Goal: Information Seeking & Learning: Learn about a topic

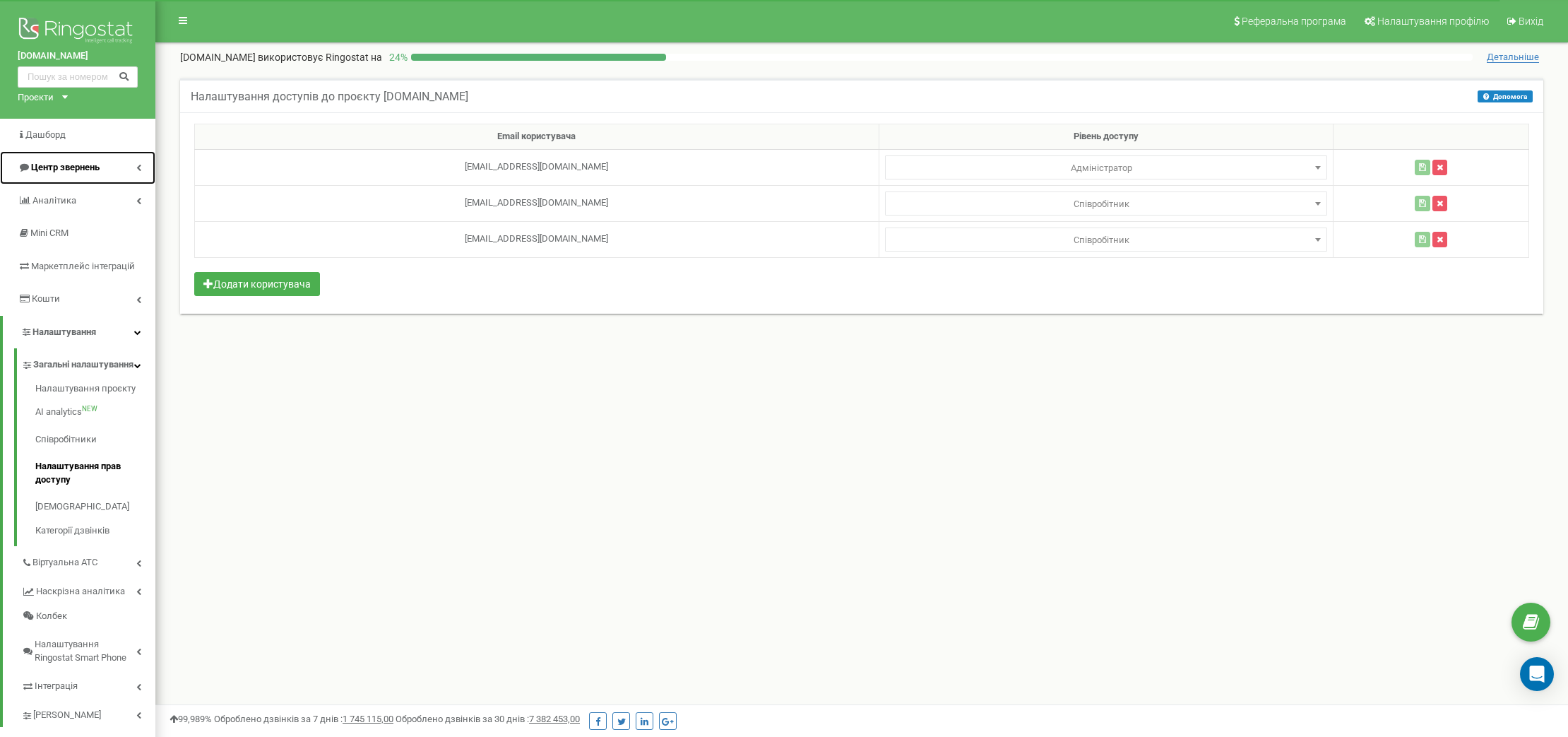
click at [140, 167] on icon at bounding box center [138, 167] width 5 height 7
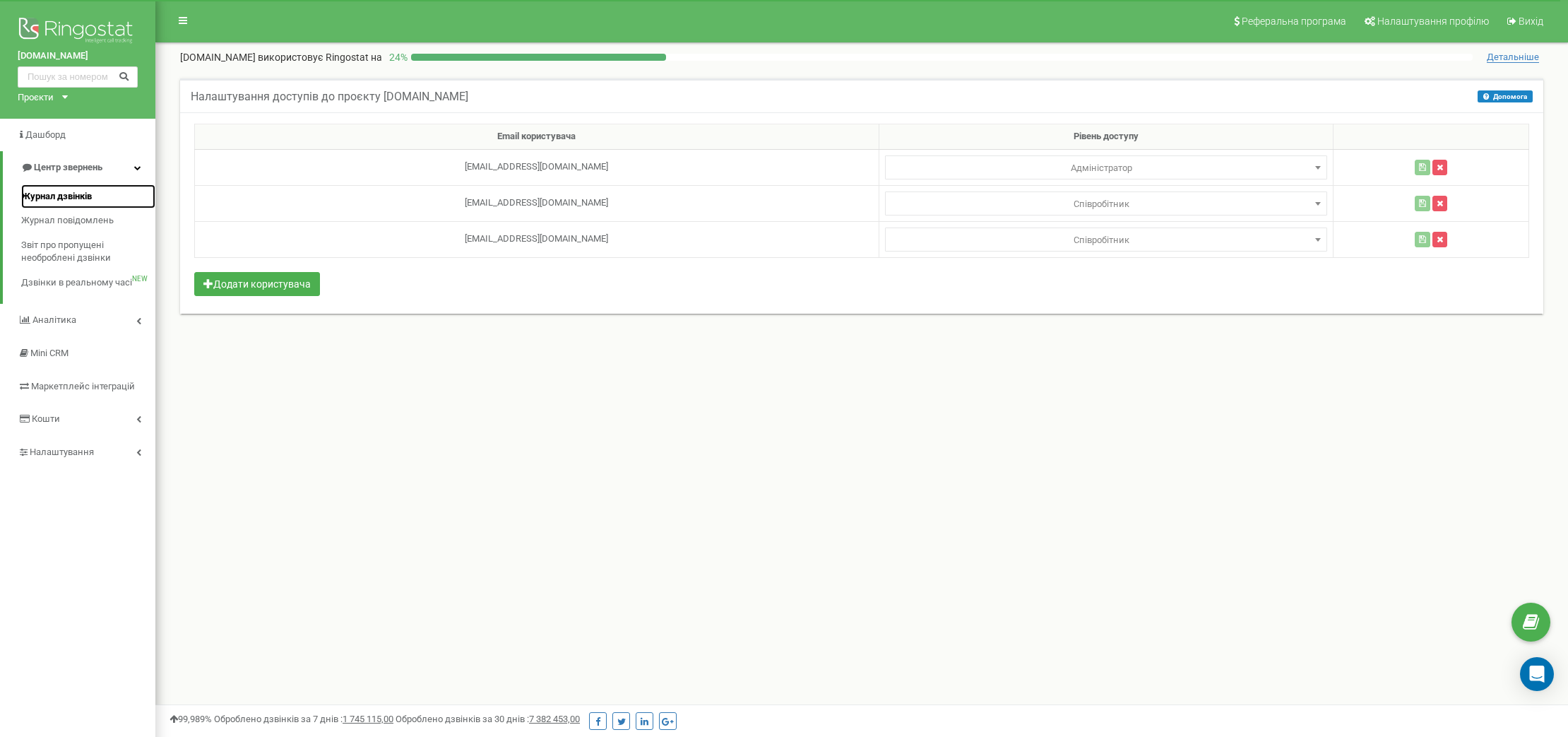
click at [84, 193] on span "Журнал дзвінків" at bounding box center [56, 197] width 71 height 14
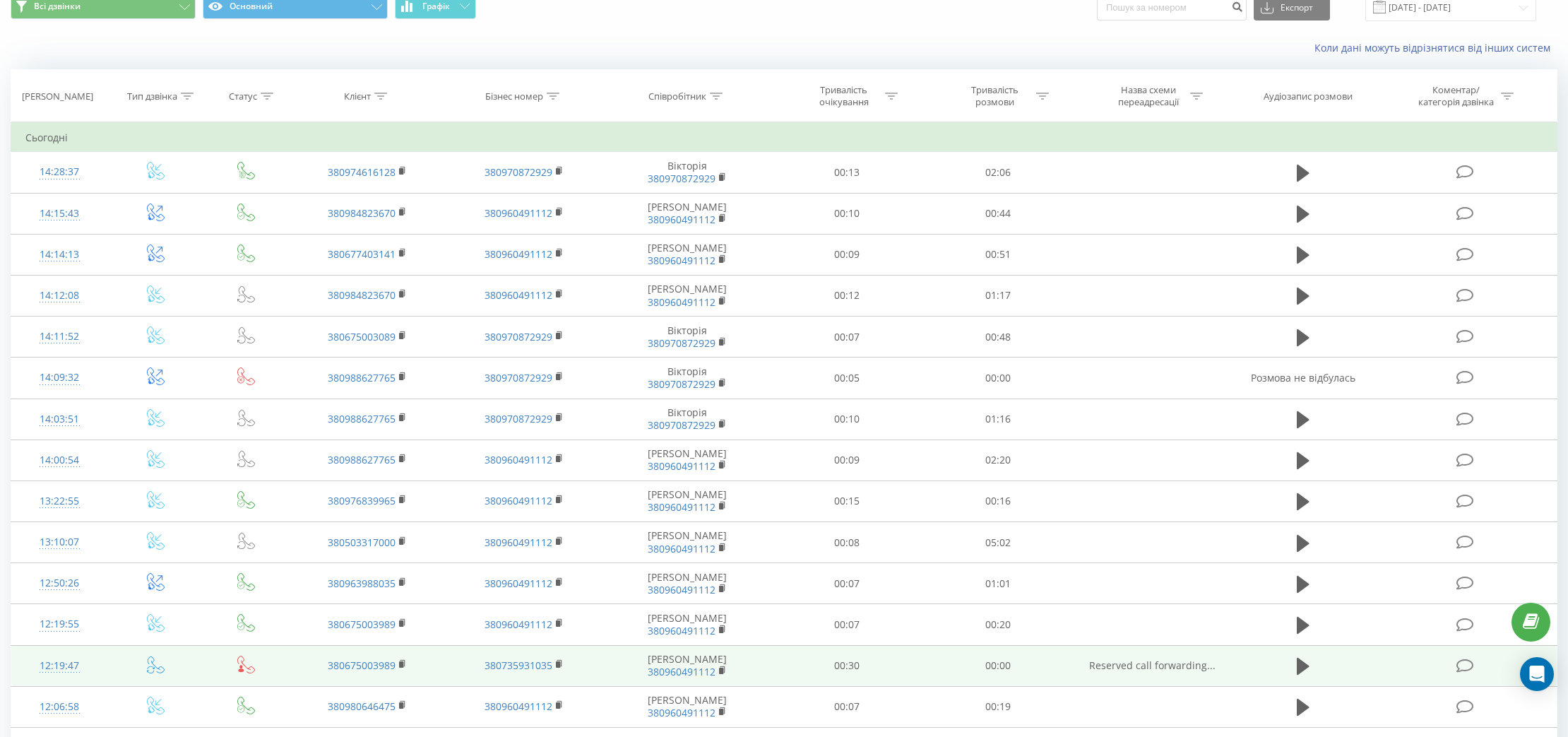
scroll to position [66, 0]
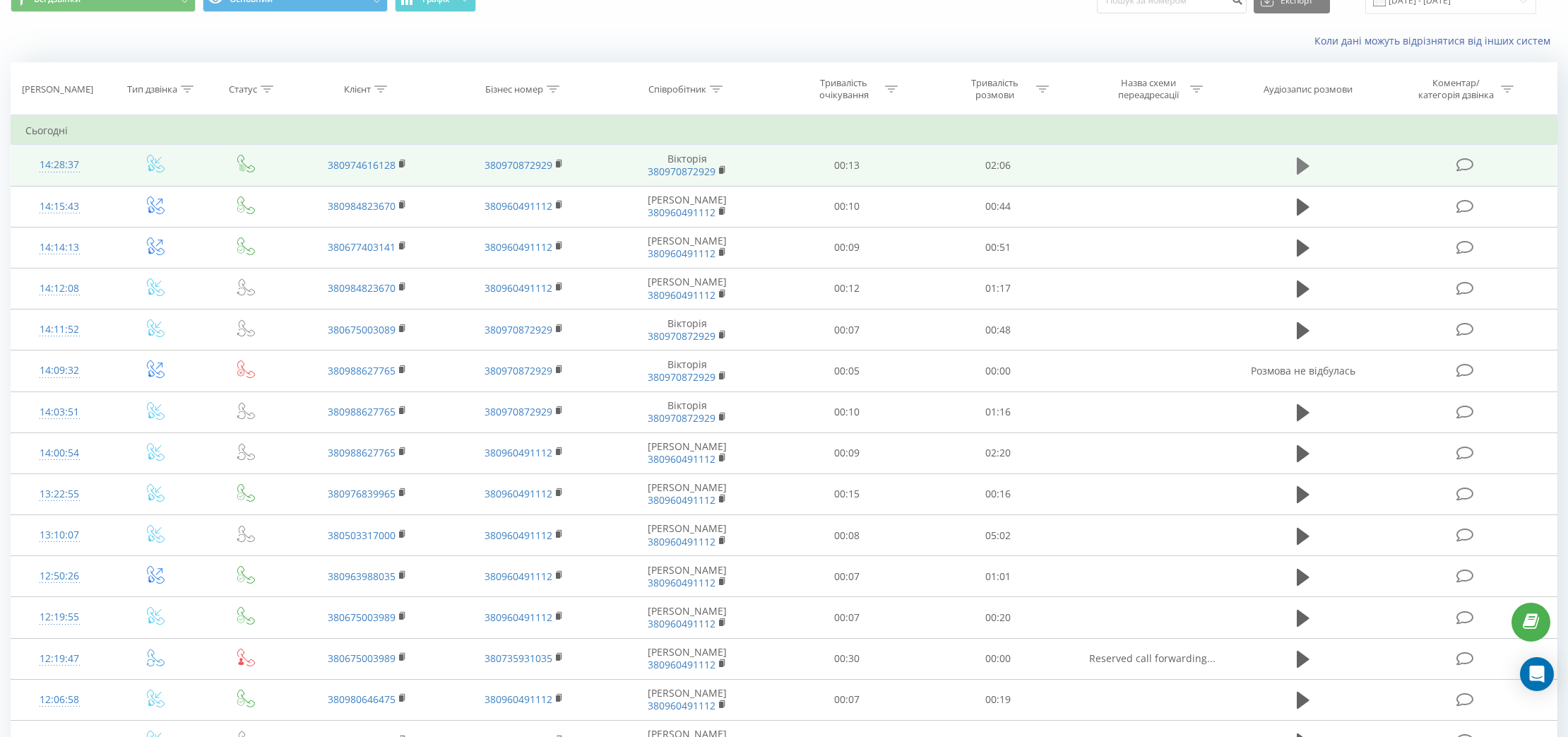
click at [1303, 166] on icon at bounding box center [1303, 165] width 13 height 17
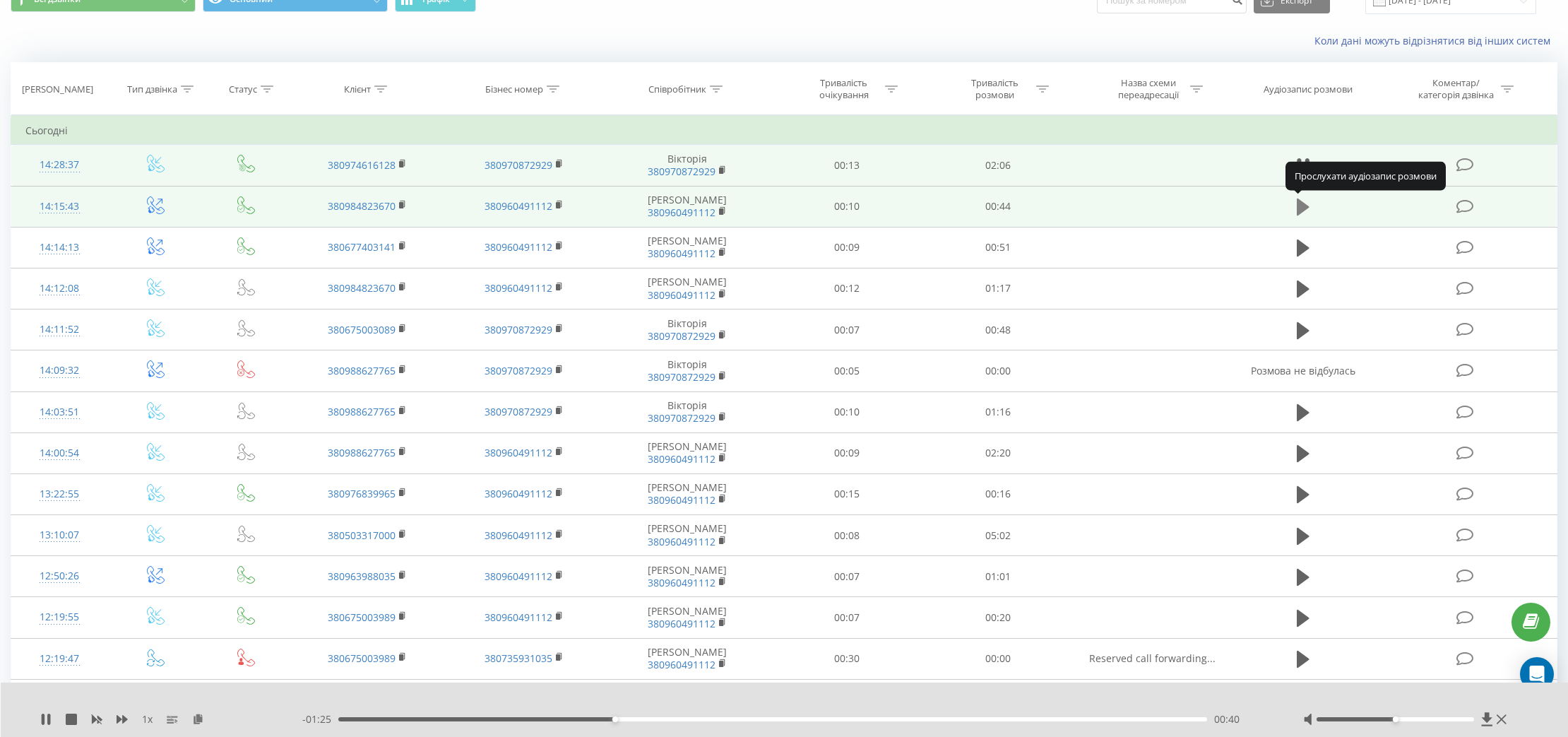
click at [1302, 206] on icon at bounding box center [1303, 207] width 13 height 17
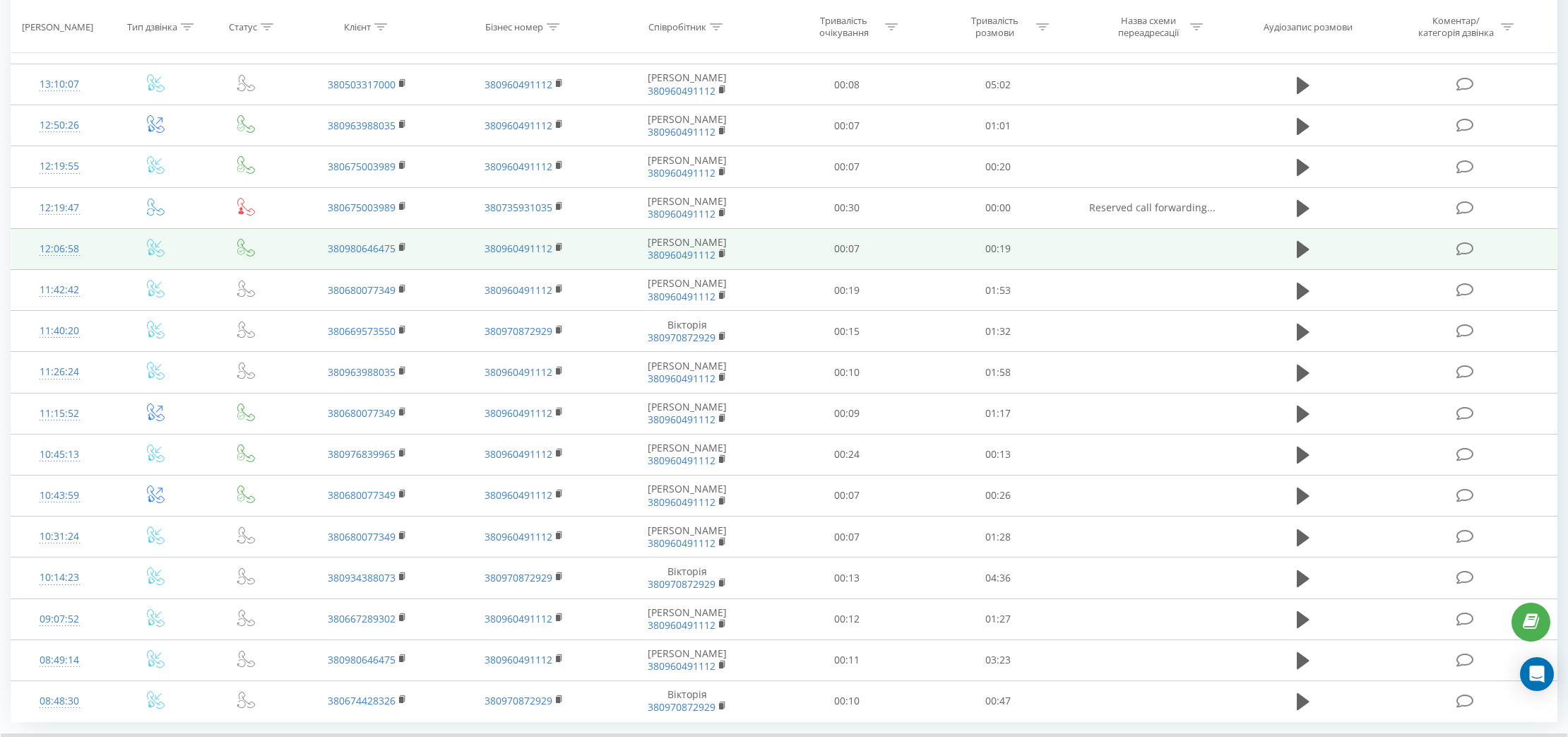
scroll to position [610, 0]
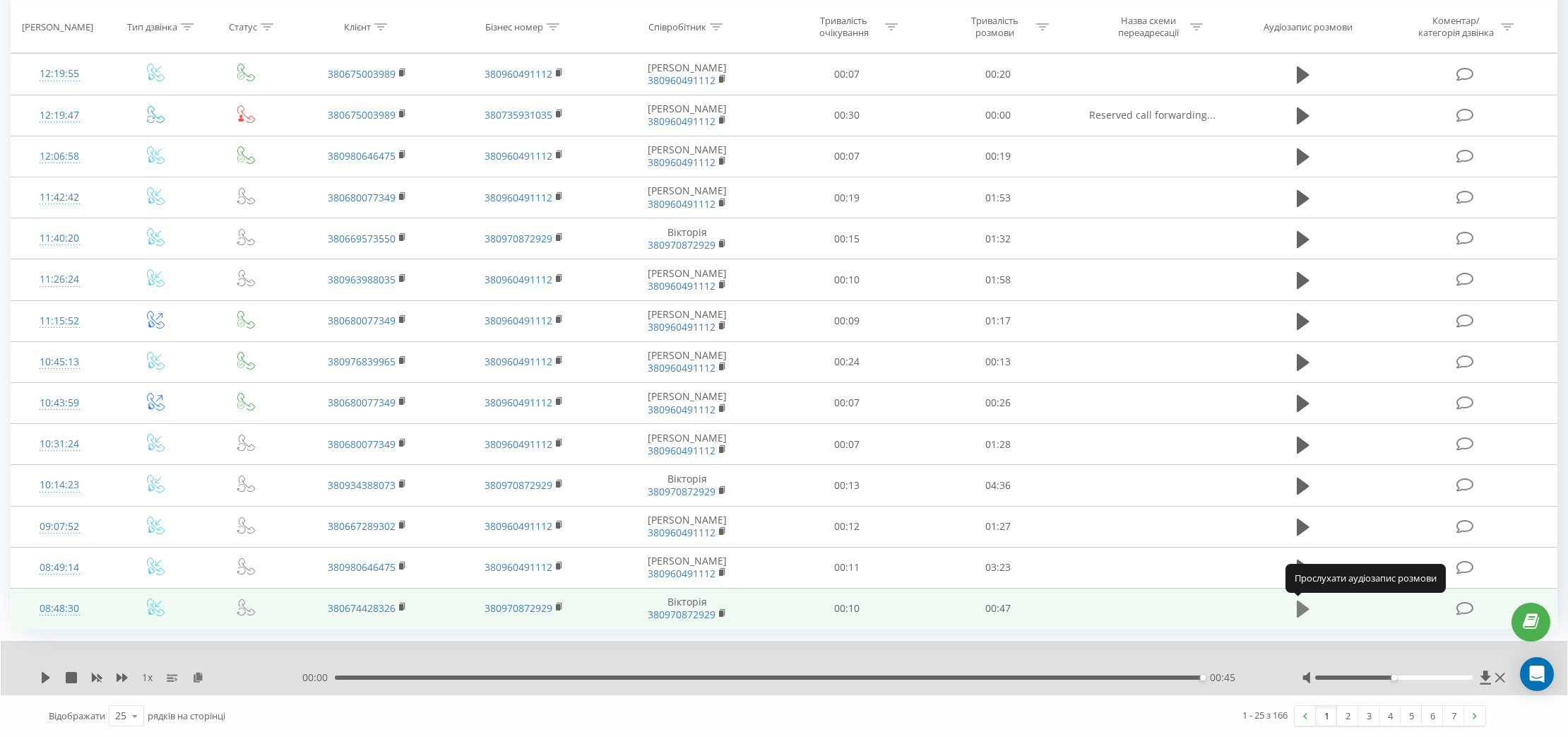
click at [1301, 608] on icon at bounding box center [1303, 609] width 13 height 17
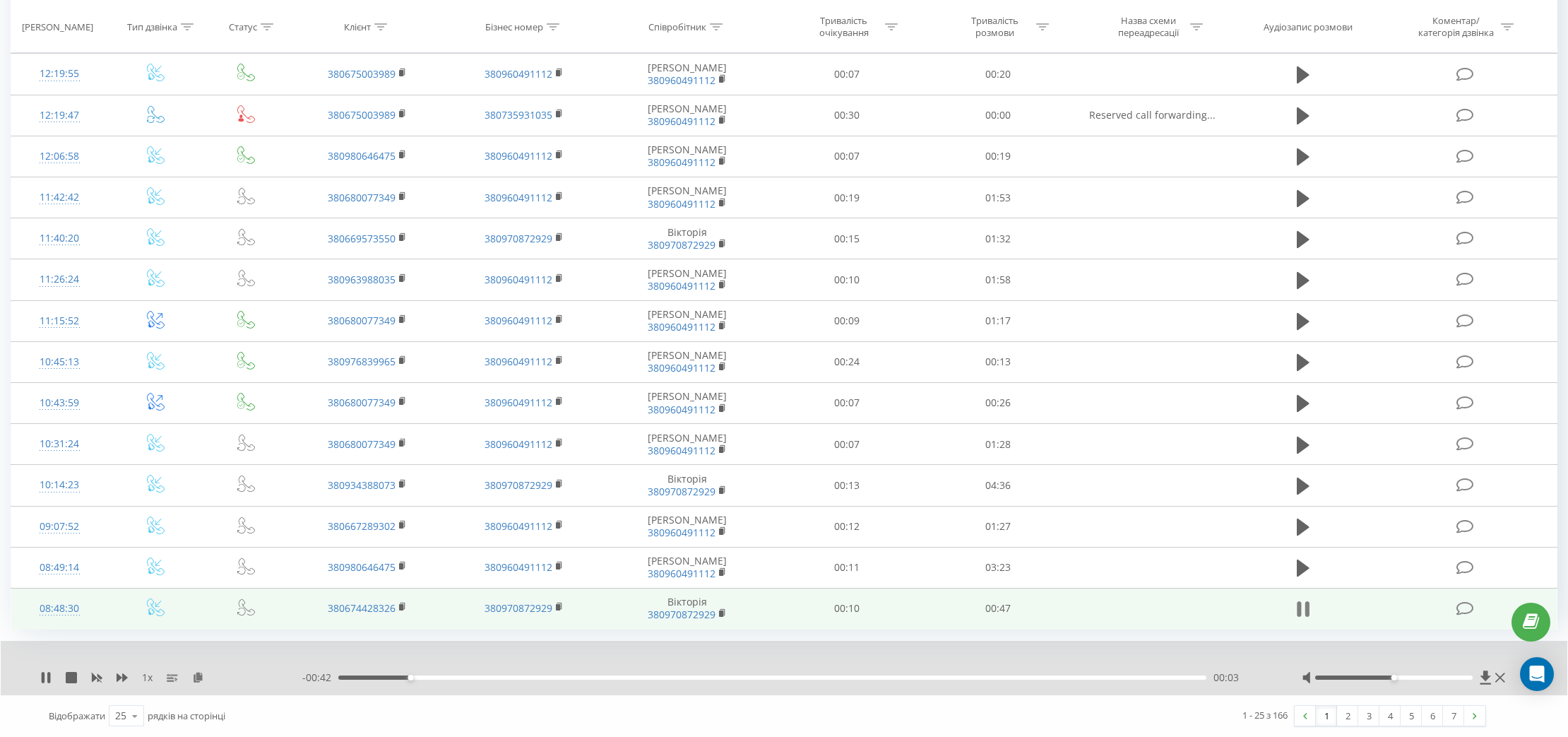
click at [1304, 608] on icon at bounding box center [1303, 609] width 13 height 20
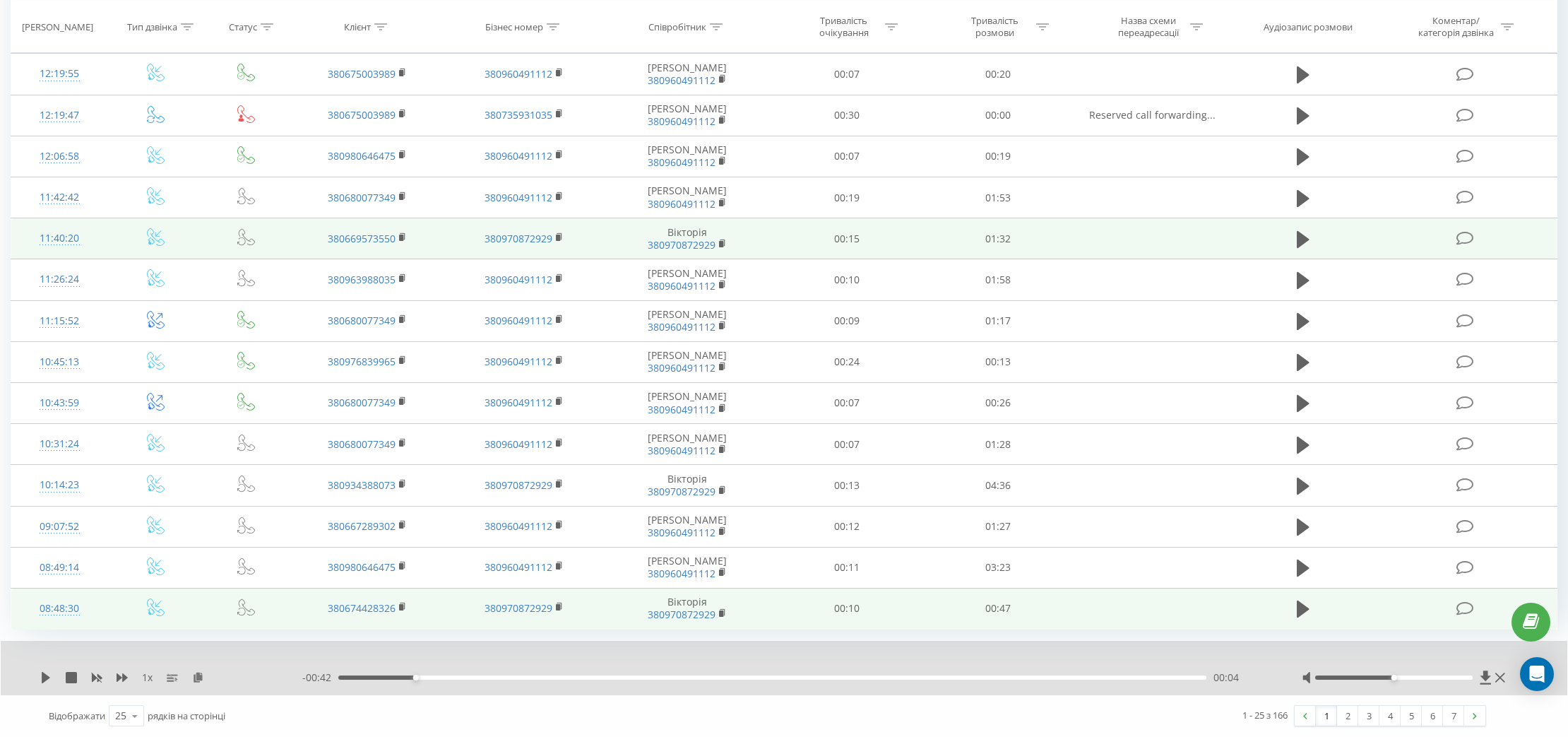
scroll to position [0, 0]
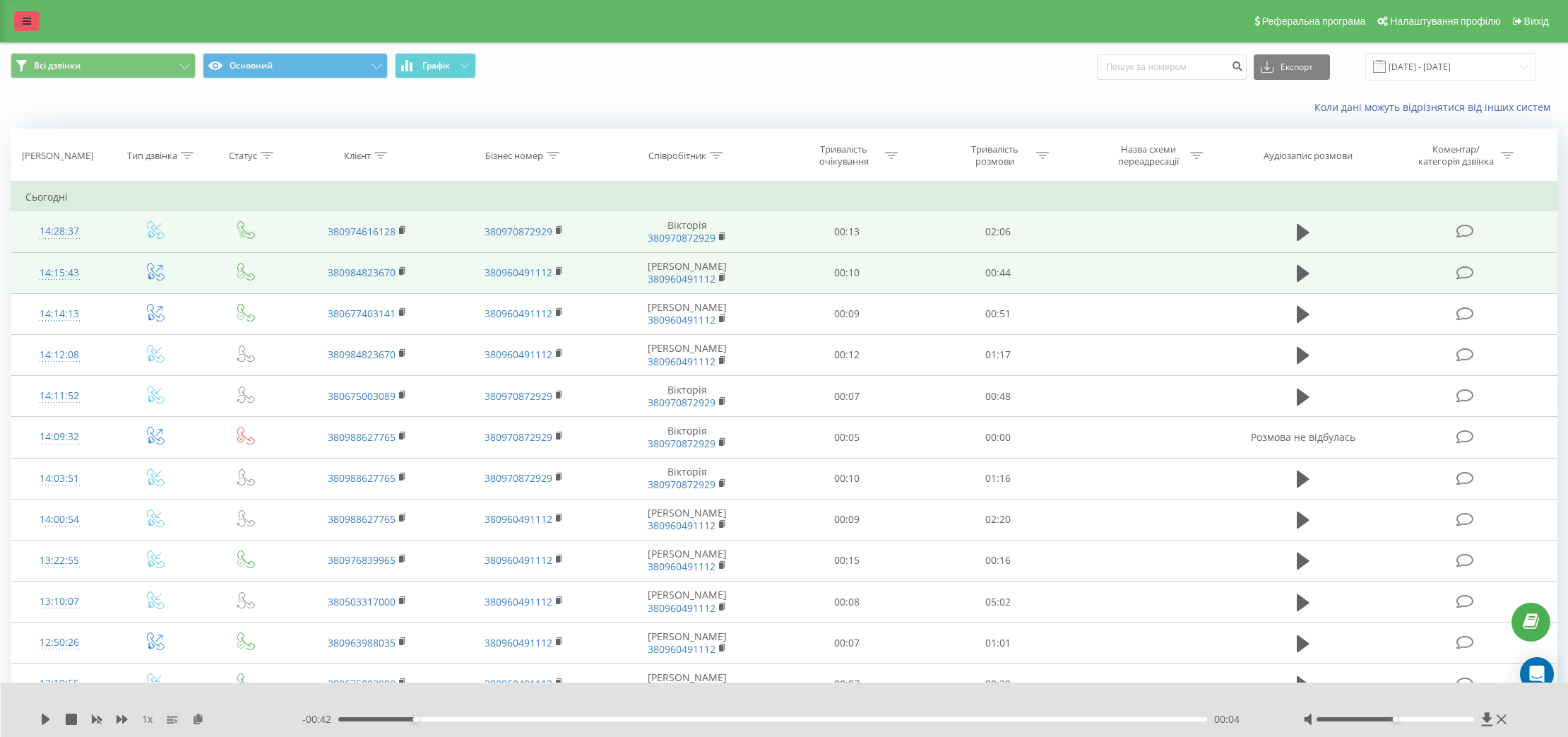
click at [24, 24] on icon at bounding box center [26, 21] width 8 height 10
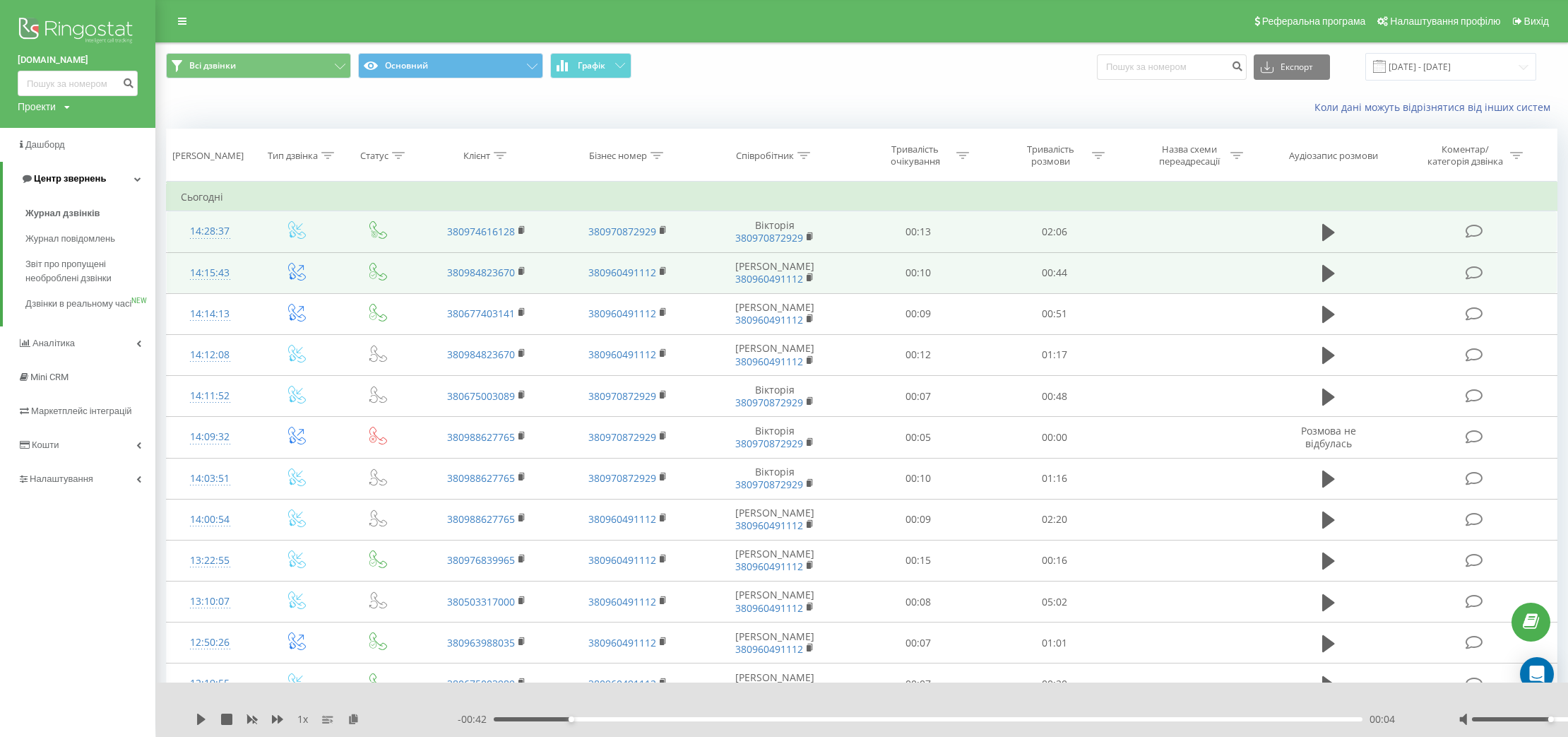
click at [93, 180] on span "Центр звернень" at bounding box center [70, 178] width 72 height 11
click at [140, 179] on icon at bounding box center [138, 178] width 5 height 7
click at [110, 242] on span "Журнал повідомлень" at bounding box center [74, 238] width 97 height 14
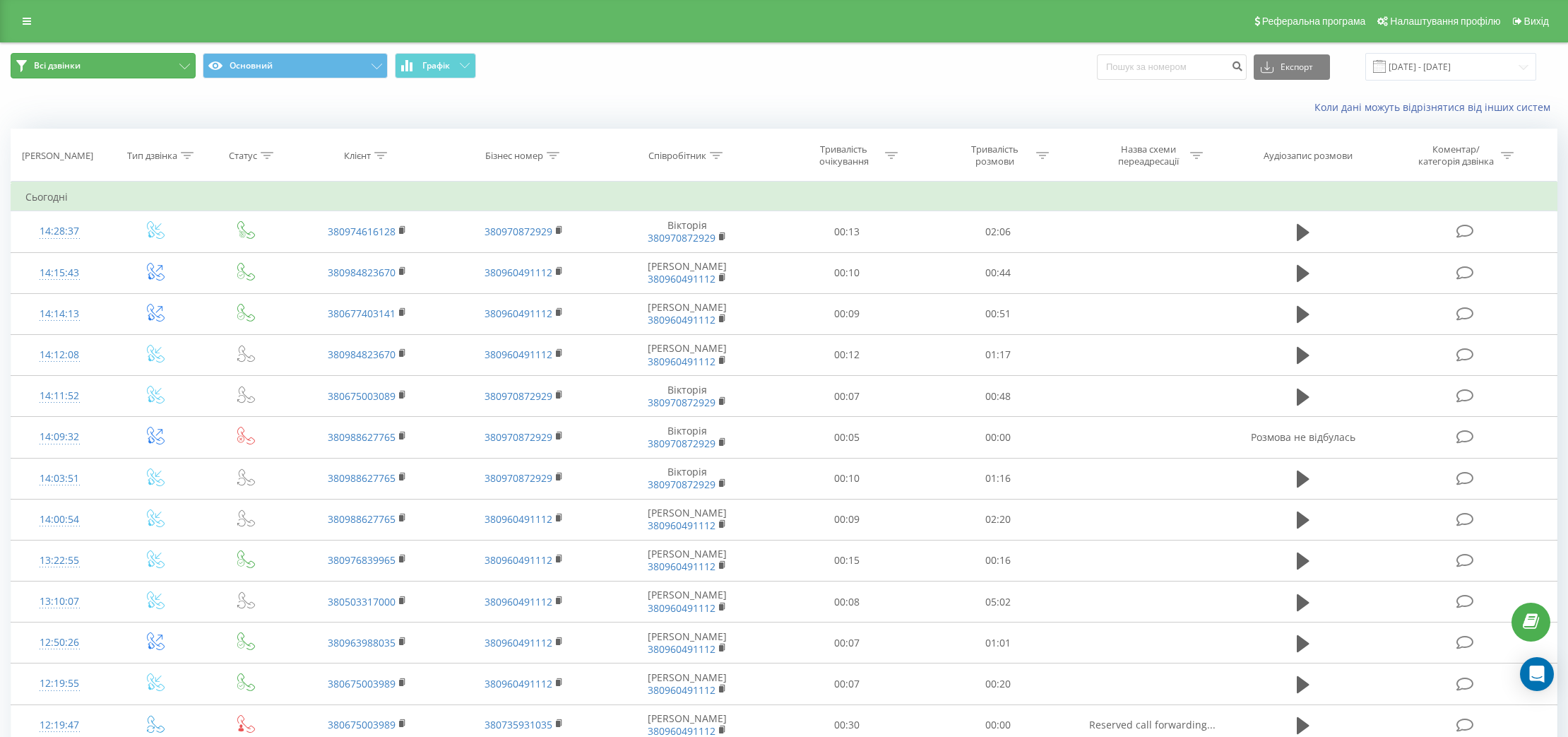
click at [183, 65] on icon at bounding box center [185, 67] width 11 height 6
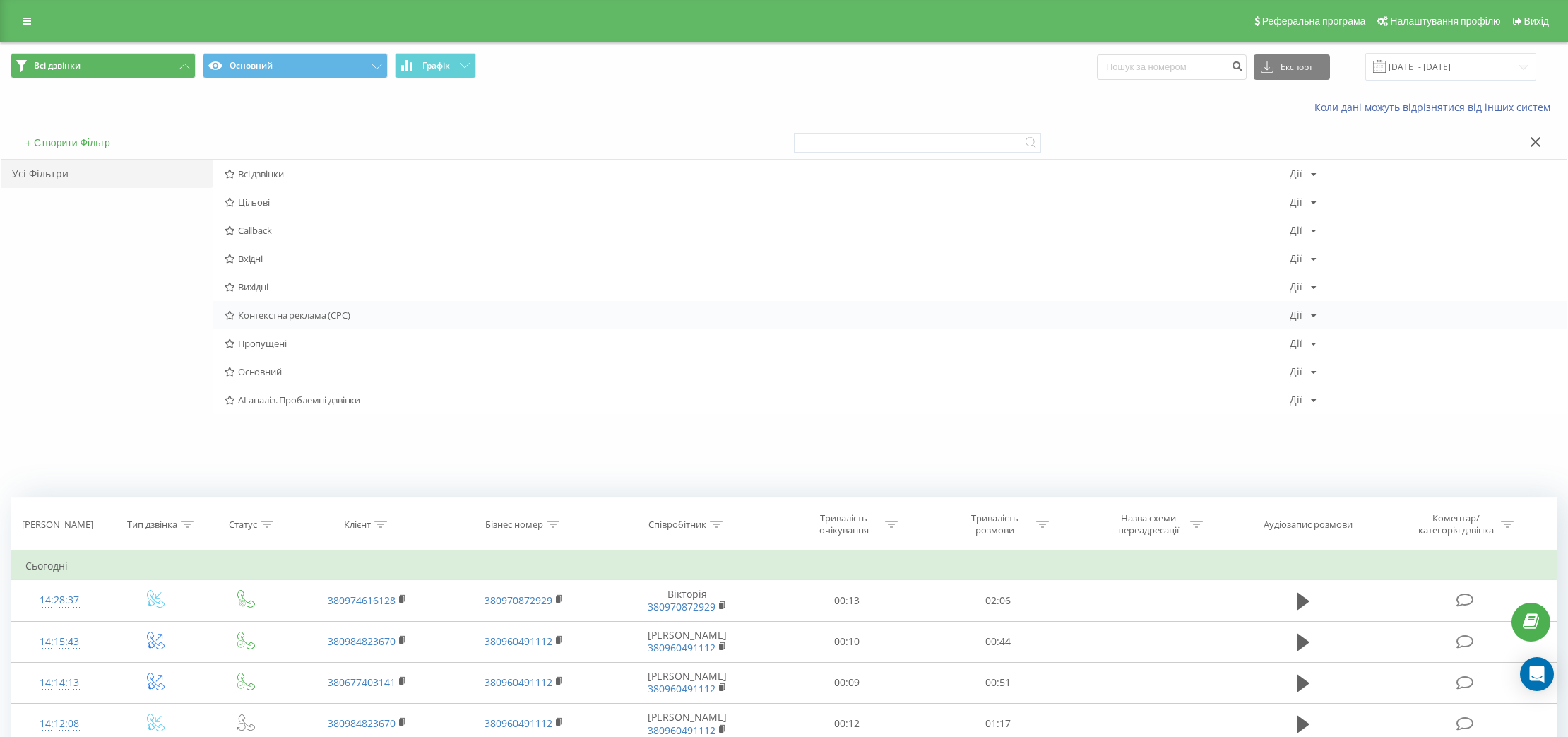
click at [299, 316] on span "Контекстна реклама (CPC)" at bounding box center [757, 314] width 1065 height 10
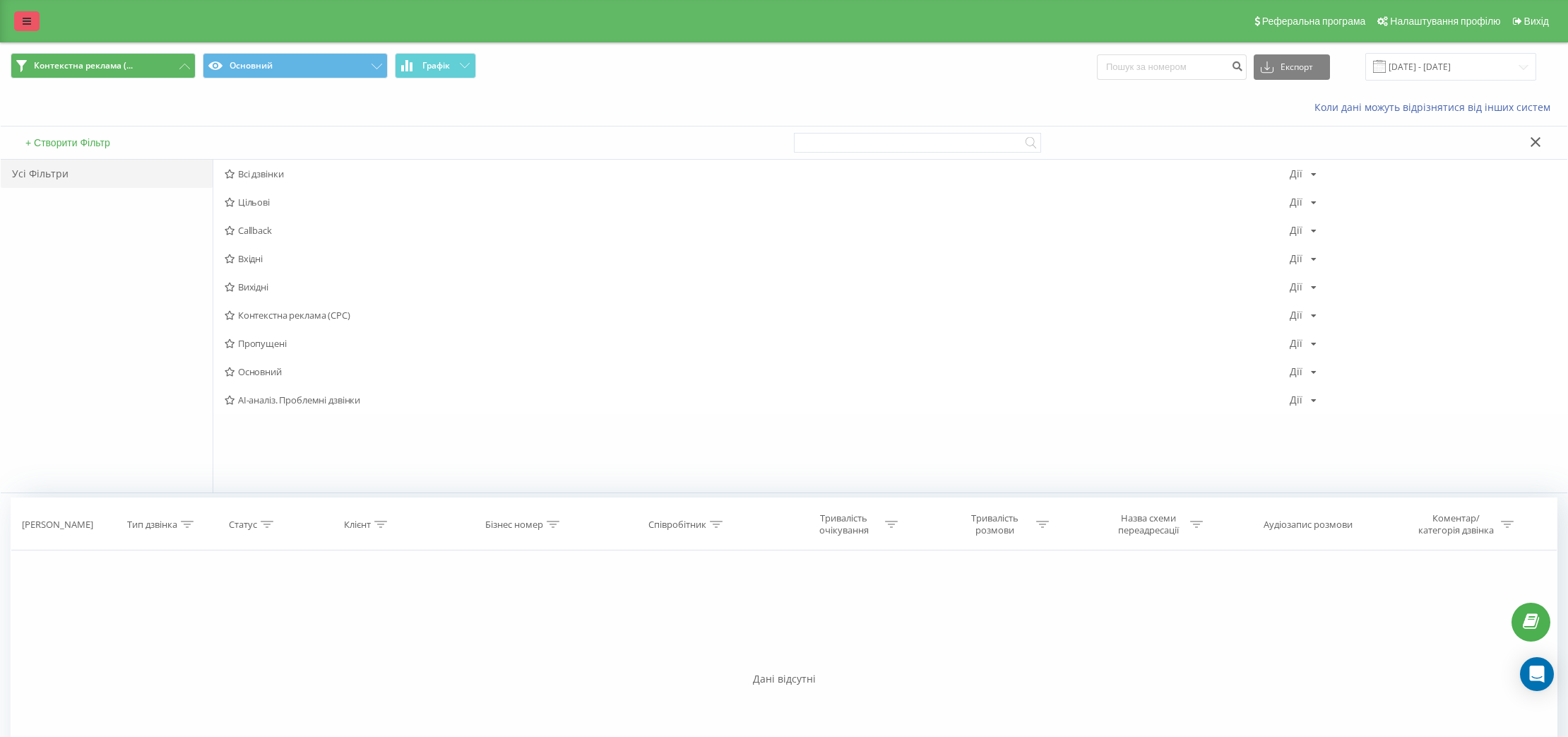
click at [29, 29] on link at bounding box center [27, 21] width 26 height 20
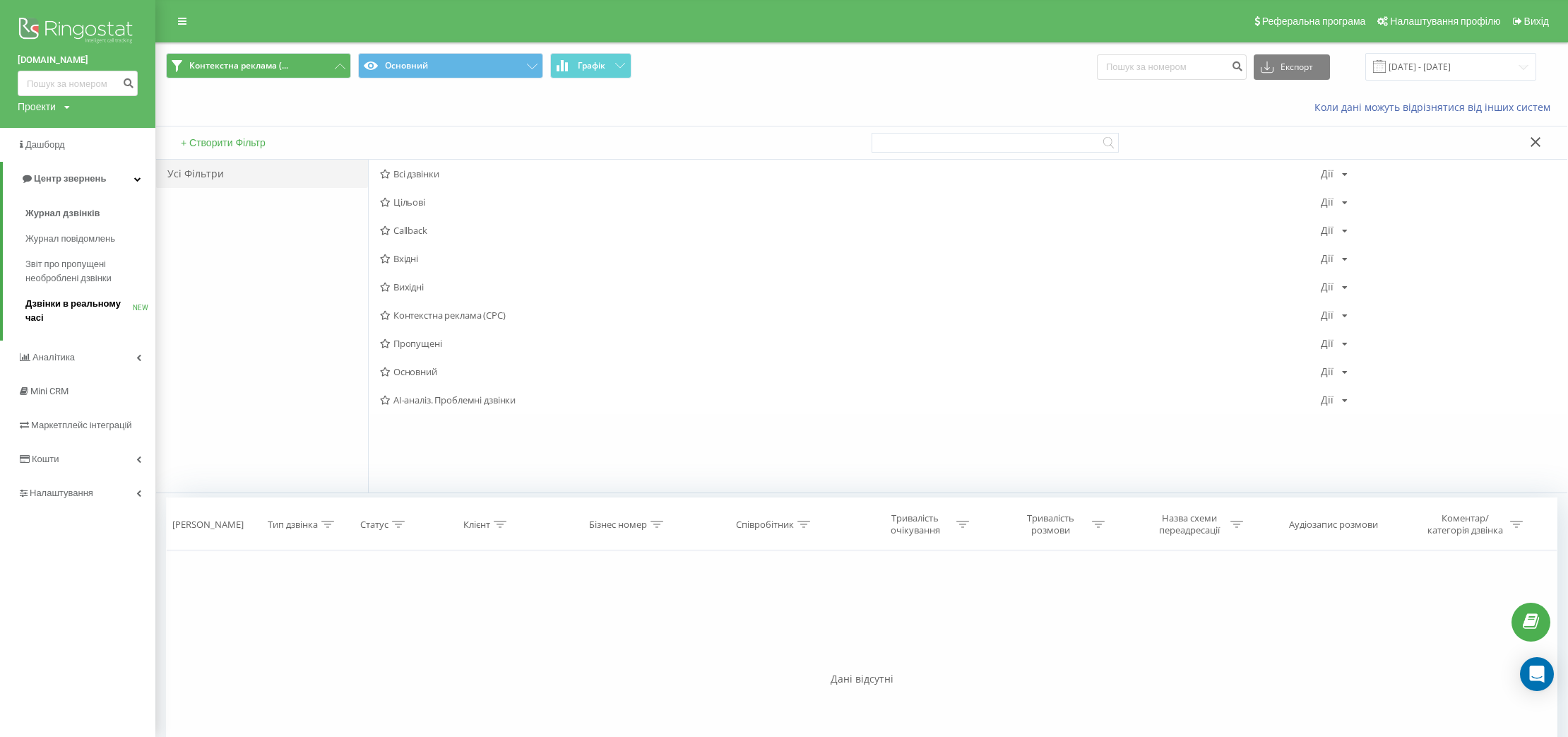
click at [103, 305] on span "Дзвінки в реальному часі" at bounding box center [79, 311] width 107 height 29
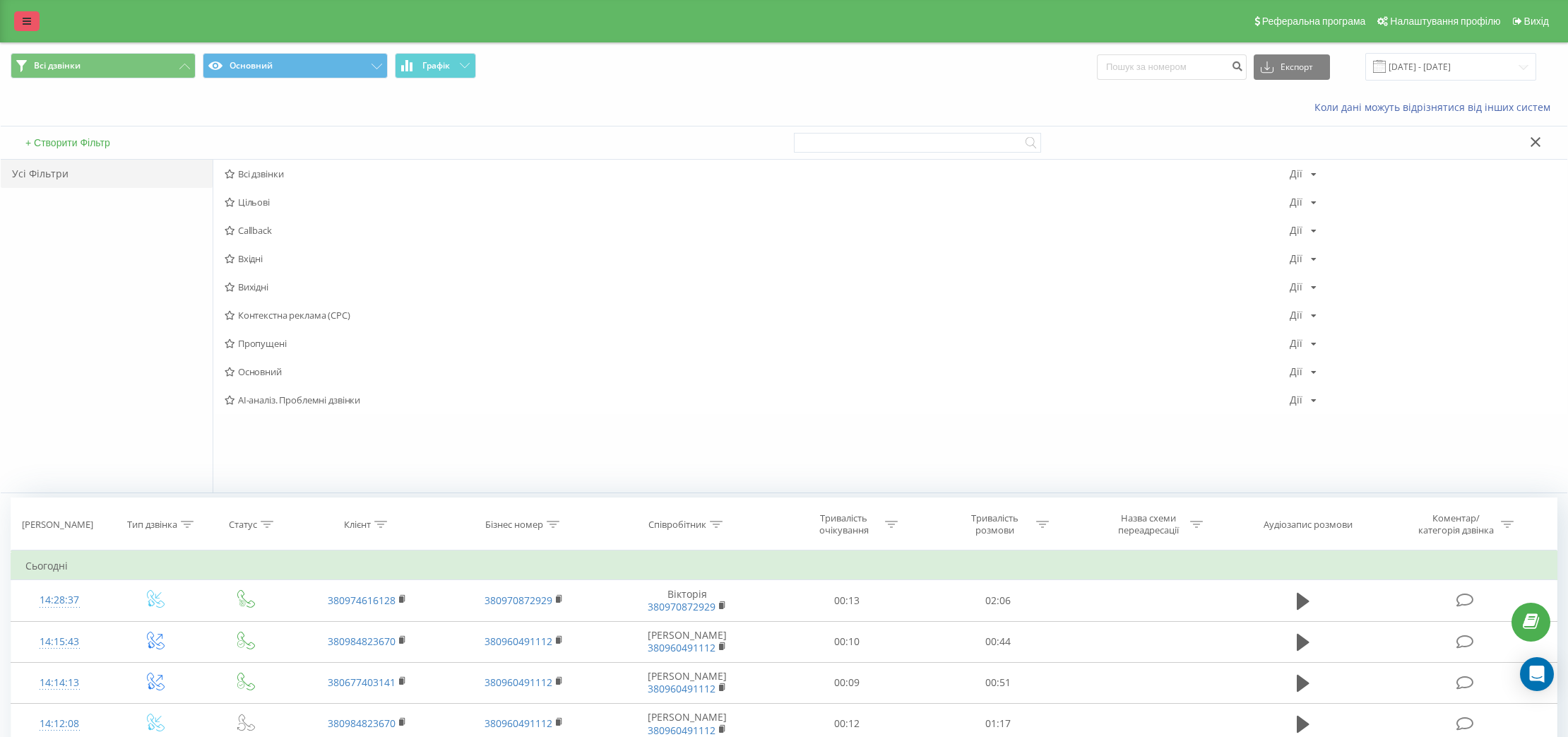
click at [23, 24] on icon at bounding box center [26, 21] width 8 height 10
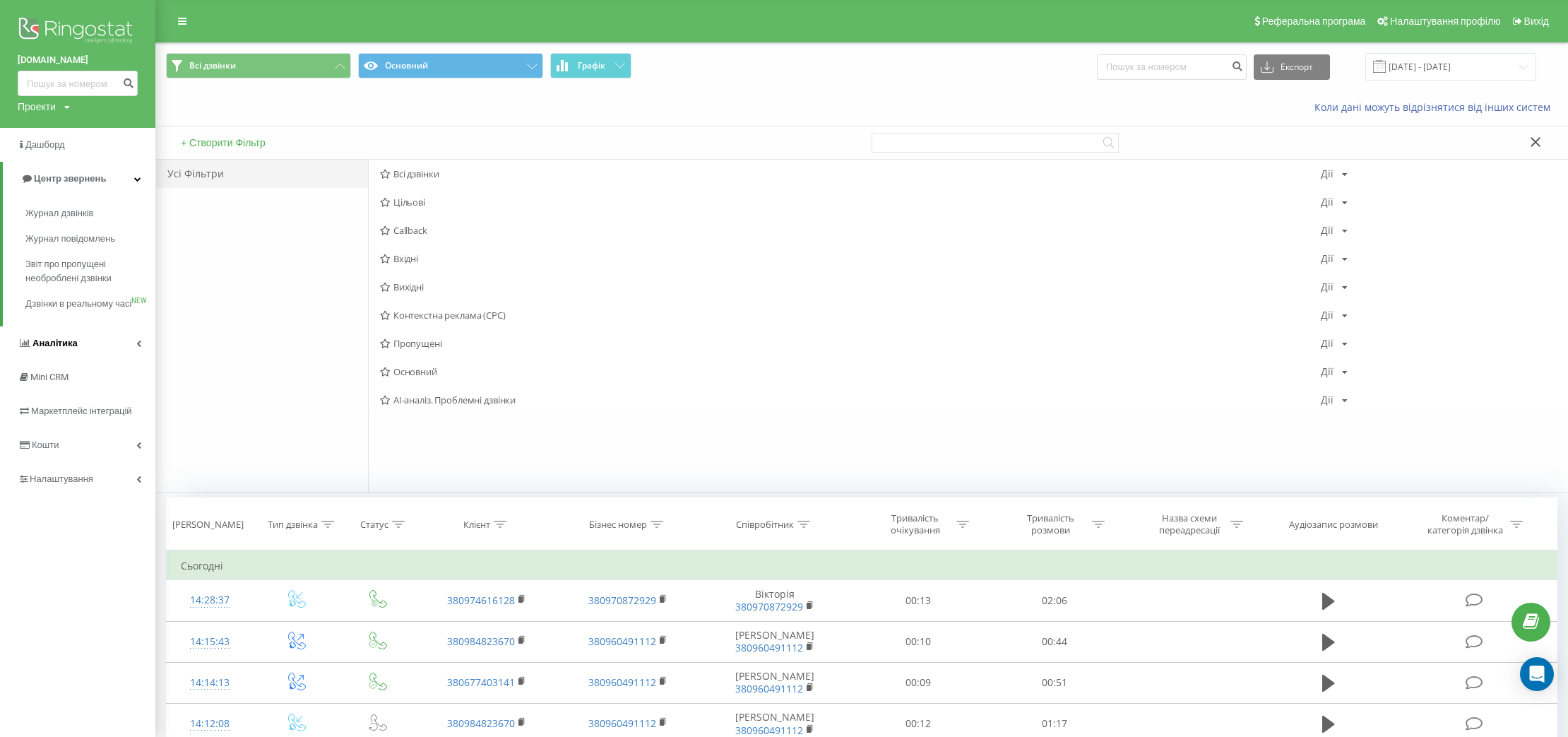
click at [139, 347] on icon at bounding box center [138, 343] width 5 height 7
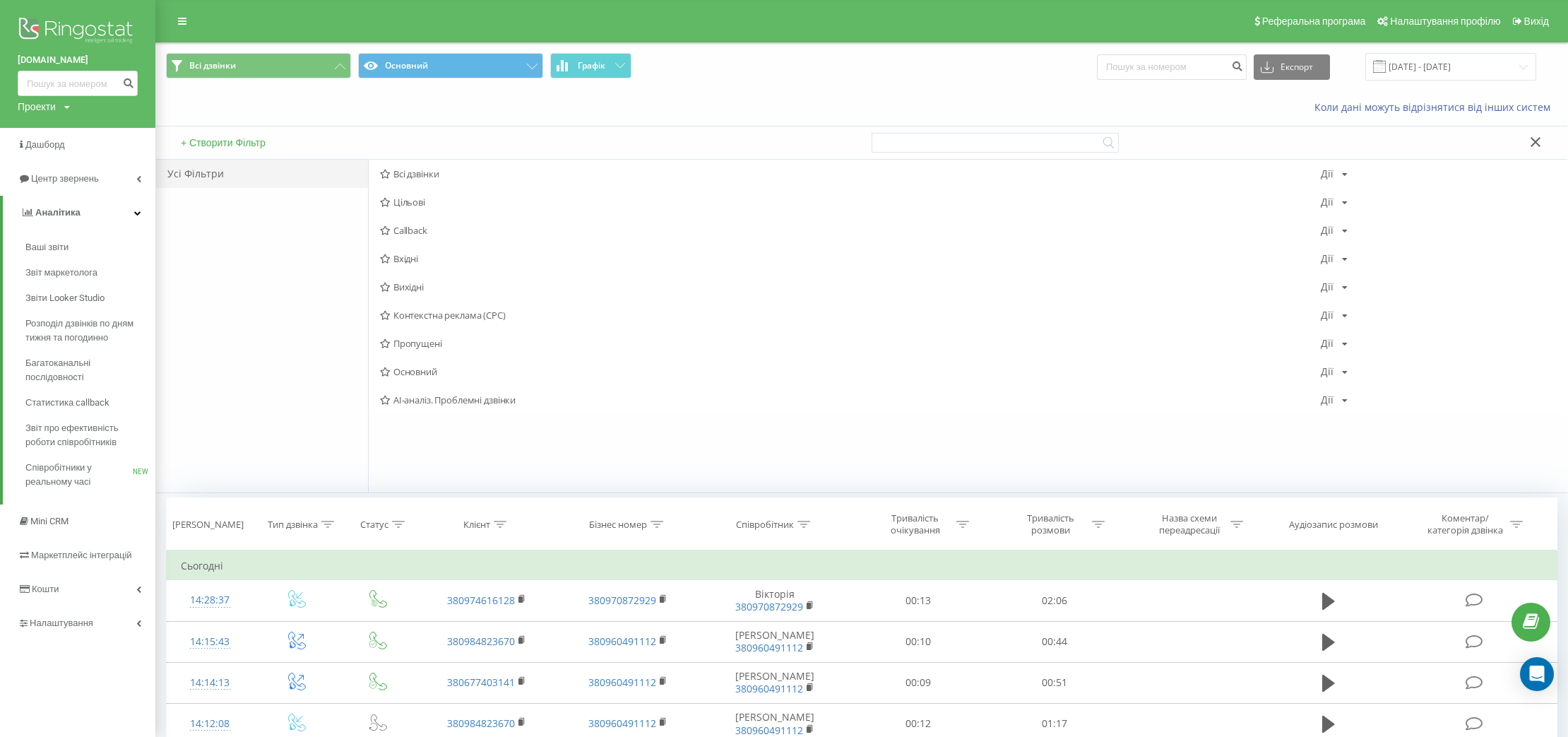
click at [491, 396] on span "AI-аналіз. Проблемні дзвінки" at bounding box center [849, 399] width 940 height 10
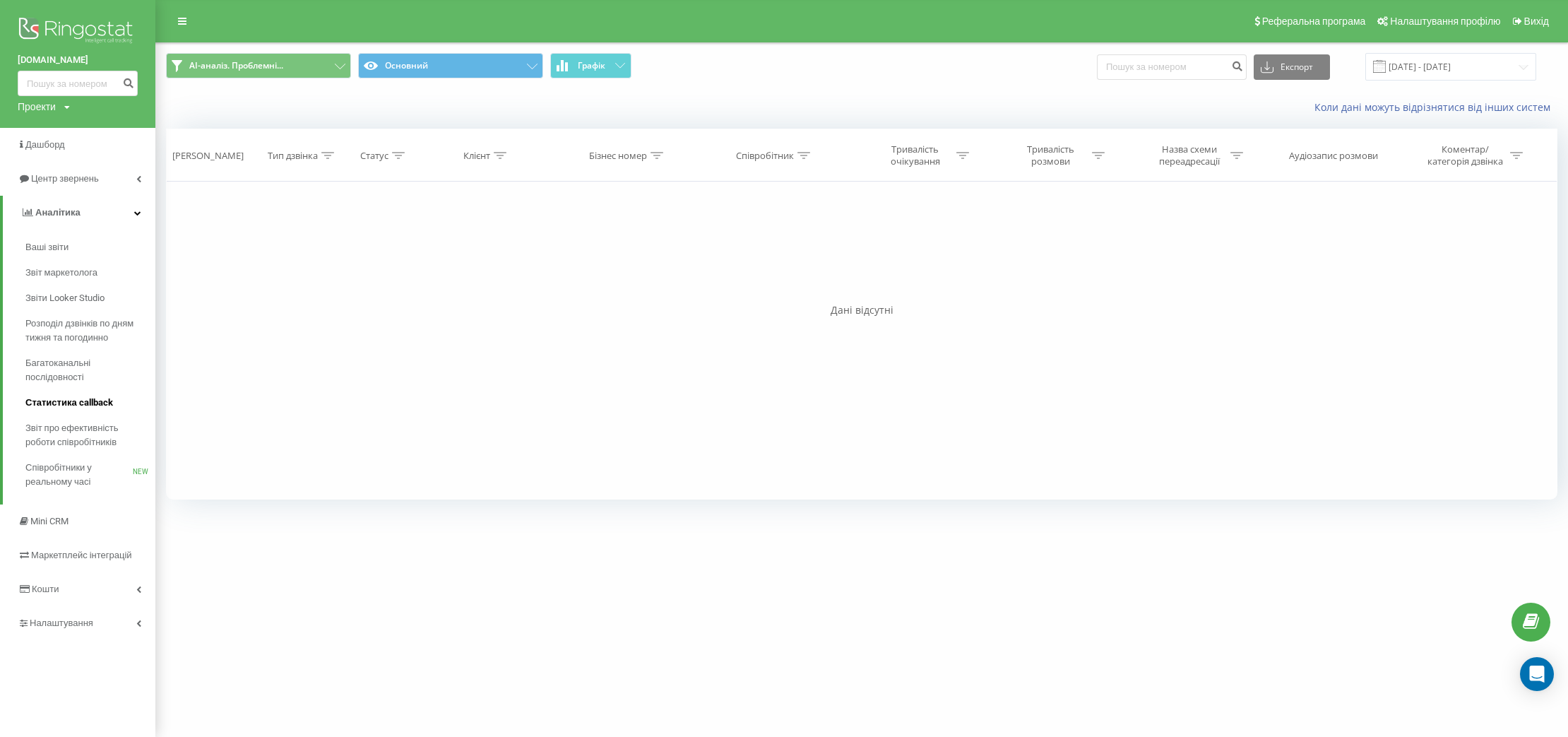
click at [100, 408] on span "Статистика callback" at bounding box center [69, 402] width 87 height 14
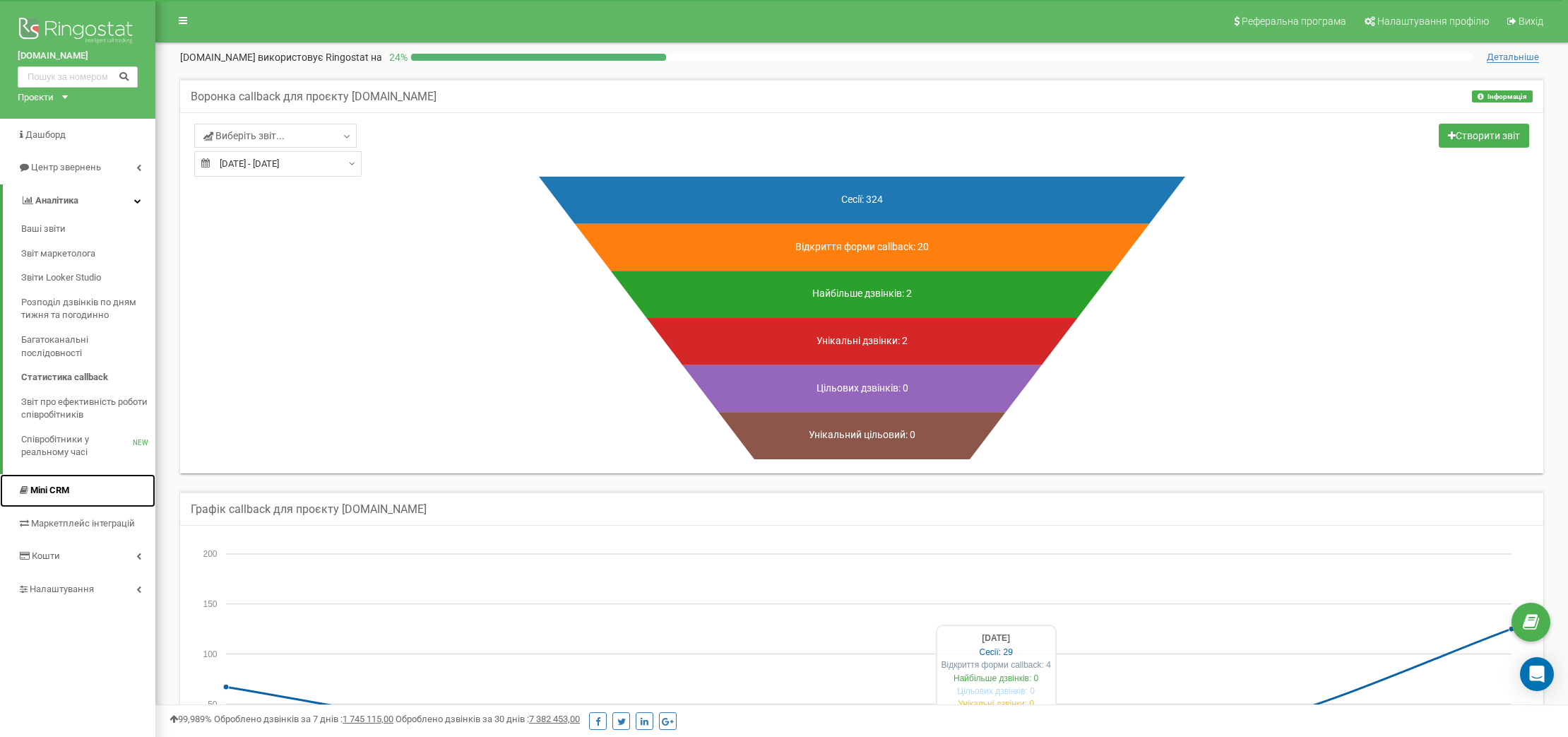
click at [69, 497] on link "Mini CRM" at bounding box center [77, 490] width 156 height 33
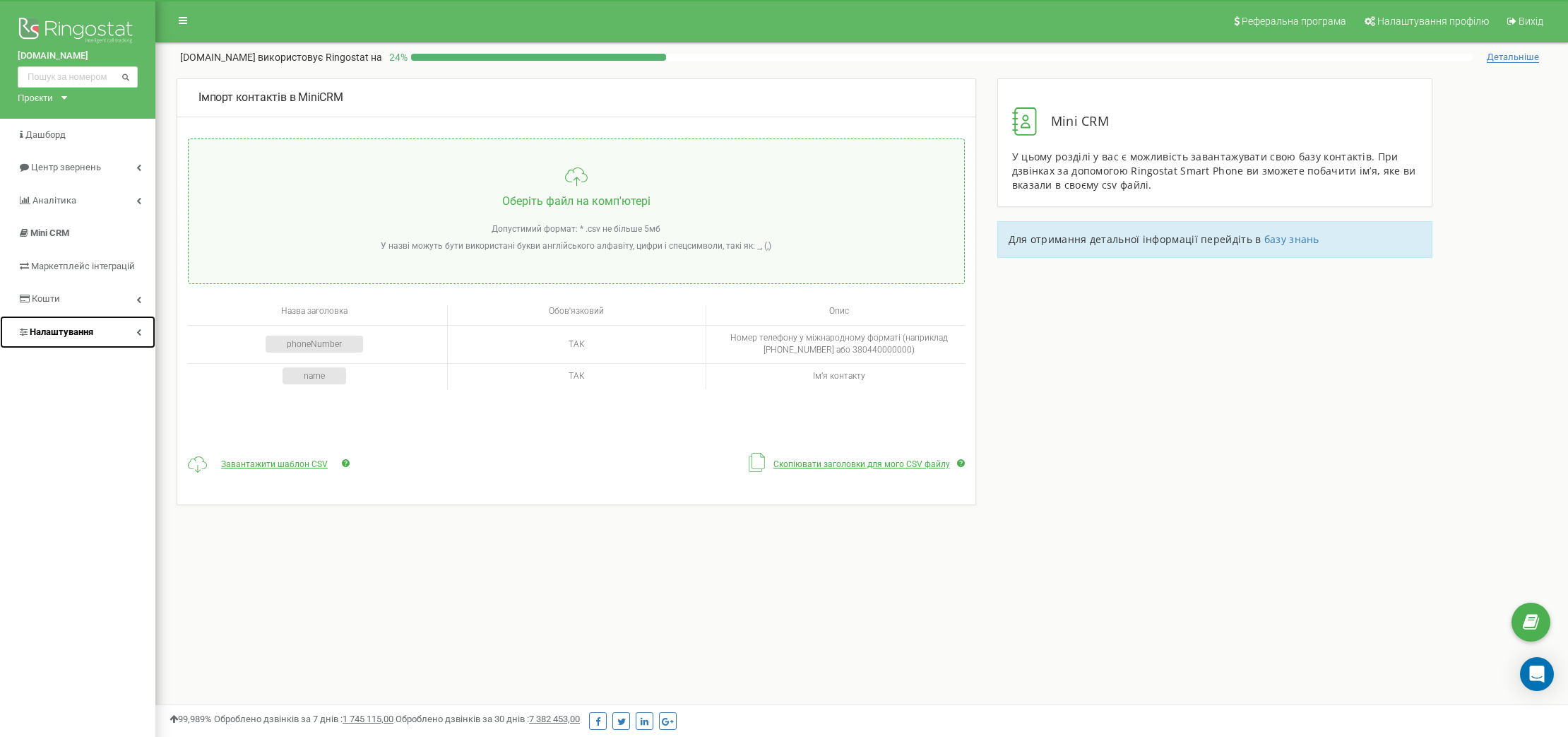
click at [87, 335] on span "Налаштування" at bounding box center [61, 332] width 64 height 11
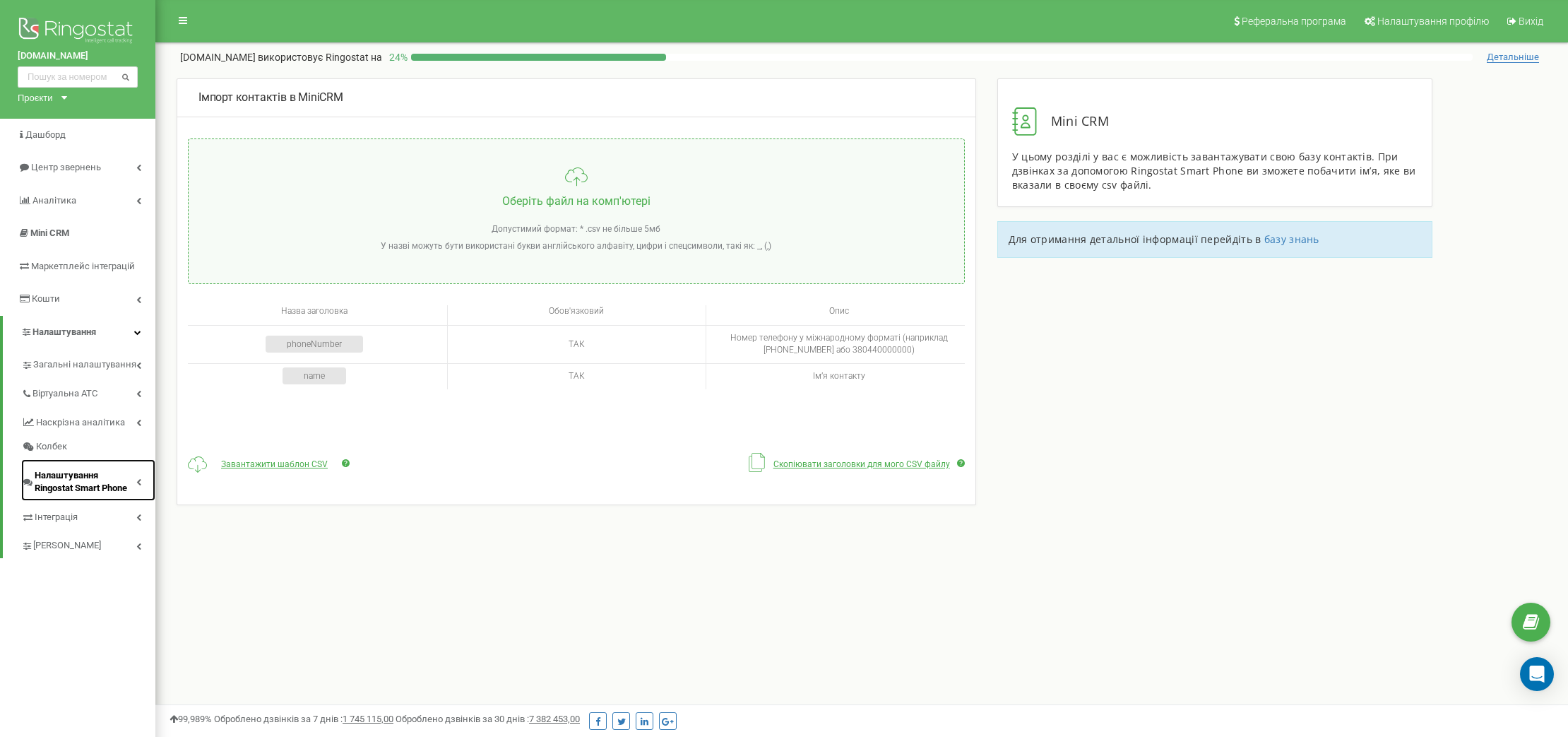
click at [133, 485] on span "Налаштування Ringostat Smart Phone" at bounding box center [85, 482] width 101 height 26
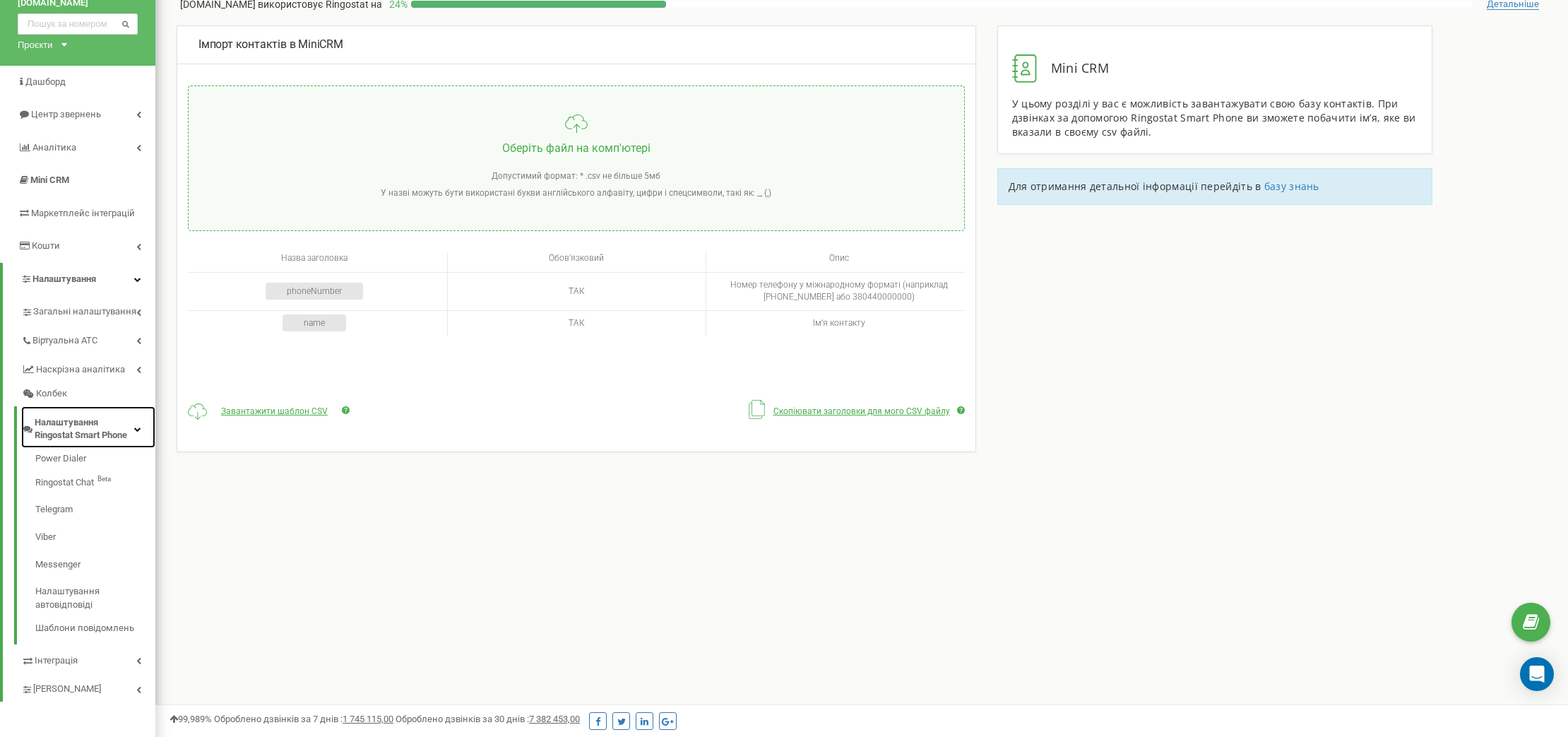
scroll to position [111, 0]
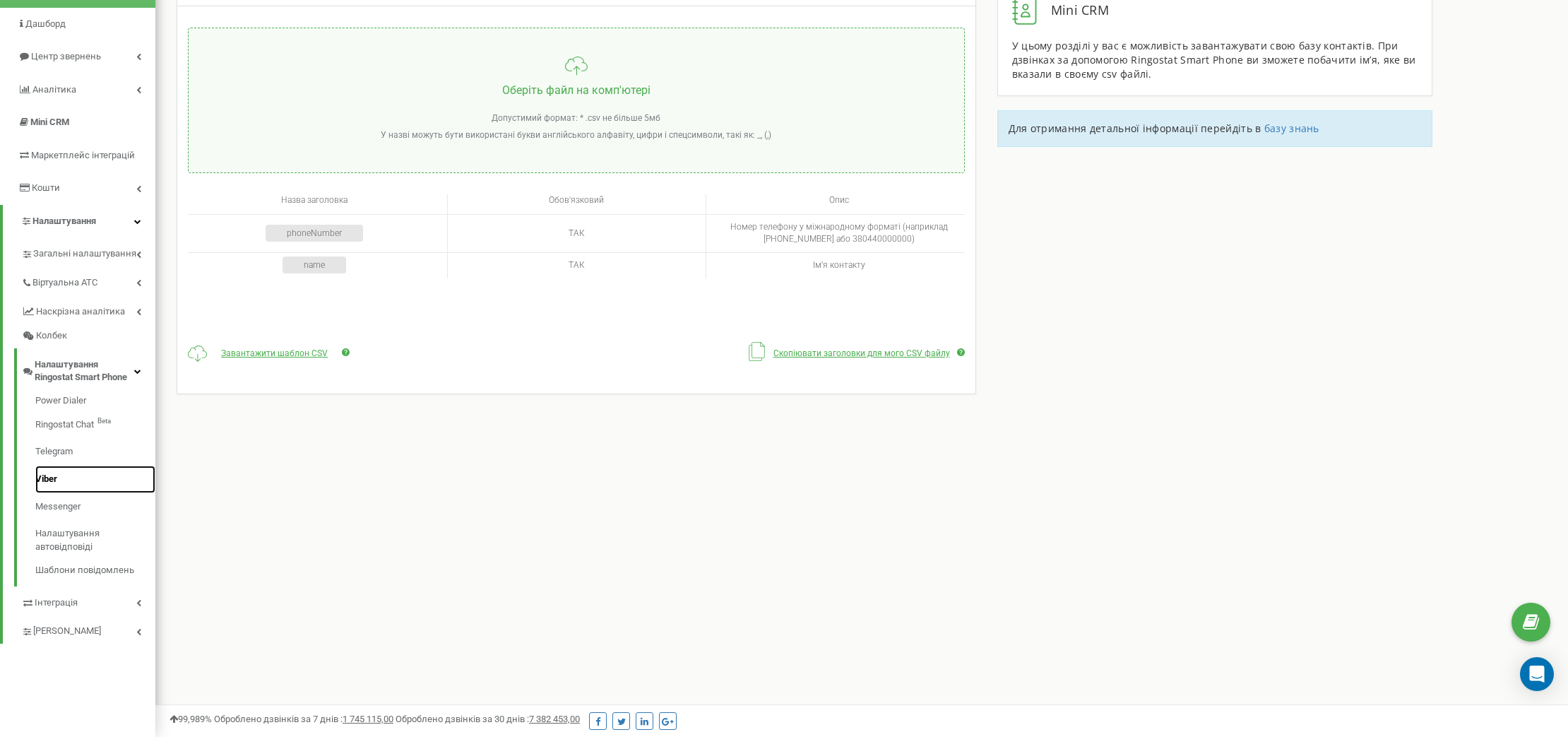
click at [44, 475] on link "Viber" at bounding box center [95, 479] width 120 height 28
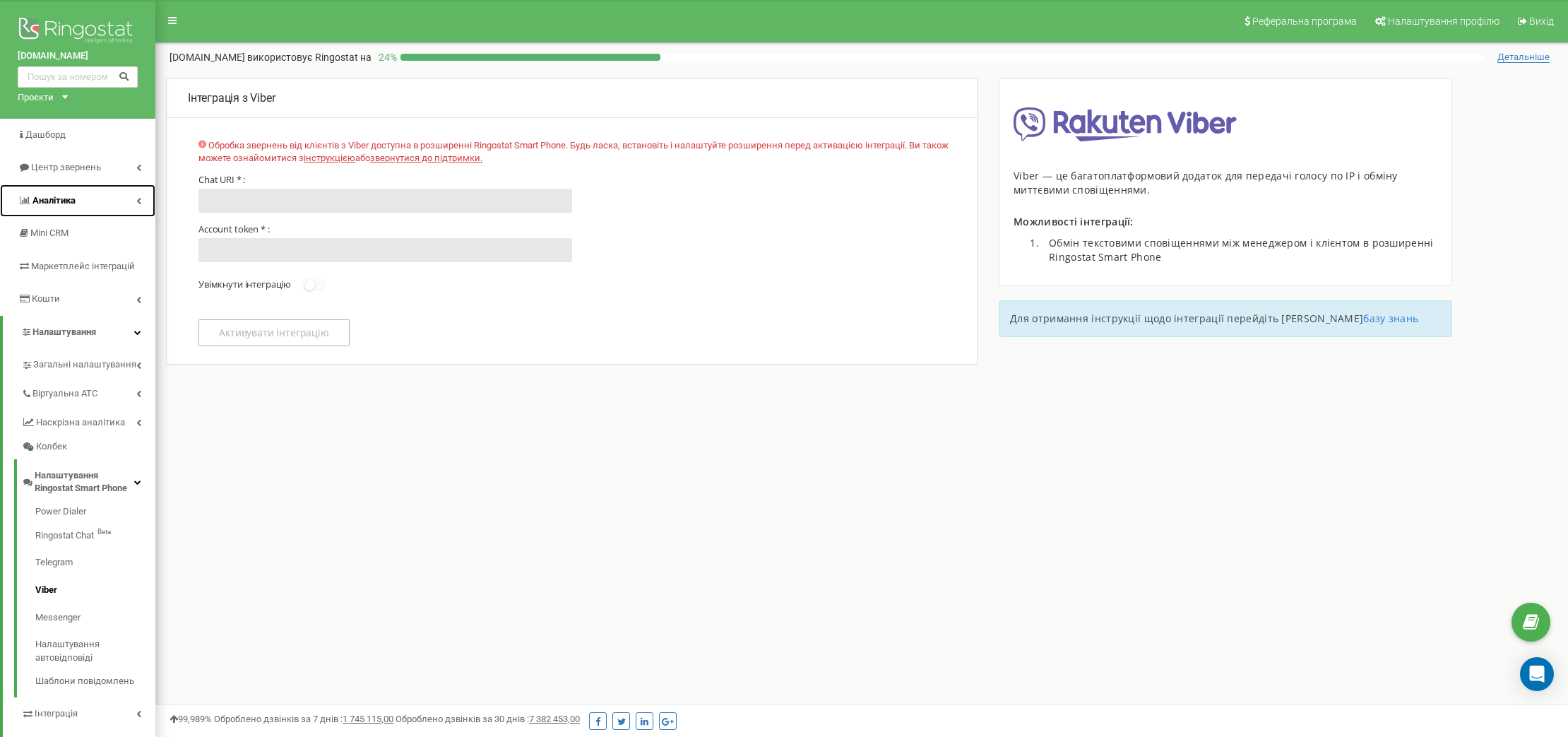
click at [69, 202] on span "Аналiтика" at bounding box center [53, 200] width 43 height 11
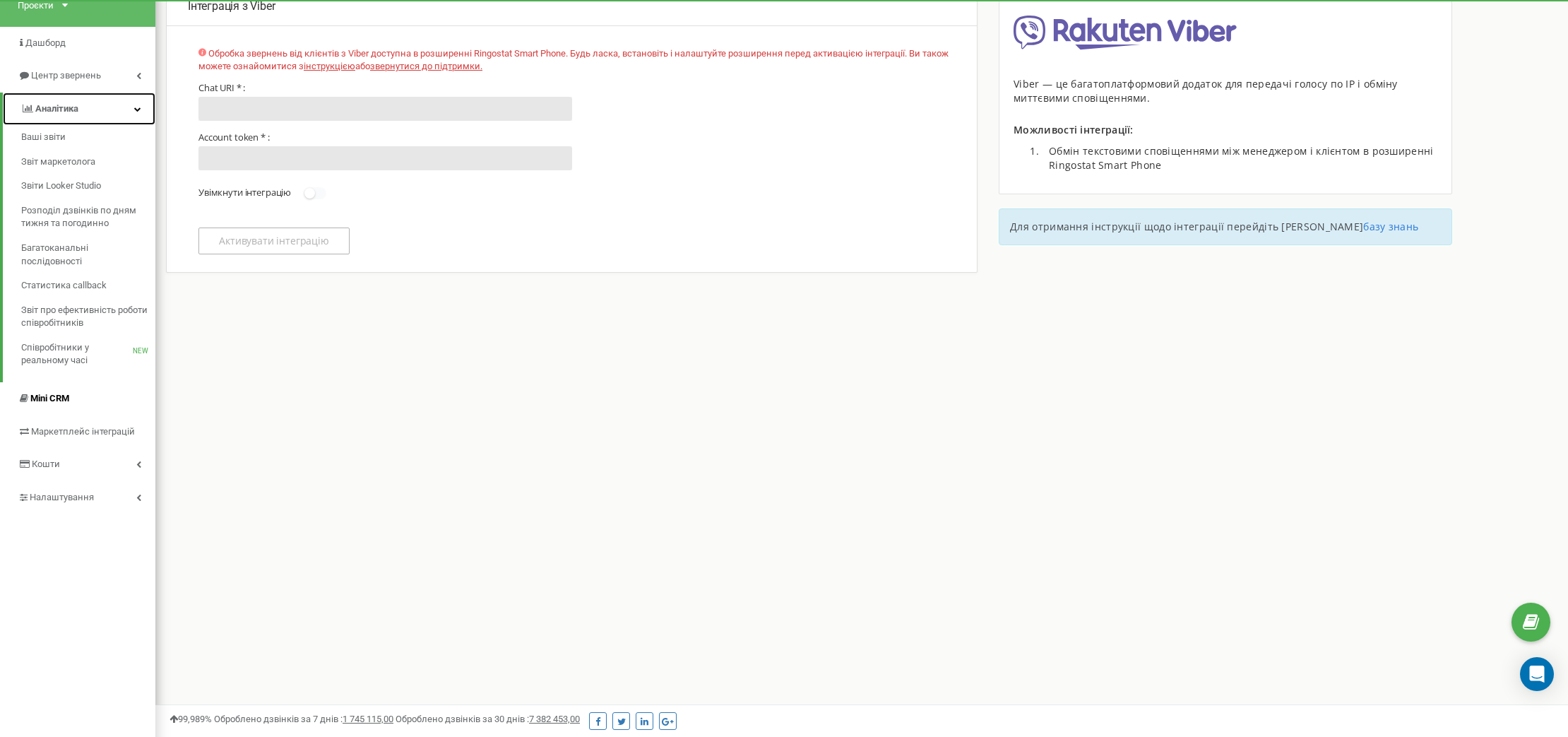
scroll to position [111, 0]
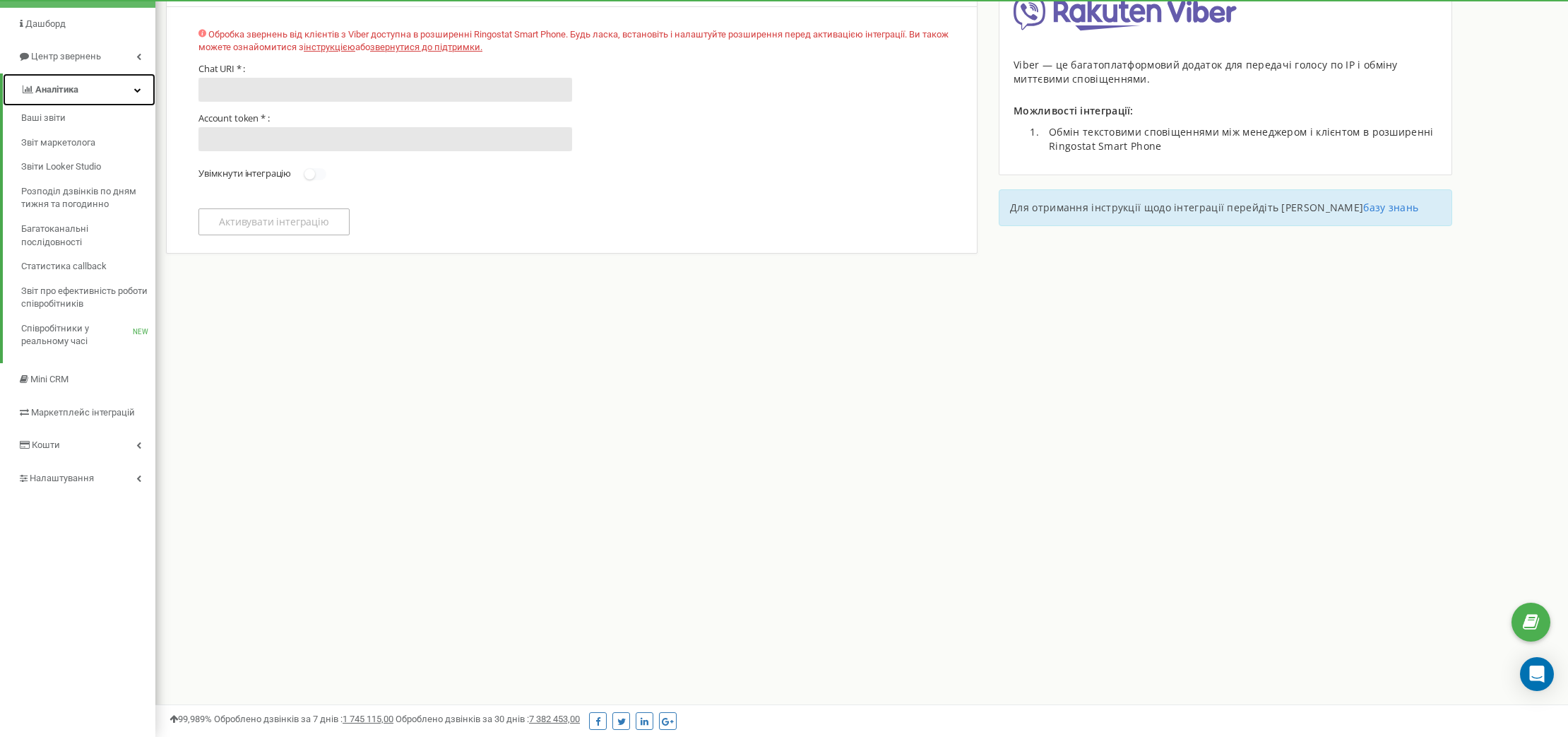
click at [134, 88] on icon at bounding box center [137, 89] width 7 height 7
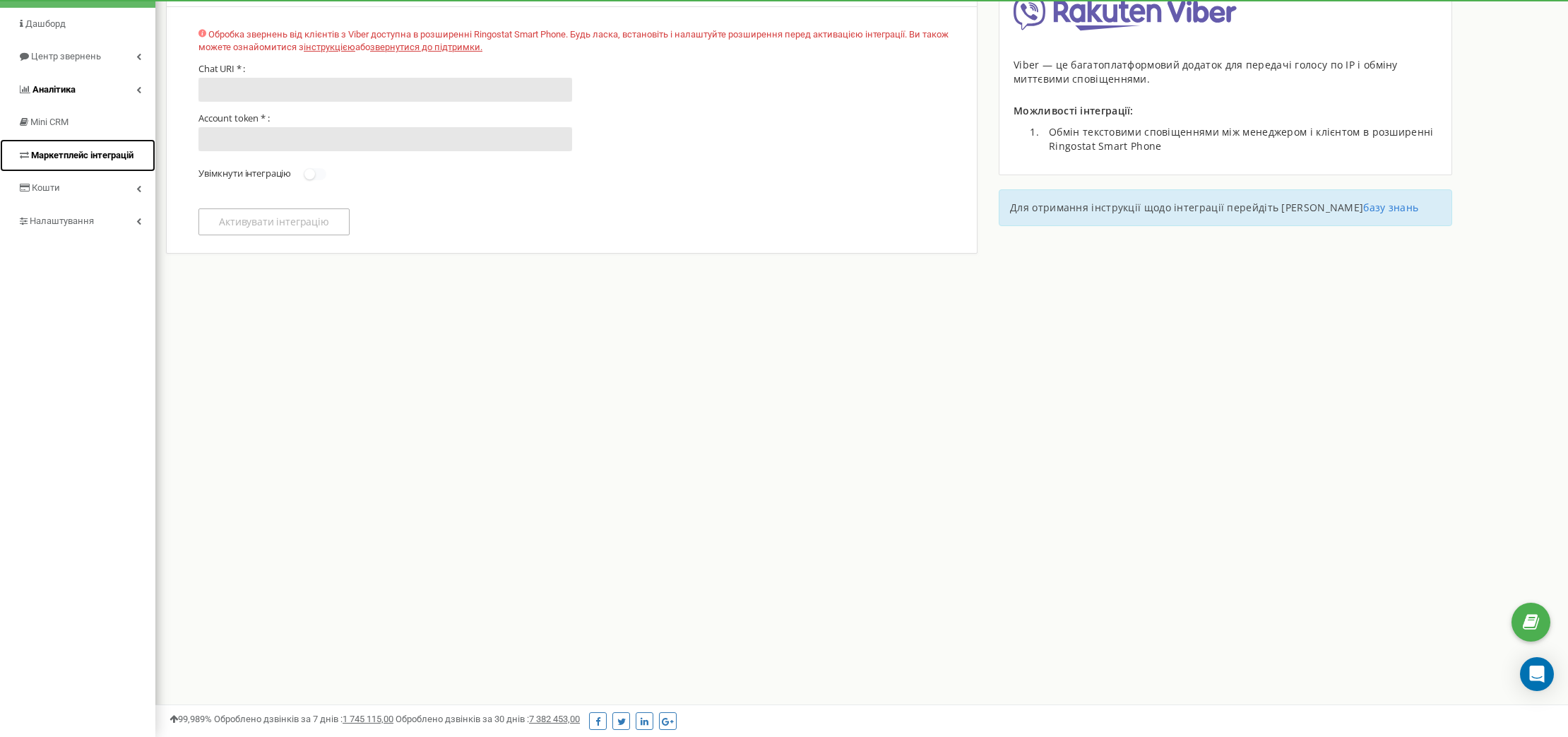
click at [95, 156] on span "Маркетплейс інтеграцій" at bounding box center [82, 155] width 102 height 11
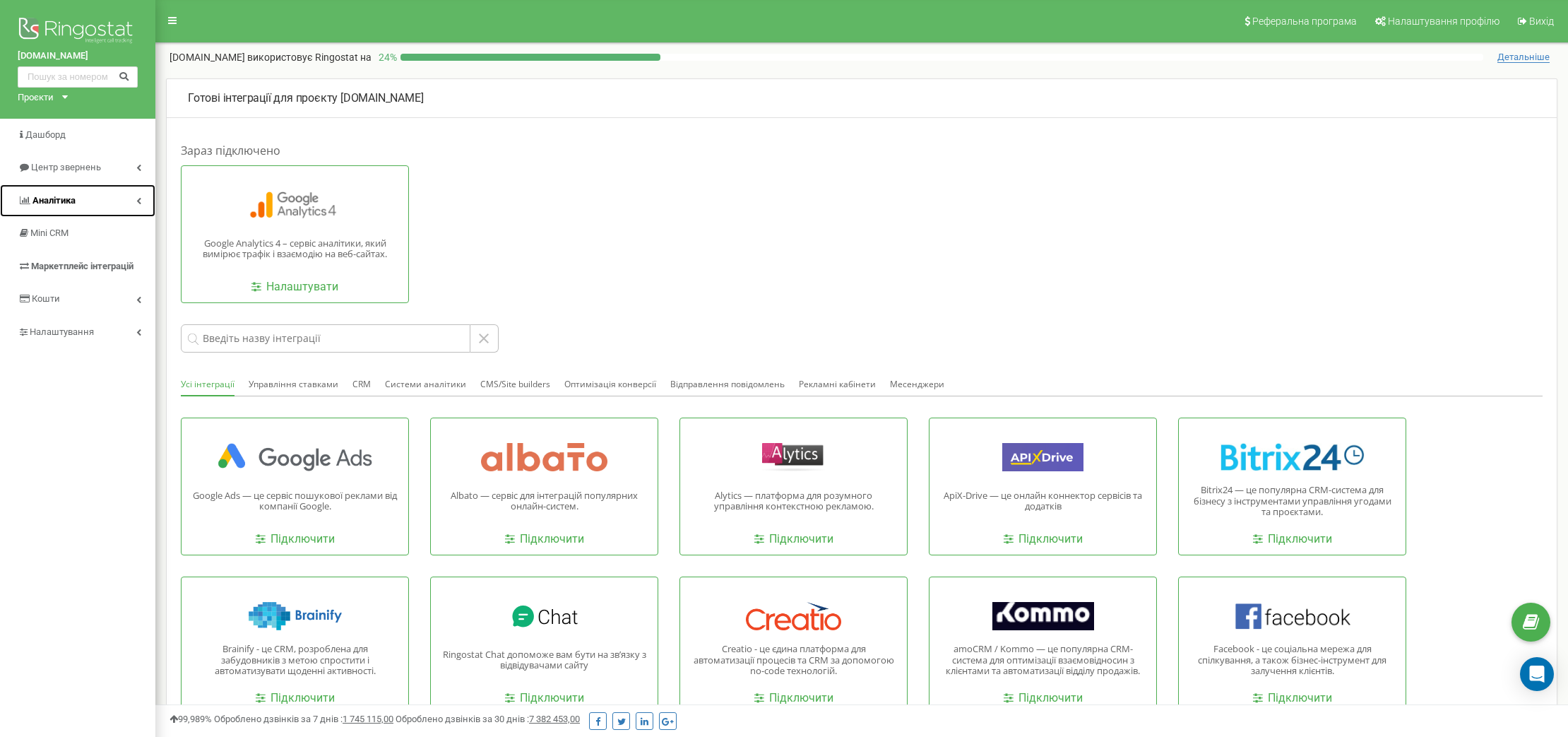
click at [59, 208] on link "Аналiтика" at bounding box center [77, 201] width 156 height 33
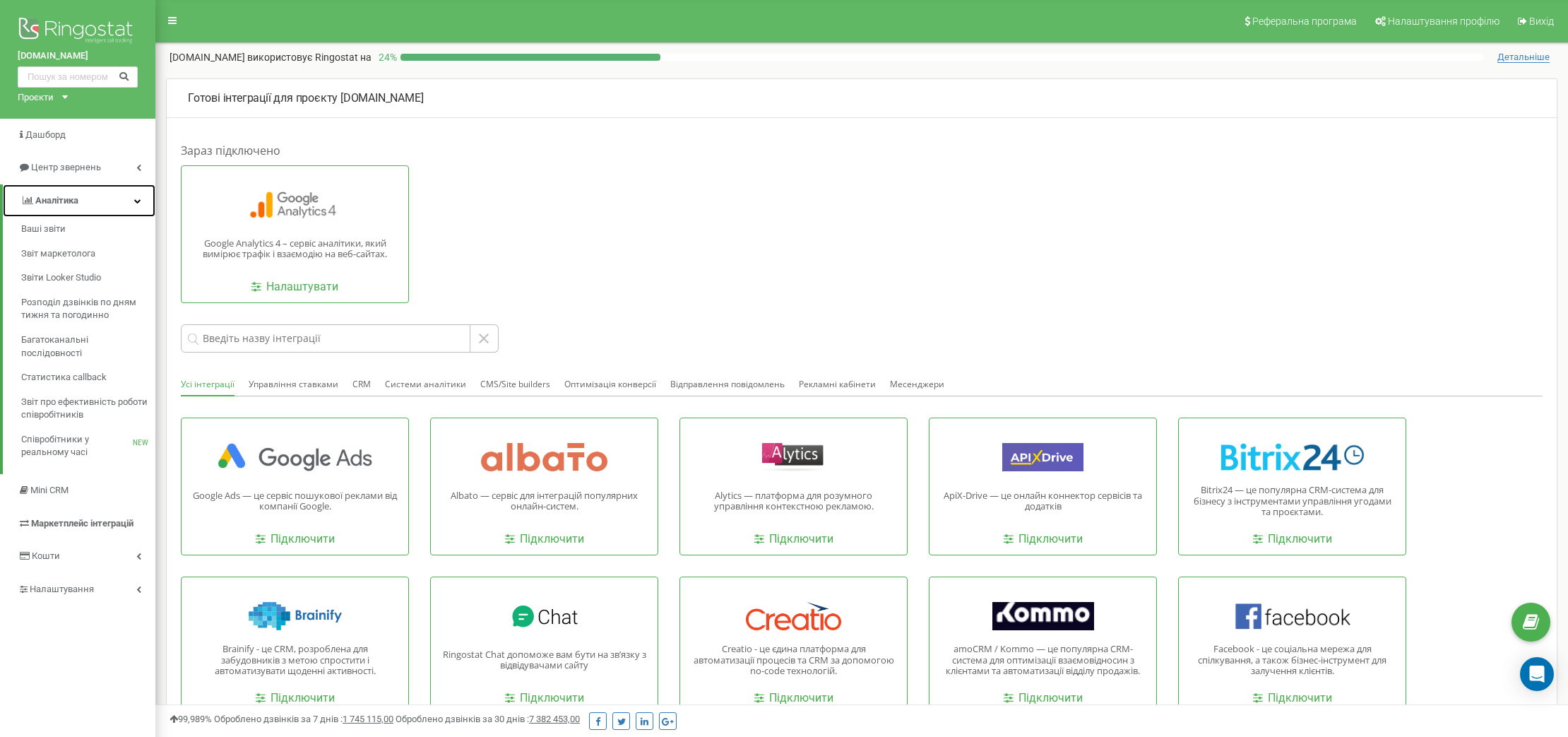
click at [136, 202] on icon at bounding box center [137, 200] width 7 height 7
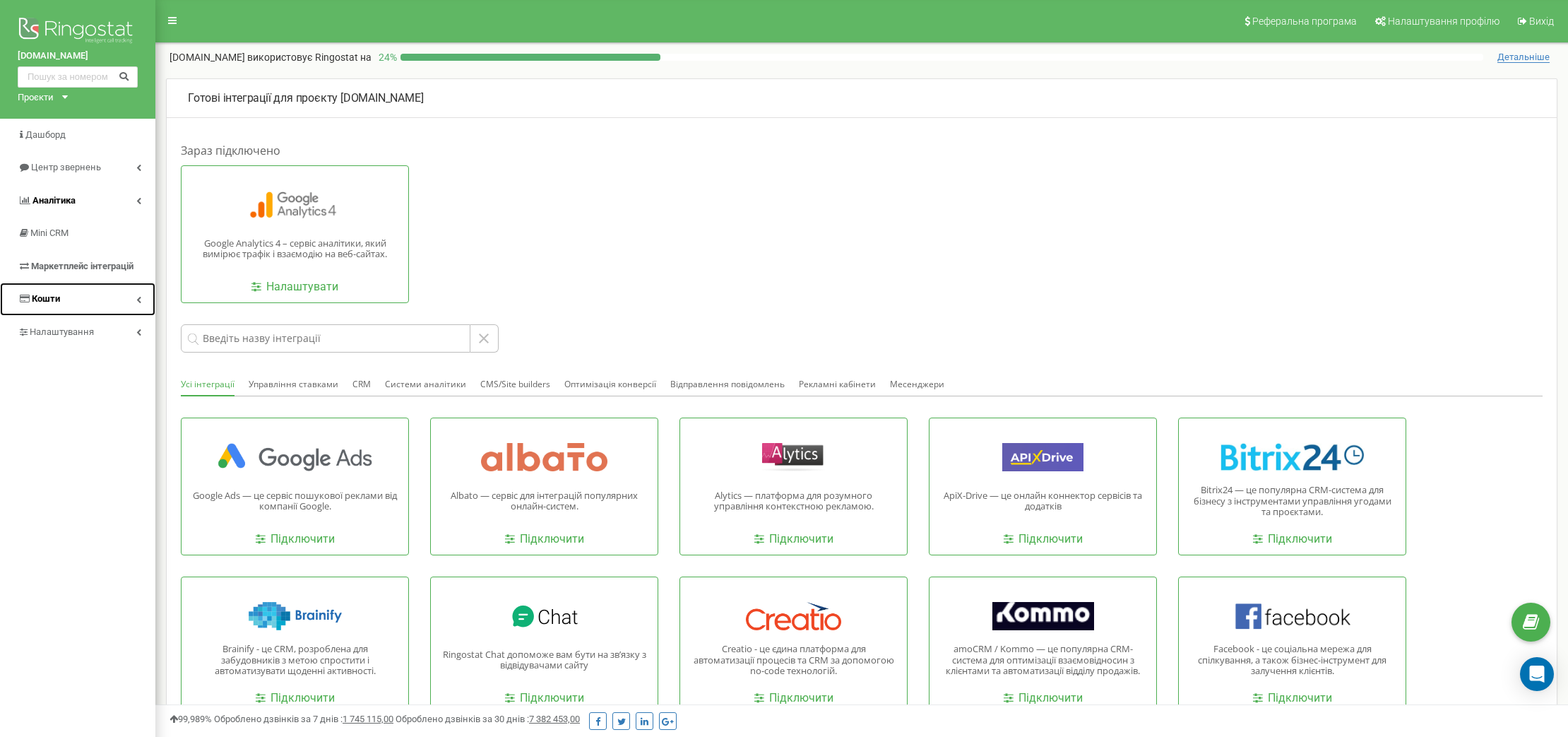
click at [43, 297] on span "Кошти" at bounding box center [46, 299] width 29 height 11
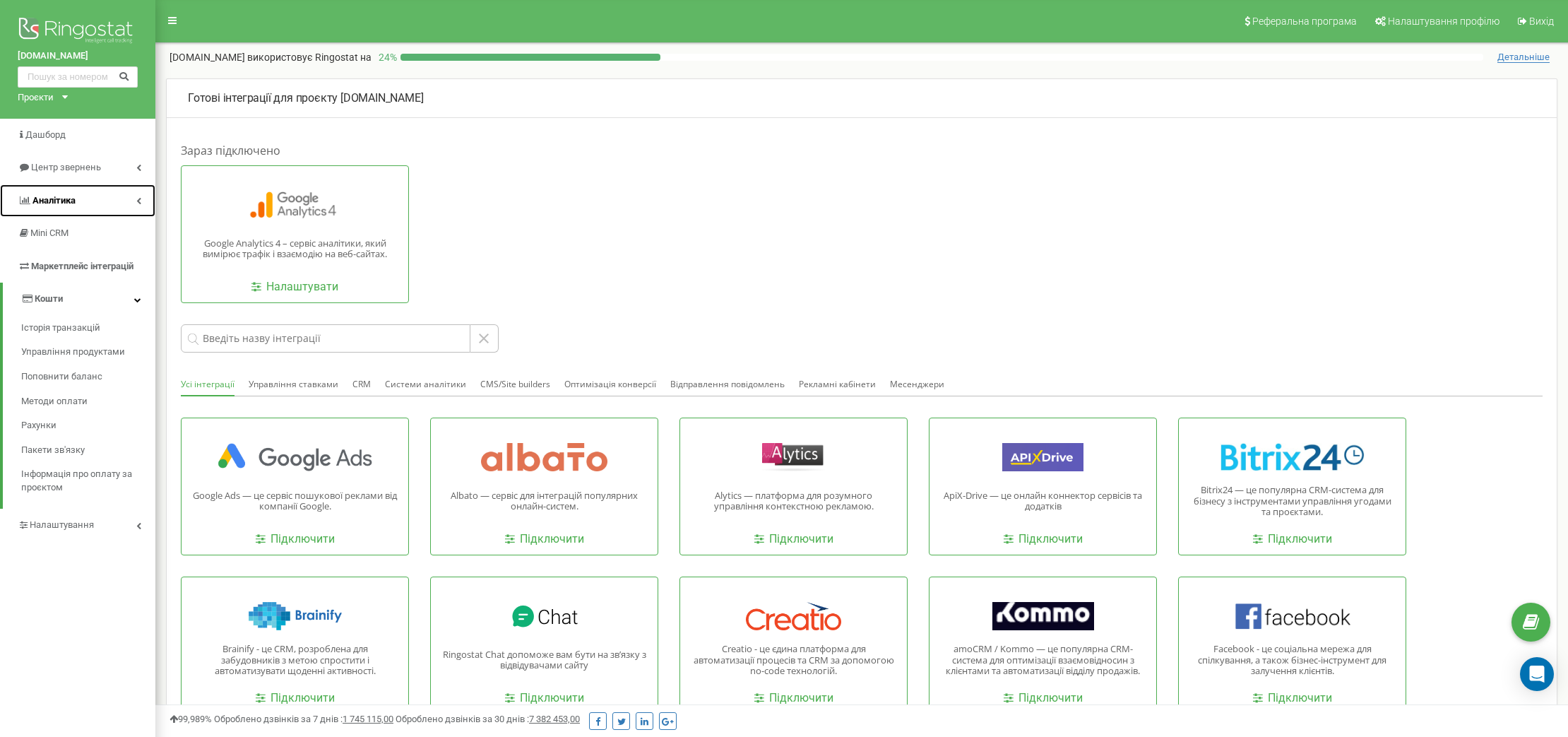
click at [138, 199] on icon at bounding box center [138, 200] width 5 height 7
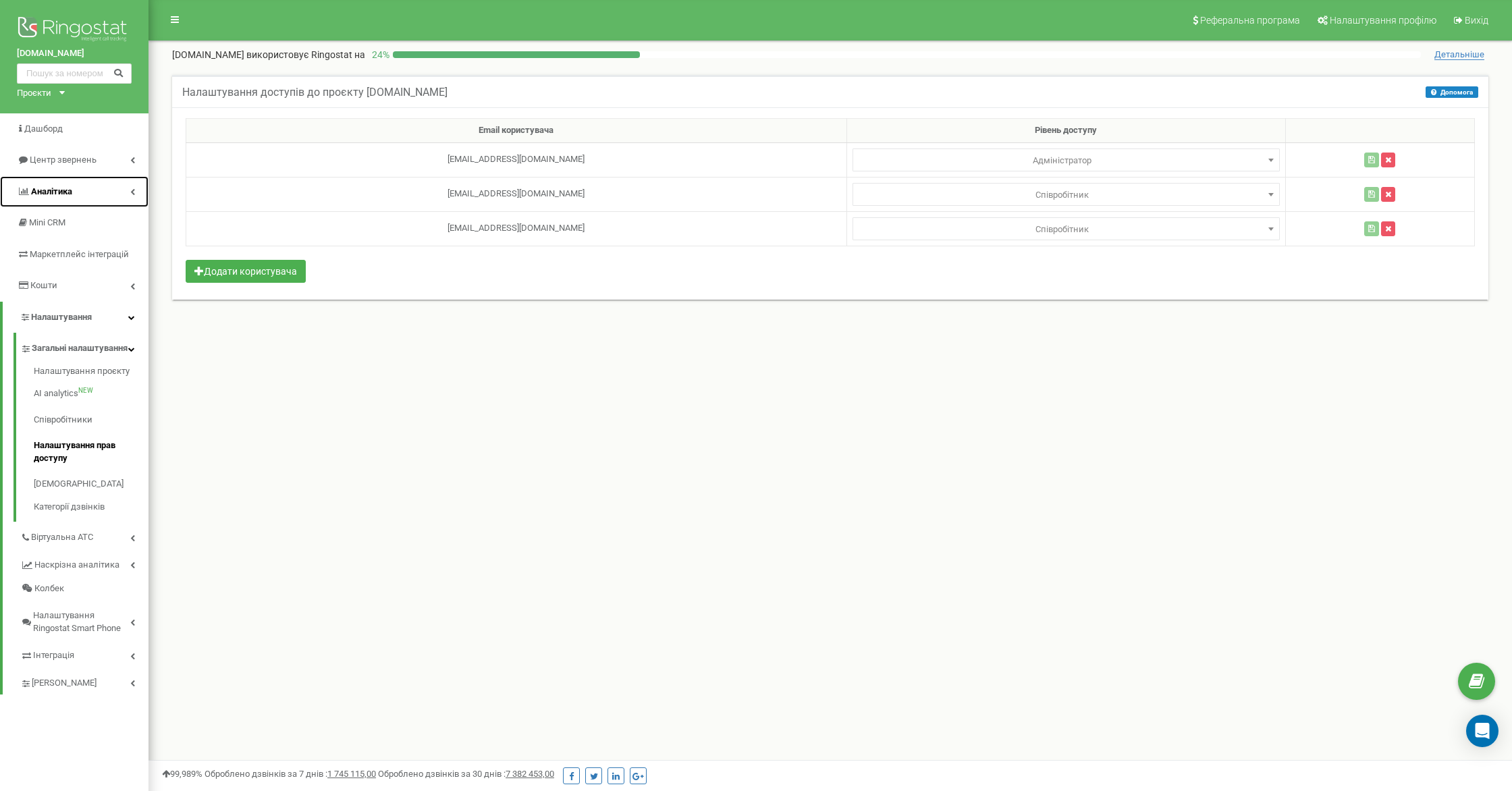
click at [135, 193] on link "Аналiтика" at bounding box center [74, 192] width 149 height 32
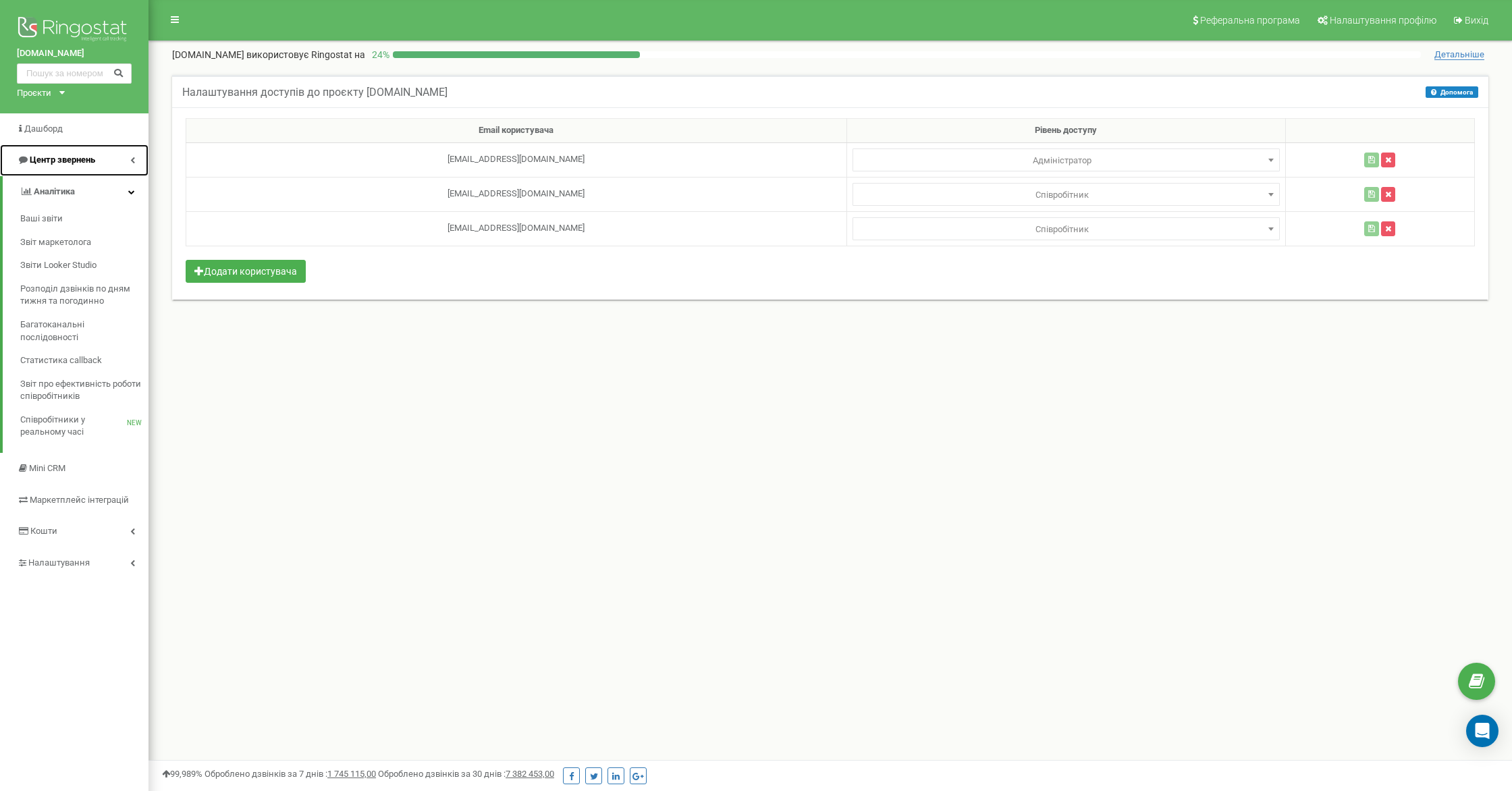
click at [129, 157] on link "Центр звернень" at bounding box center [74, 160] width 149 height 32
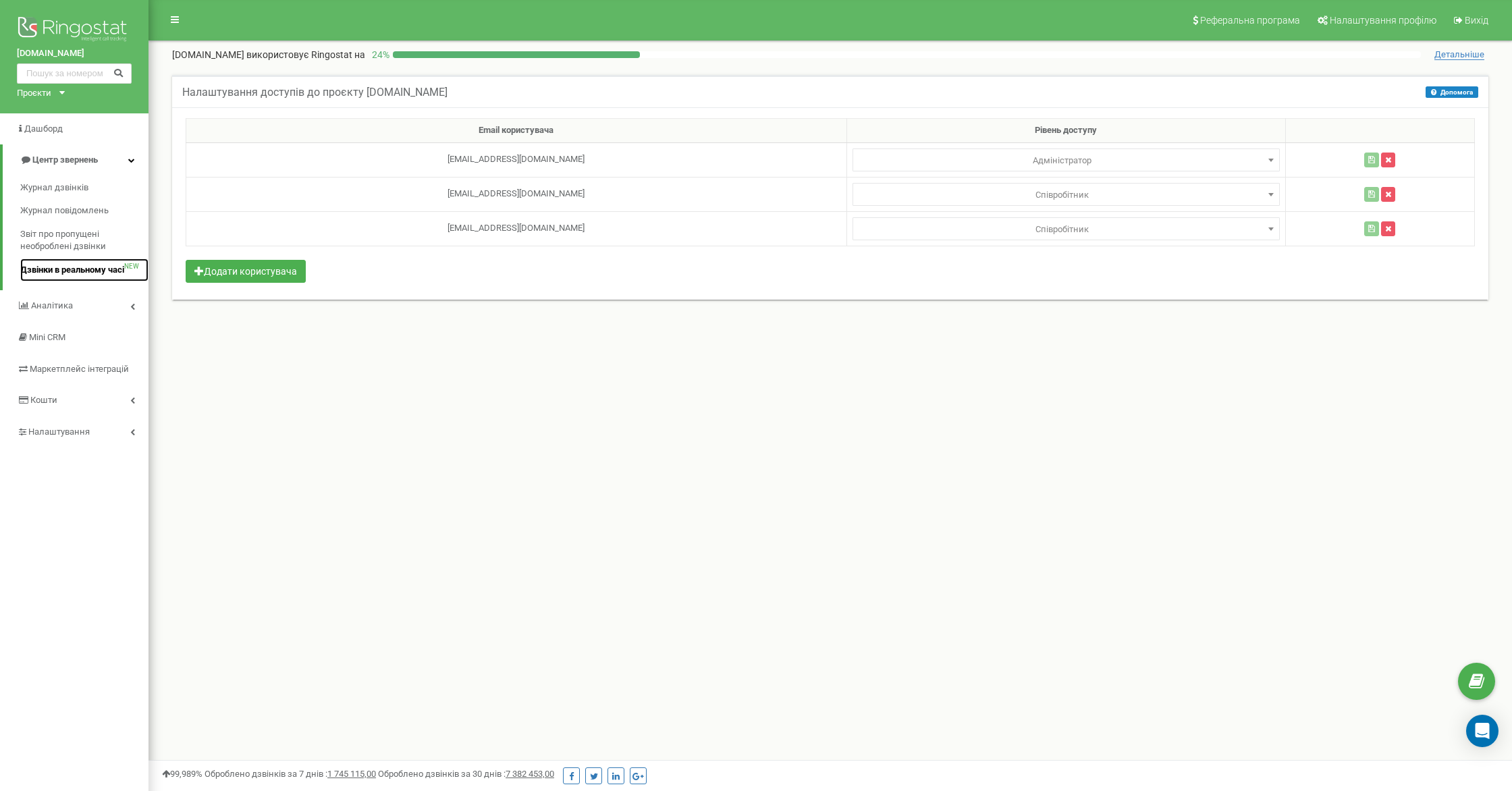
click at [98, 269] on span "Дзвінки в реальному часі" at bounding box center [72, 270] width 104 height 13
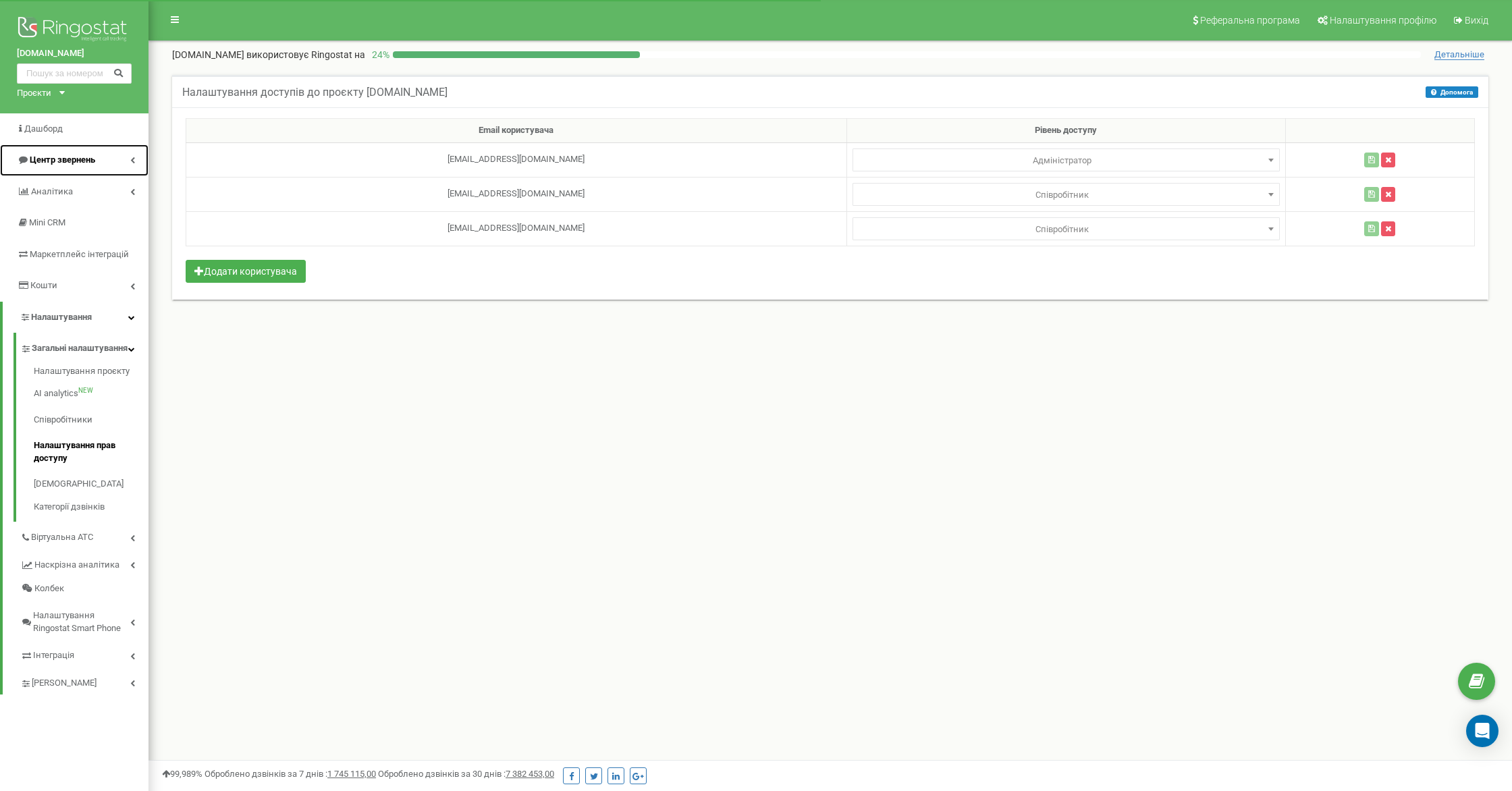
click at [130, 159] on icon at bounding box center [132, 159] width 5 height 6
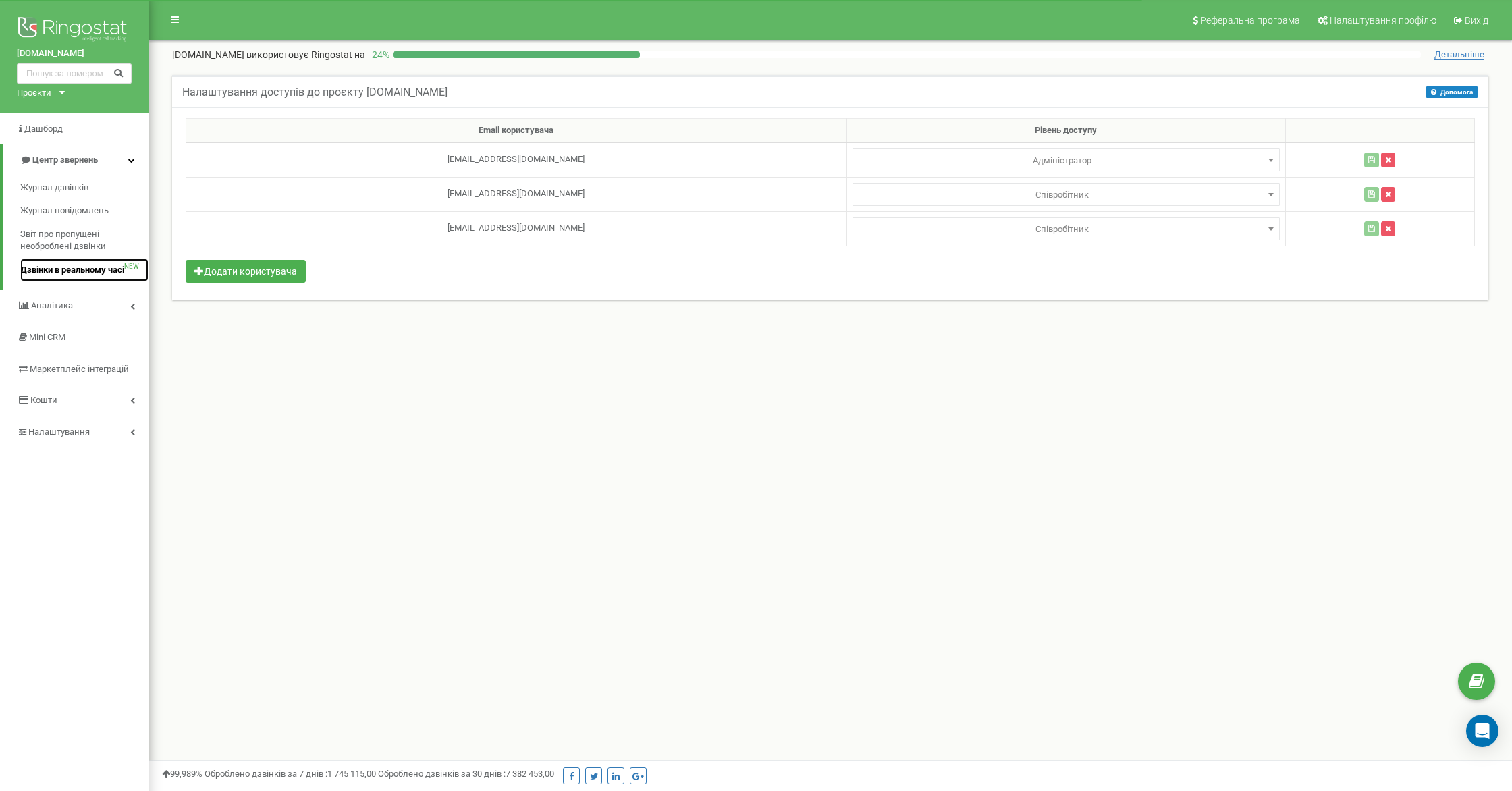
click at [111, 267] on span "Дзвінки в реальному часі" at bounding box center [72, 270] width 104 height 13
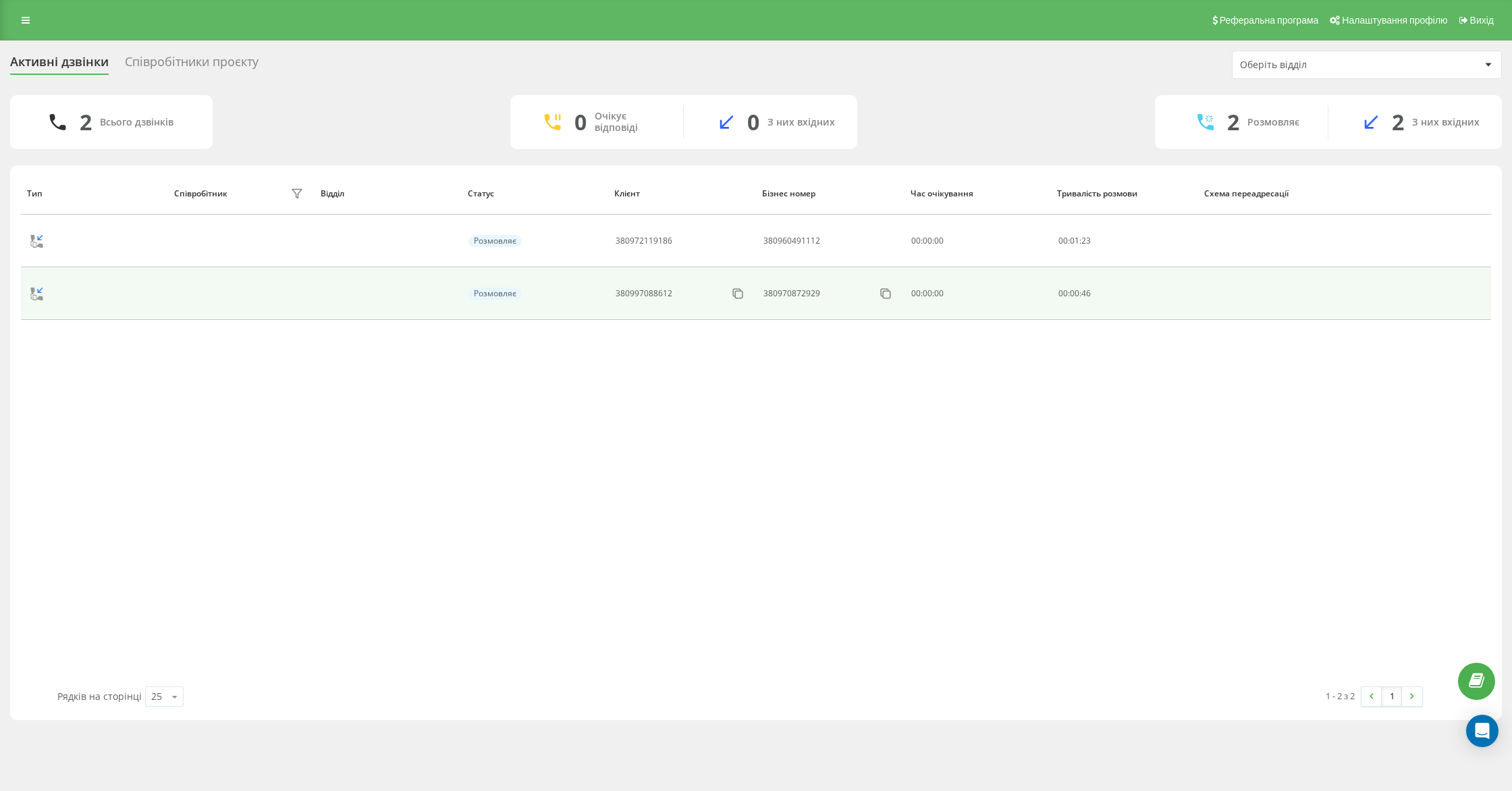
click at [1082, 295] on span "46" at bounding box center [1086, 293] width 9 height 11
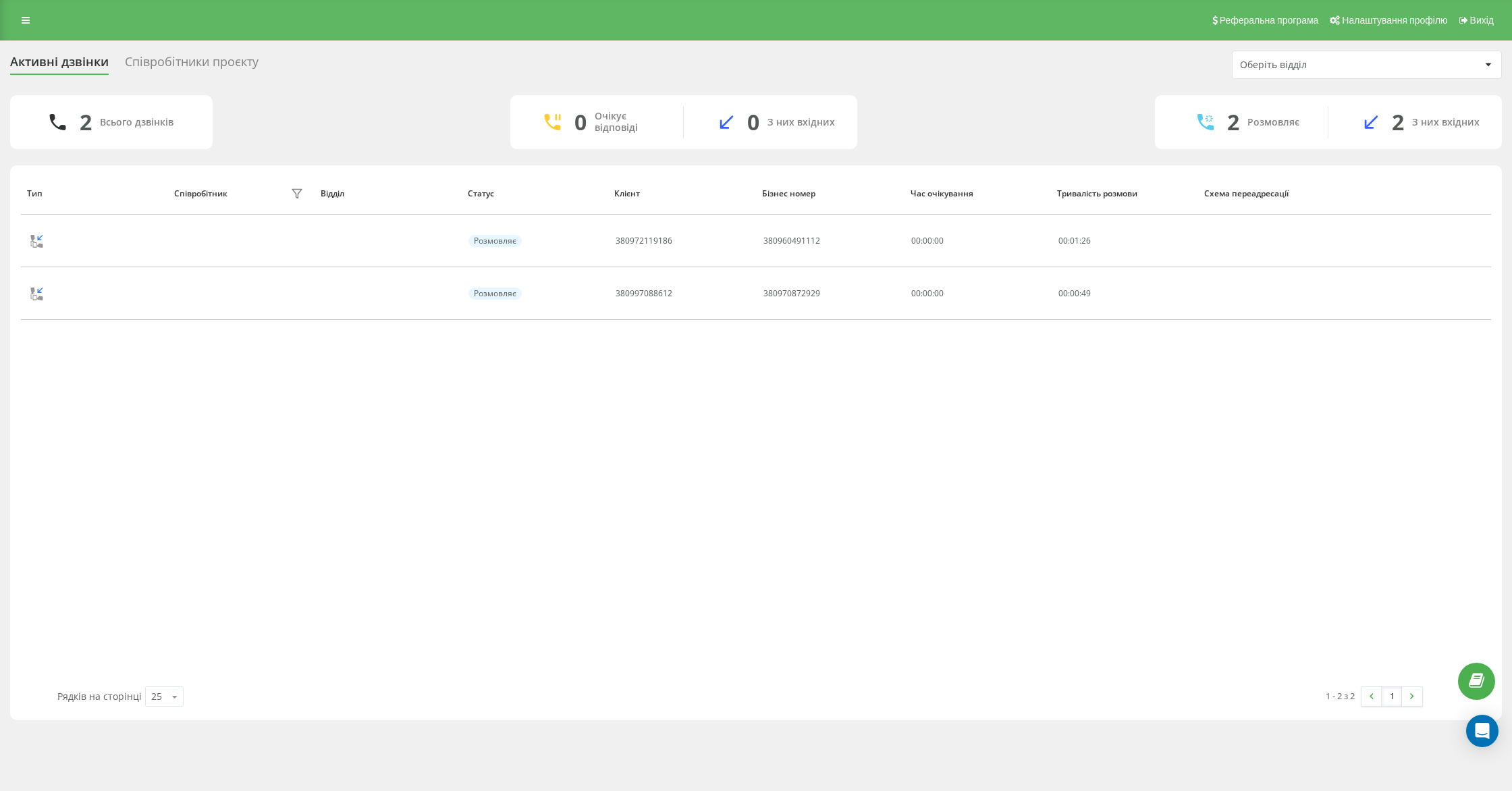
click at [1206, 122] on icon at bounding box center [1206, 122] width 17 height 17
click at [52, 124] on icon at bounding box center [58, 122] width 17 height 17
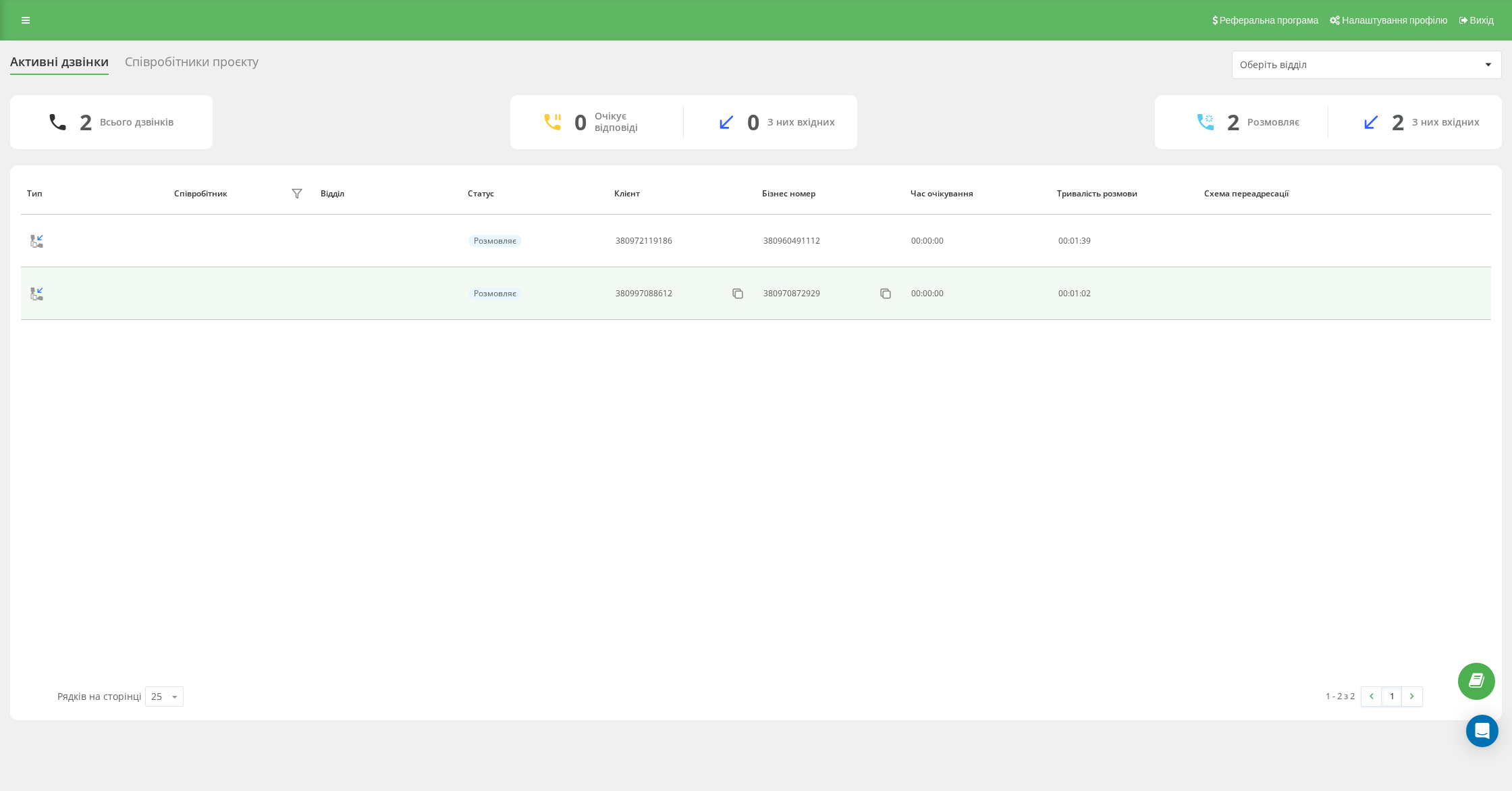
click at [1052, 295] on td "00 : 01 : 02" at bounding box center [1125, 293] width 147 height 52
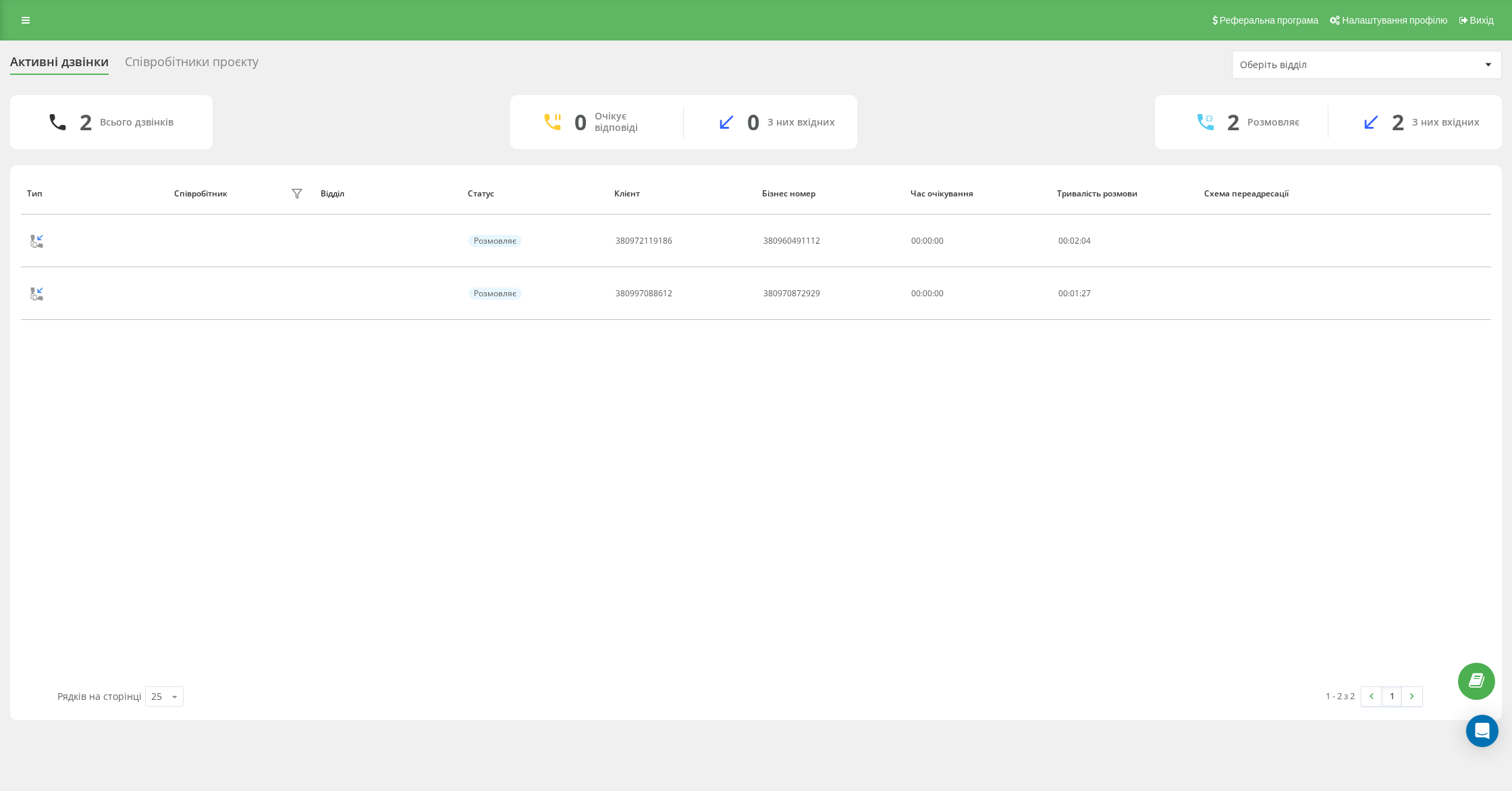
click at [197, 61] on div "Співробітники проєкту" at bounding box center [192, 65] width 134 height 21
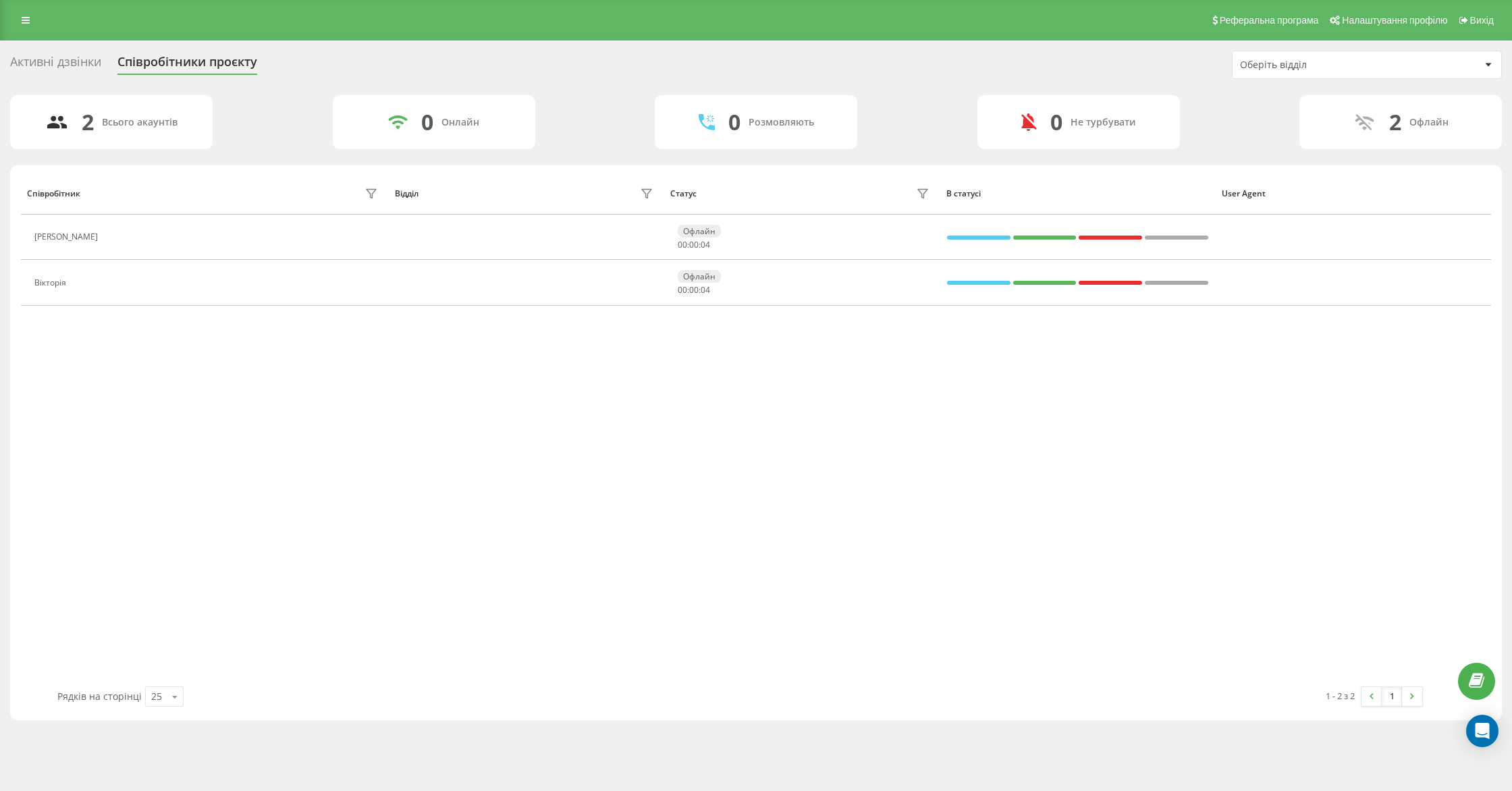
click at [64, 60] on div "Активні дзвінки" at bounding box center [55, 65] width 91 height 21
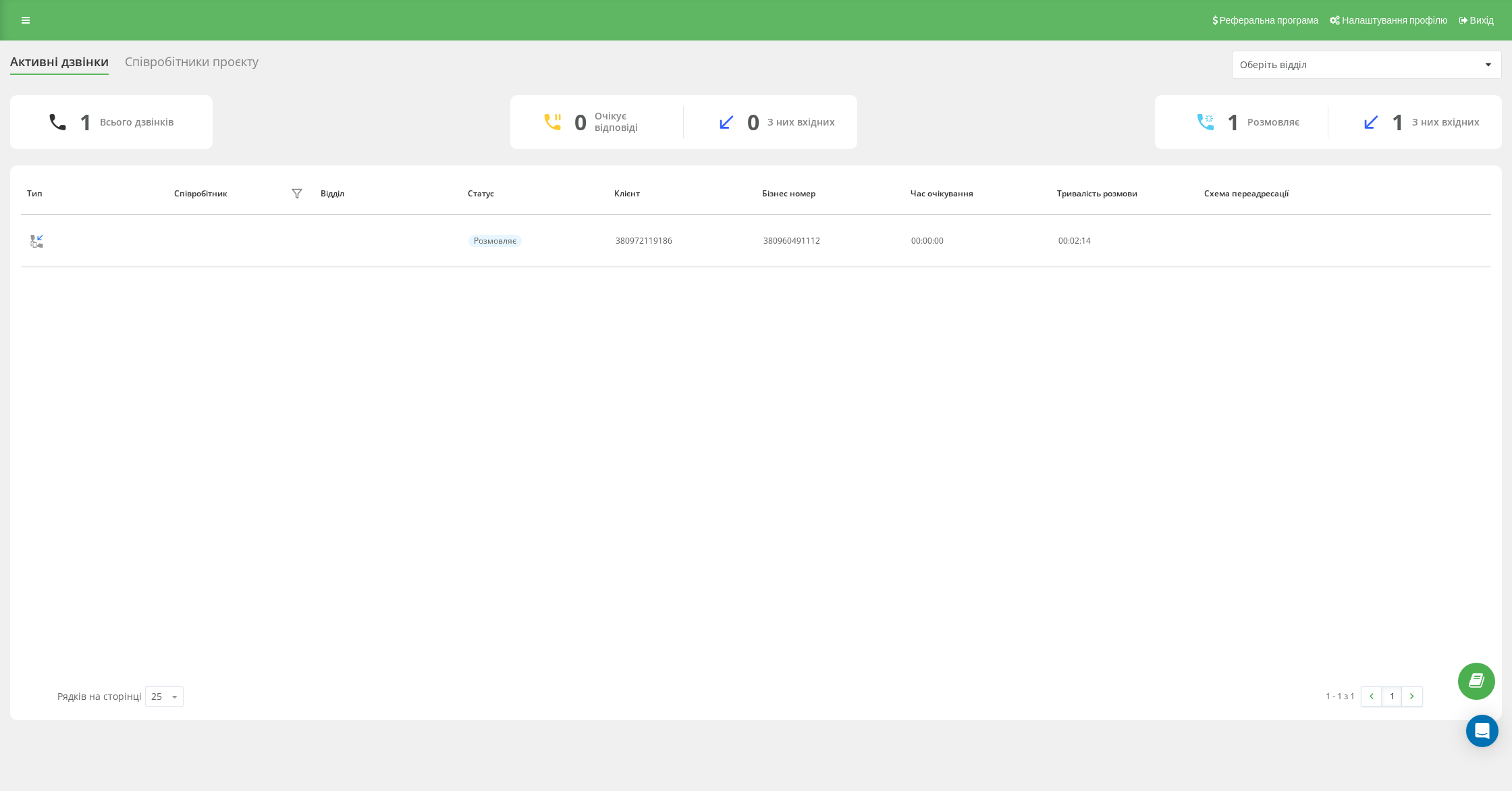
click at [192, 60] on div "Співробітники проєкту" at bounding box center [192, 65] width 134 height 21
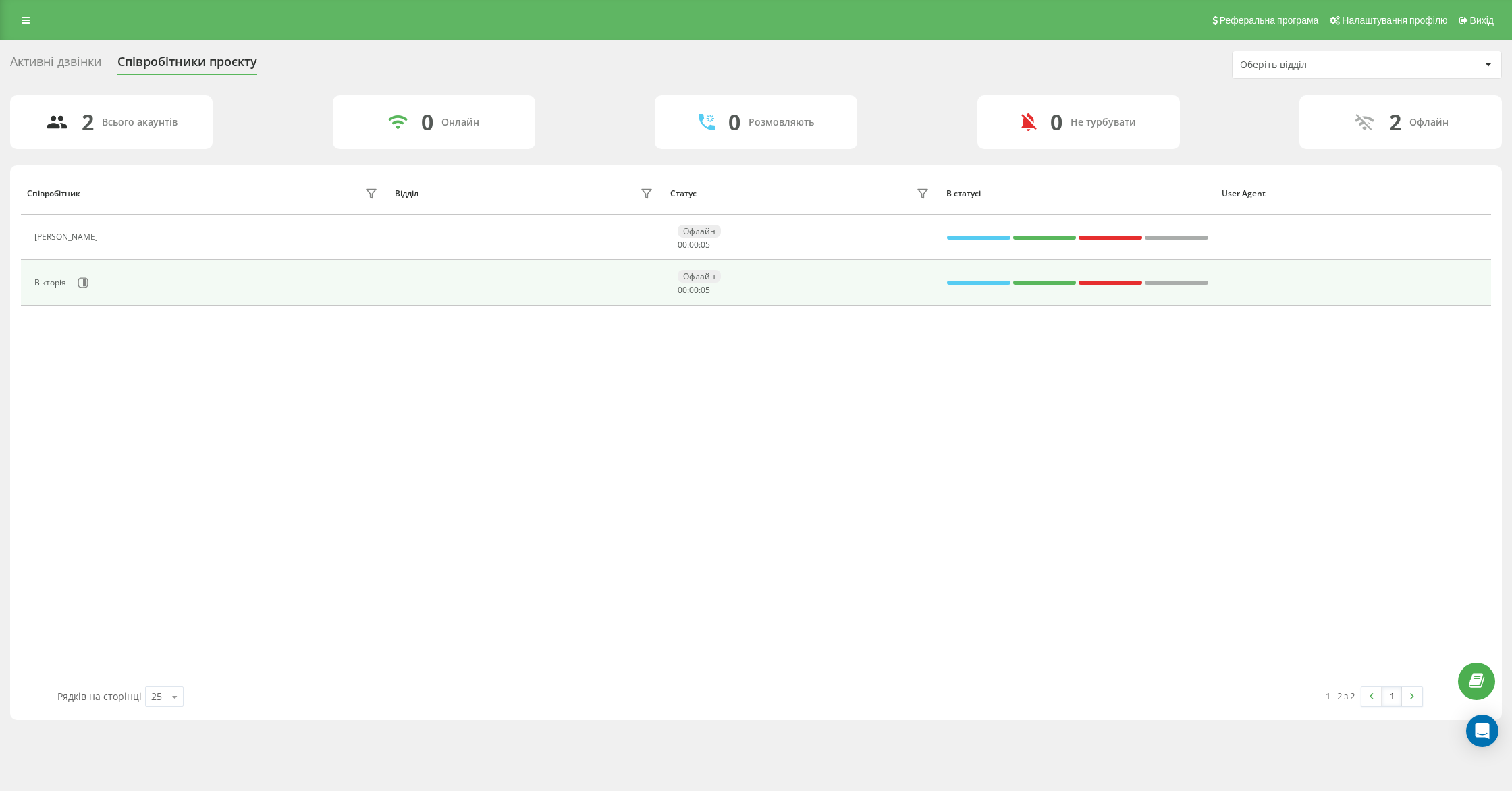
click at [1105, 279] on div at bounding box center [1110, 282] width 63 height 17
click at [1064, 281] on div at bounding box center [1045, 283] width 63 height 4
click at [985, 277] on div at bounding box center [979, 282] width 63 height 17
click at [74, 284] on button at bounding box center [83, 283] width 20 height 20
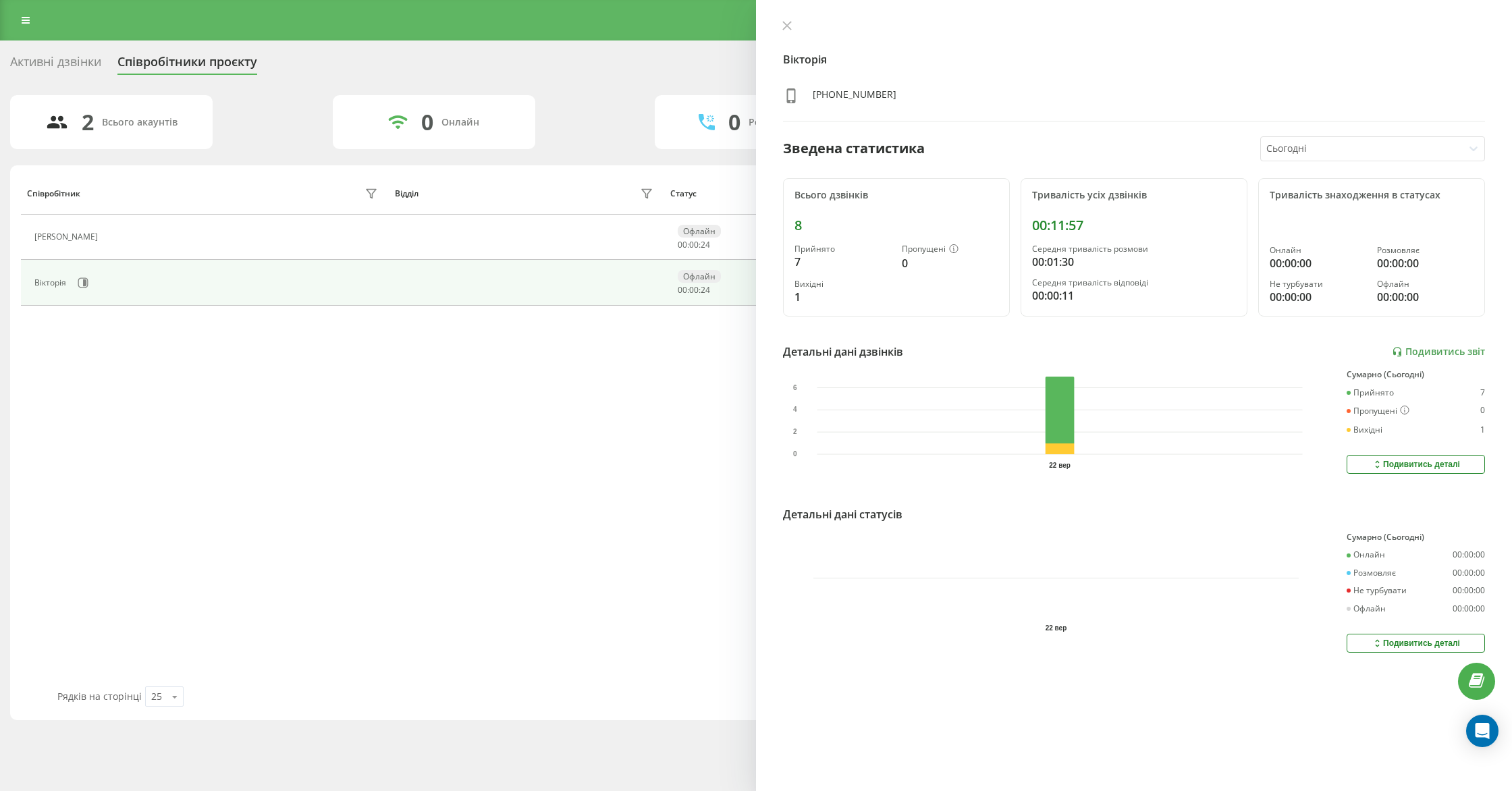
click at [1391, 461] on div "Подивитись деталі" at bounding box center [1416, 464] width 88 height 11
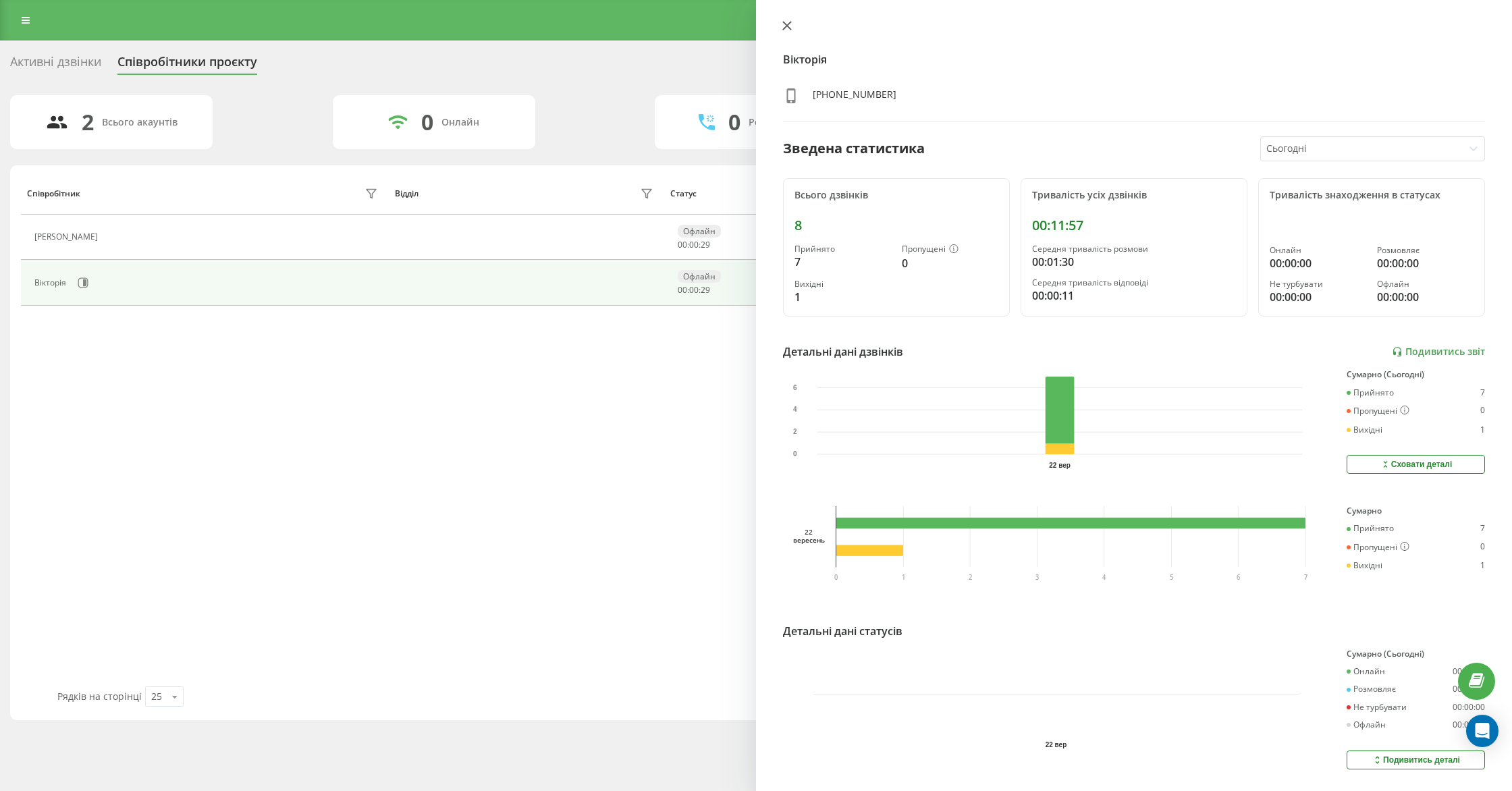
click at [786, 28] on icon at bounding box center [787, 25] width 9 height 9
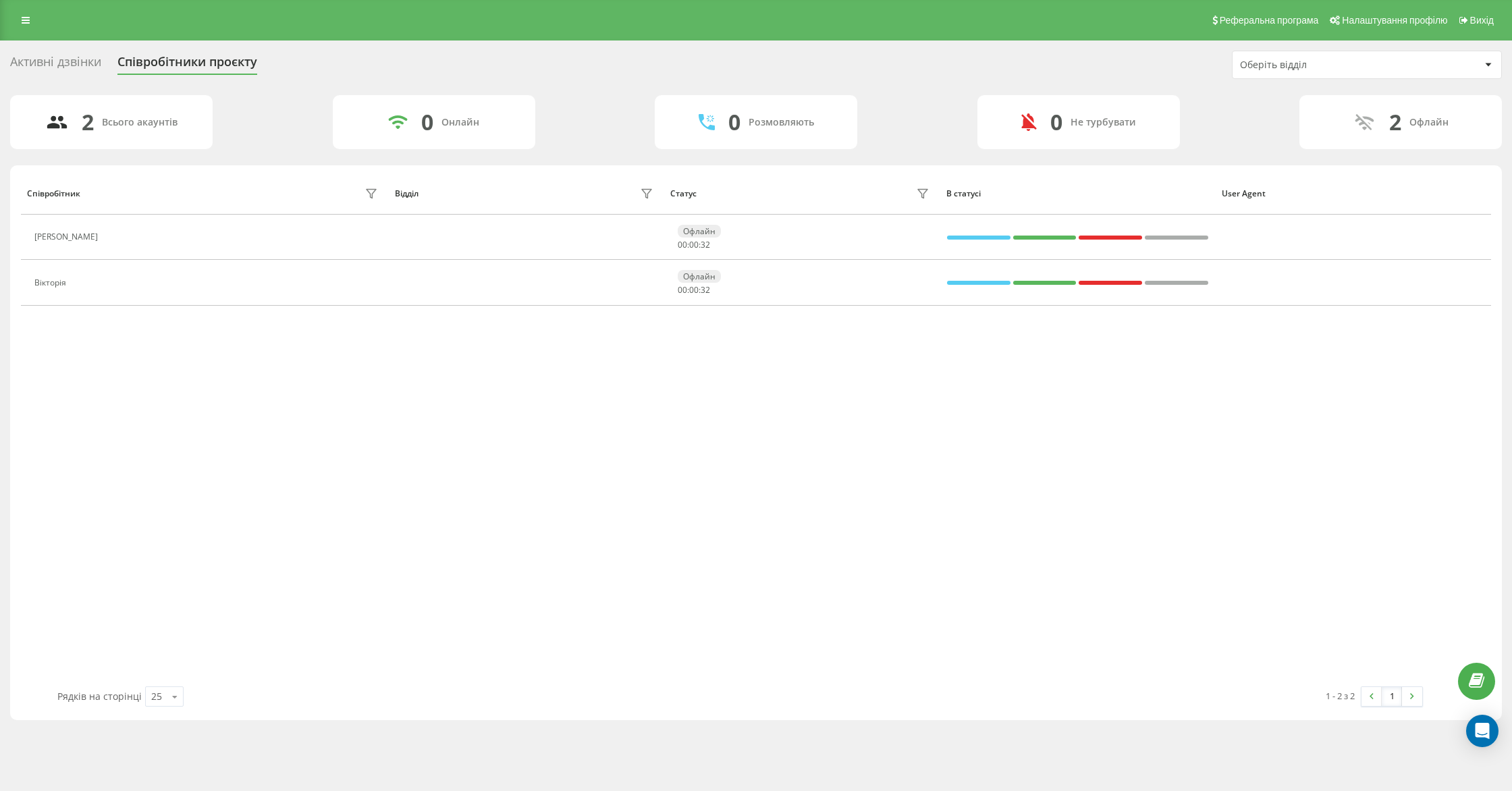
click at [775, 123] on div "Розмовляють" at bounding box center [781, 123] width 65 height 11
click at [732, 122] on div "0" at bounding box center [734, 122] width 12 height 26
click at [67, 114] on icon at bounding box center [57, 122] width 22 height 22
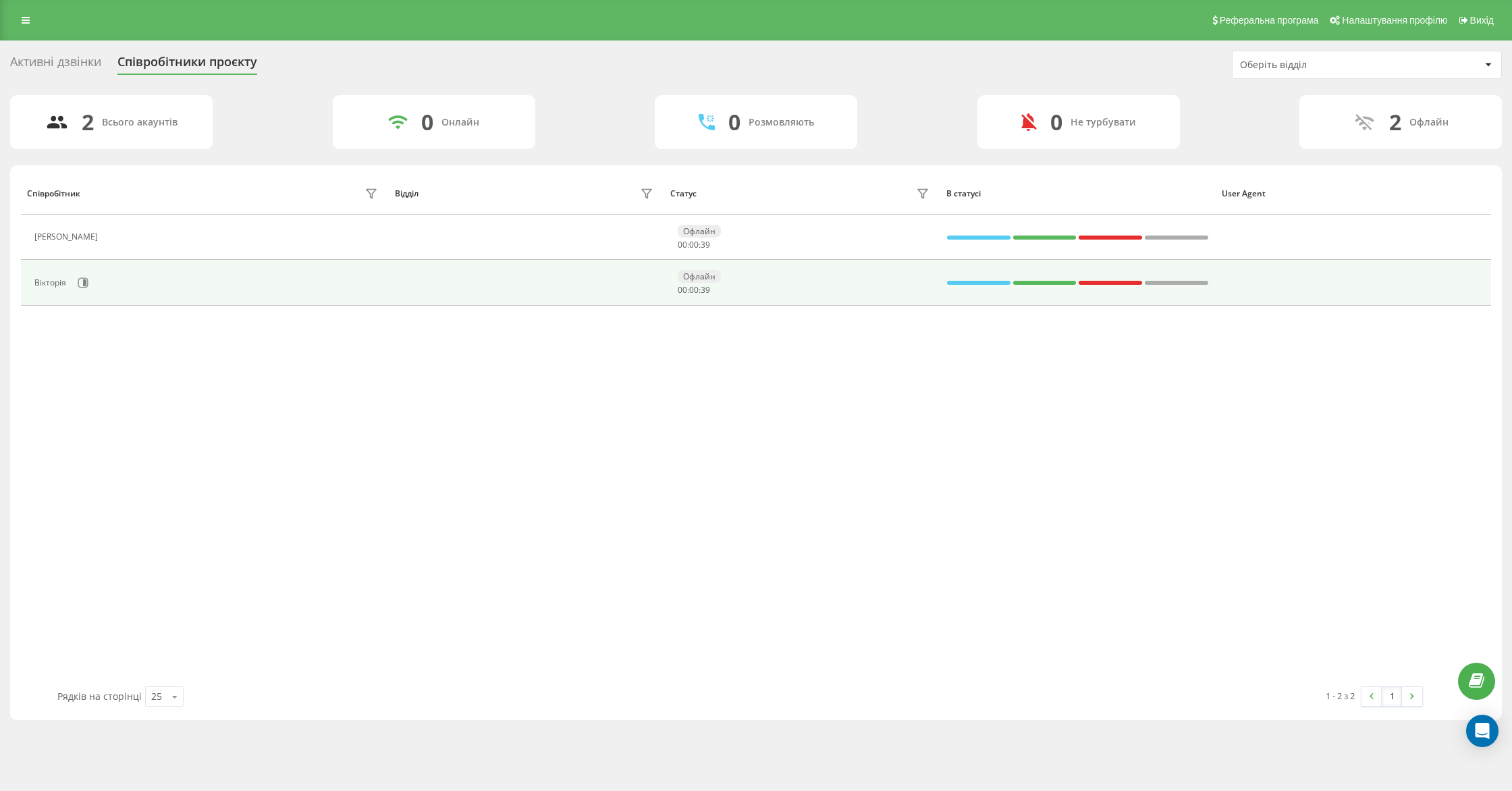
click at [60, 282] on div "Вікторія" at bounding box center [52, 282] width 35 height 9
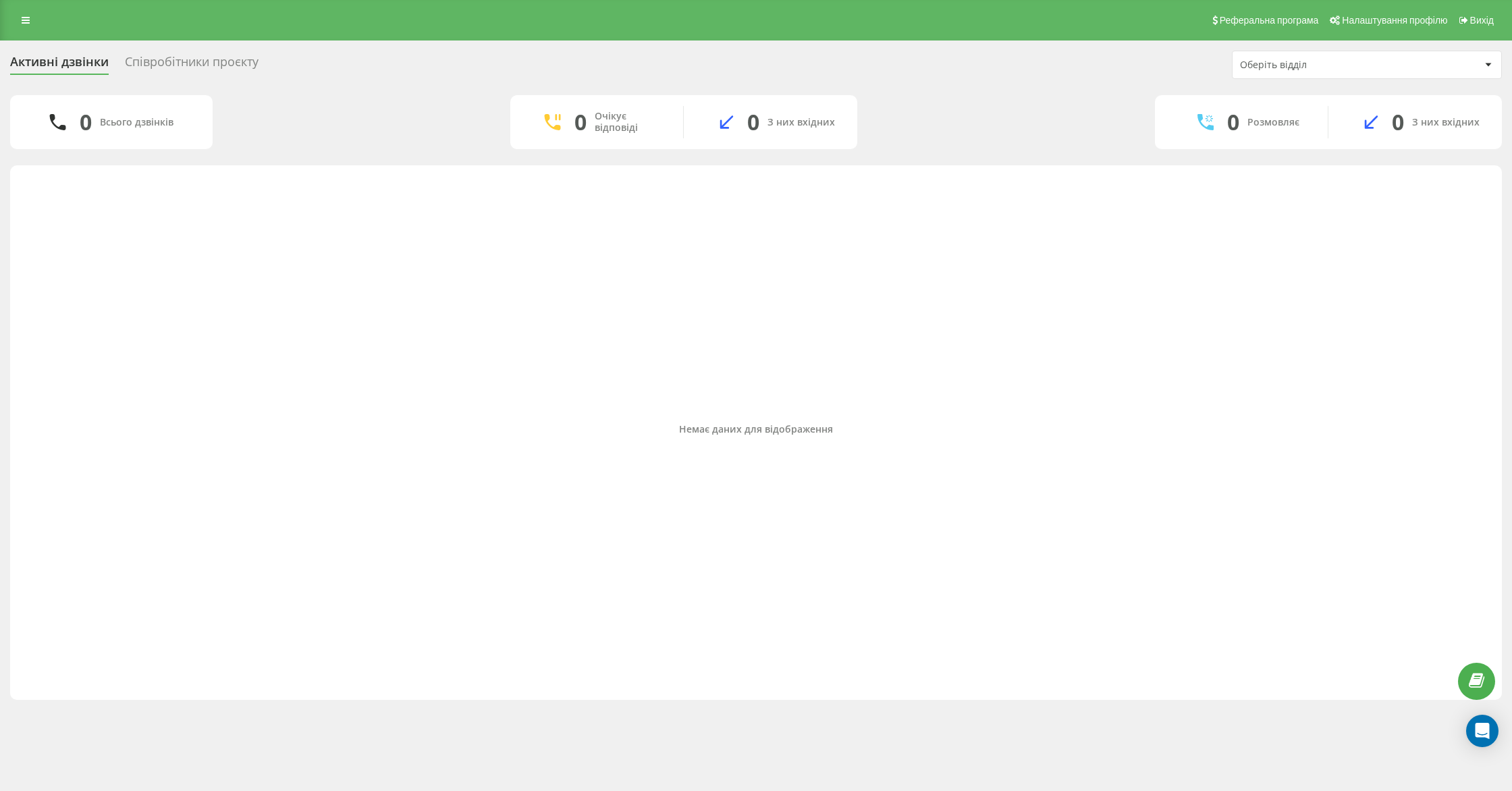
click at [559, 117] on icon at bounding box center [553, 122] width 17 height 17
click at [55, 124] on icon at bounding box center [57, 122] width 17 height 17
click at [549, 116] on icon at bounding box center [553, 122] width 17 height 17
click at [605, 126] on div "Очікує відповіді" at bounding box center [629, 122] width 68 height 23
click at [557, 120] on icon at bounding box center [552, 122] width 17 height 17
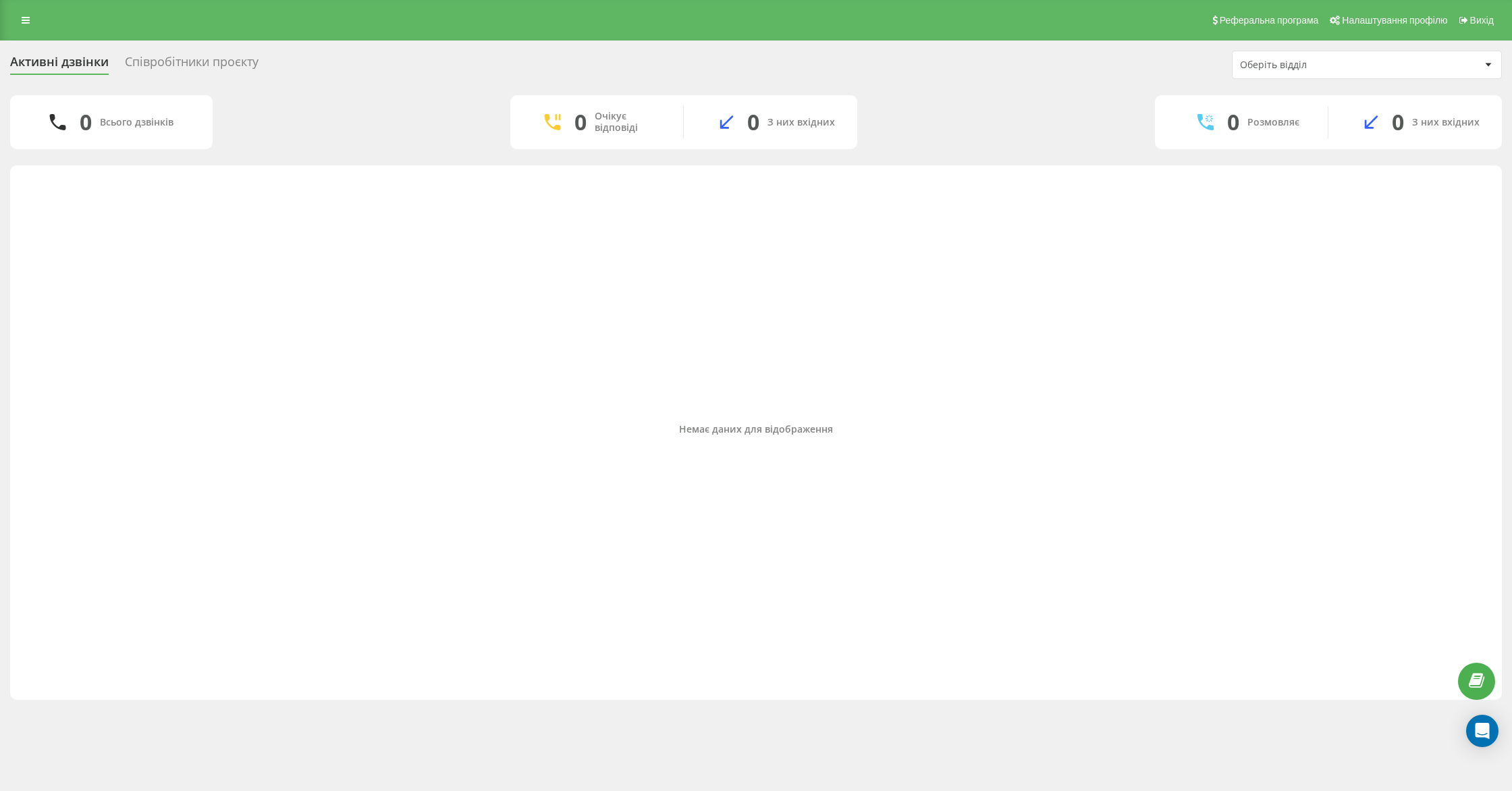
click at [604, 126] on div "Очікує відповіді" at bounding box center [629, 122] width 68 height 23
click at [555, 120] on icon at bounding box center [552, 122] width 17 height 17
click at [574, 118] on div "0 Очікує відповіді" at bounding box center [596, 121] width 173 height 32
click at [116, 114] on div "0 Всього дзвінків" at bounding box center [111, 121] width 203 height 54
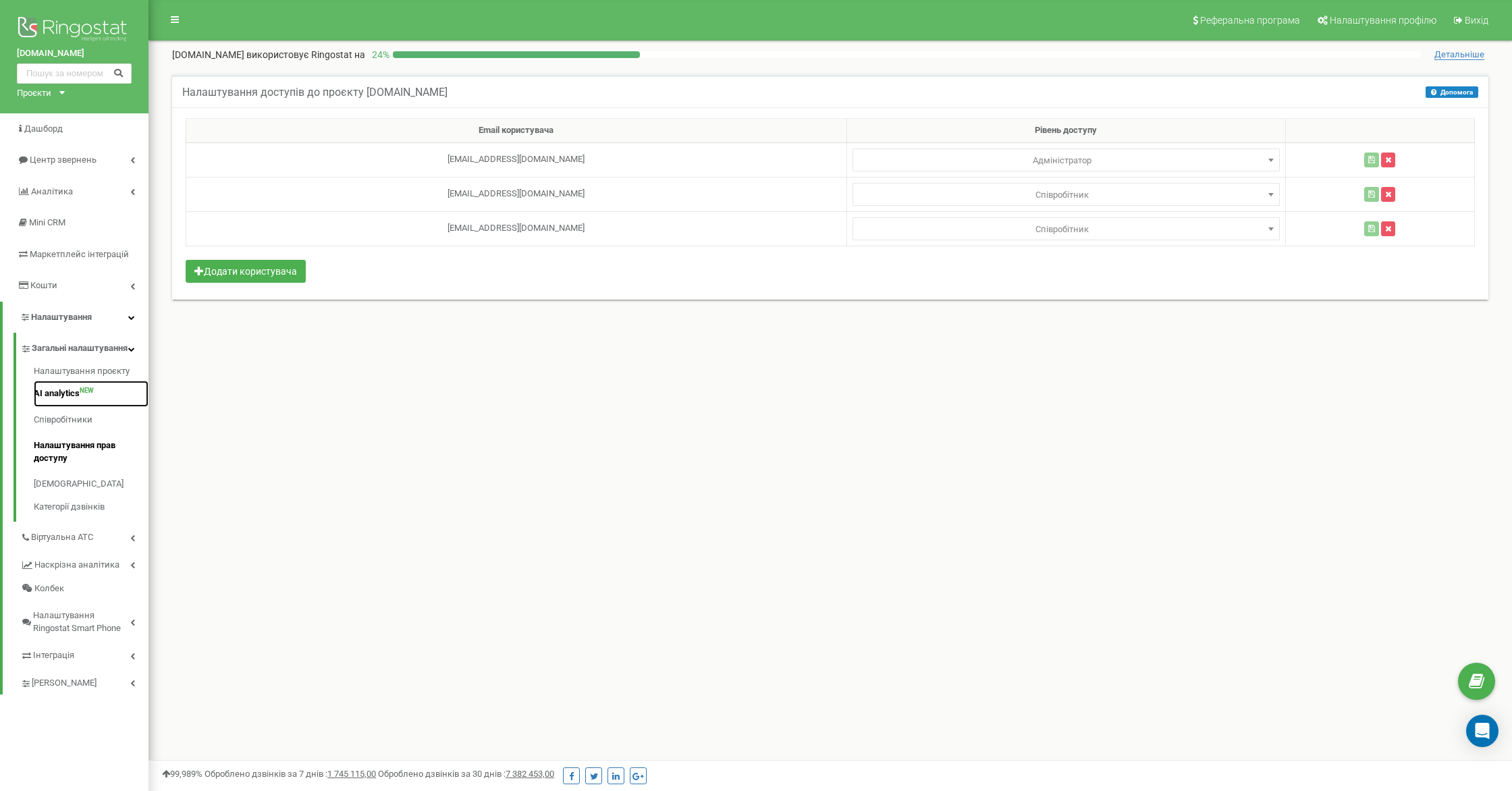
click at [96, 403] on link "AI analytics NEW" at bounding box center [91, 394] width 115 height 27
click at [135, 156] on link "Центр звернень" at bounding box center [74, 160] width 149 height 32
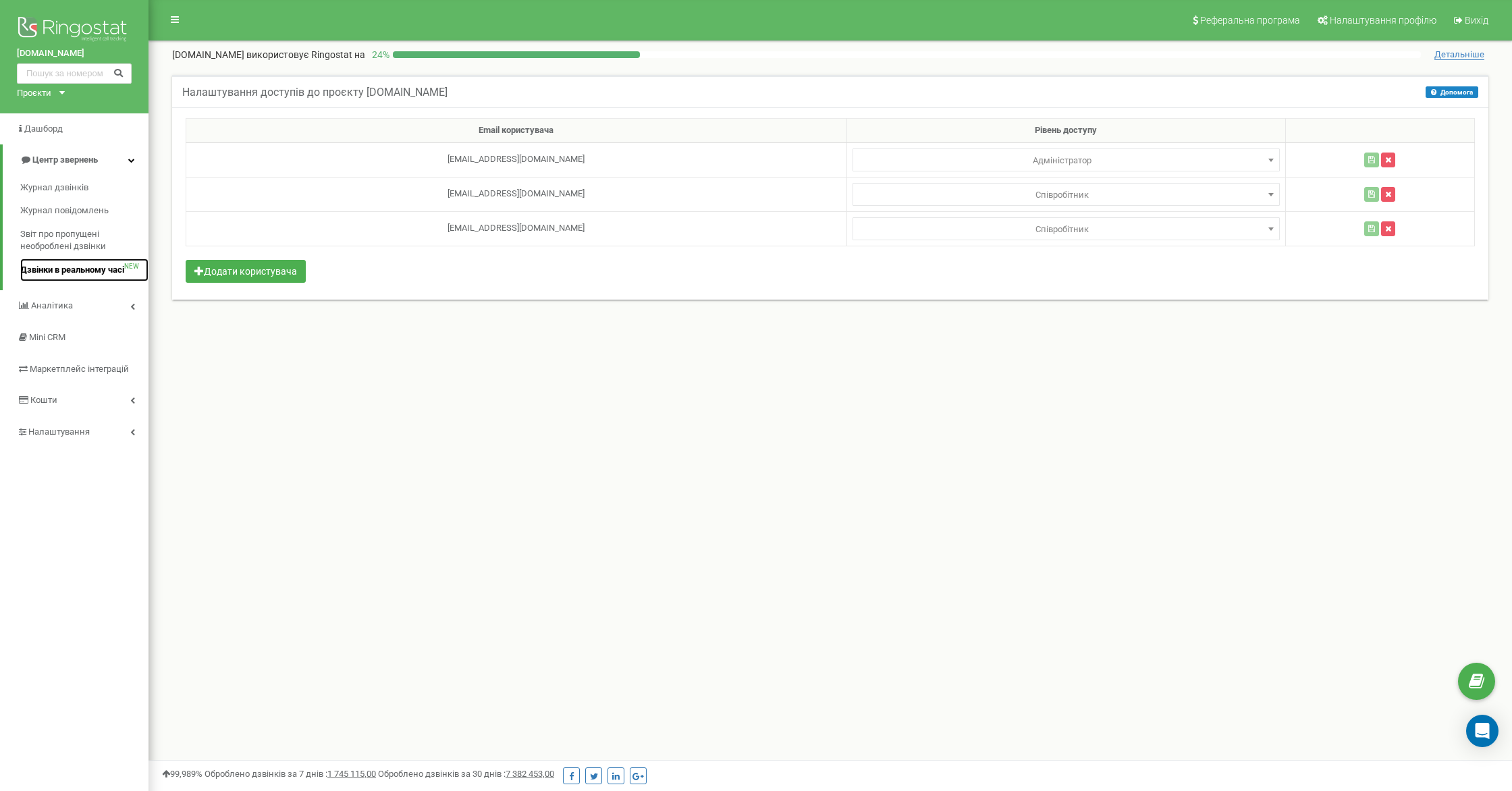
click at [98, 266] on span "Дзвінки в реальному часі" at bounding box center [72, 270] width 104 height 13
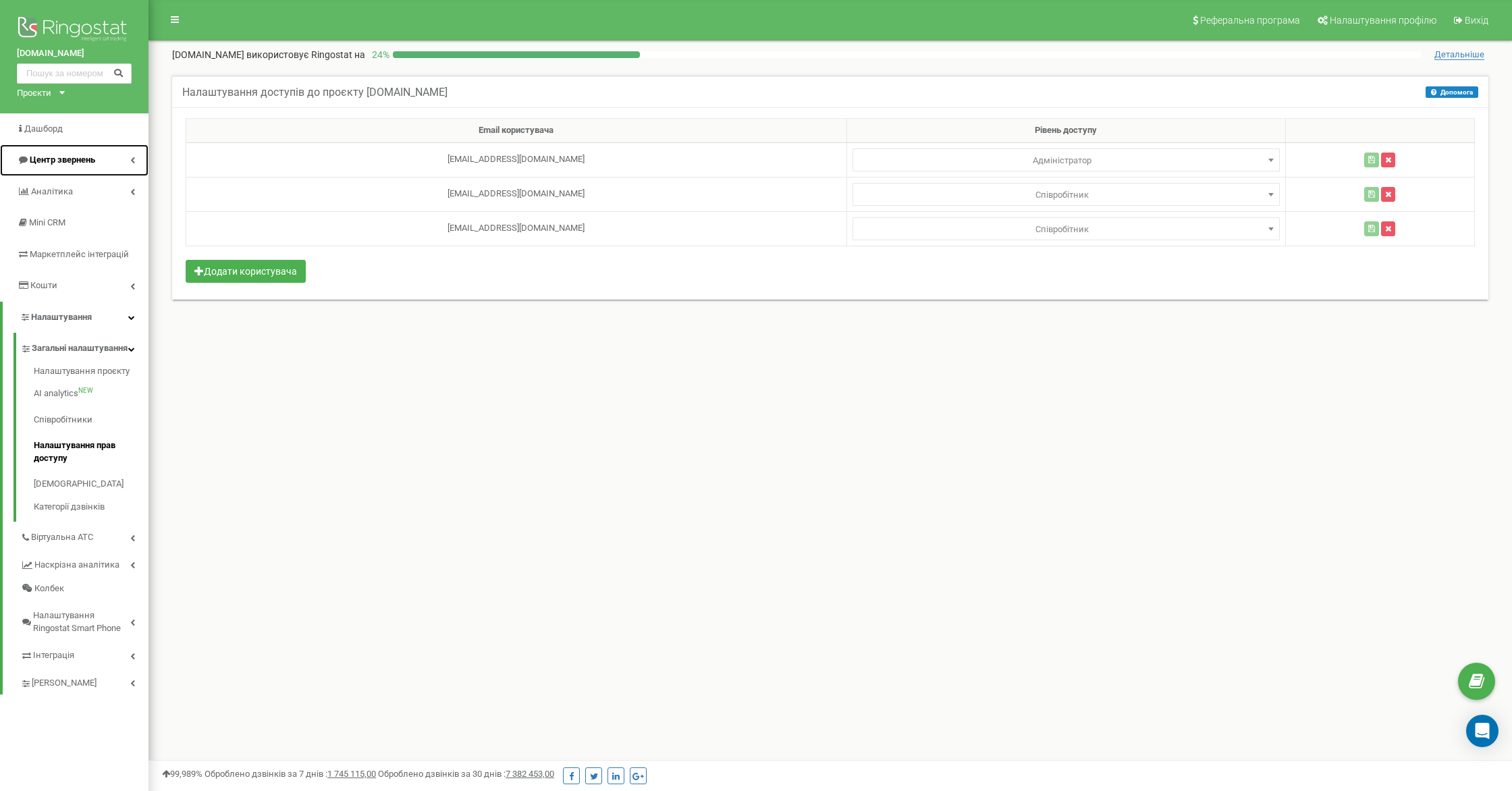
click at [138, 159] on link "Центр звернень" at bounding box center [74, 160] width 149 height 32
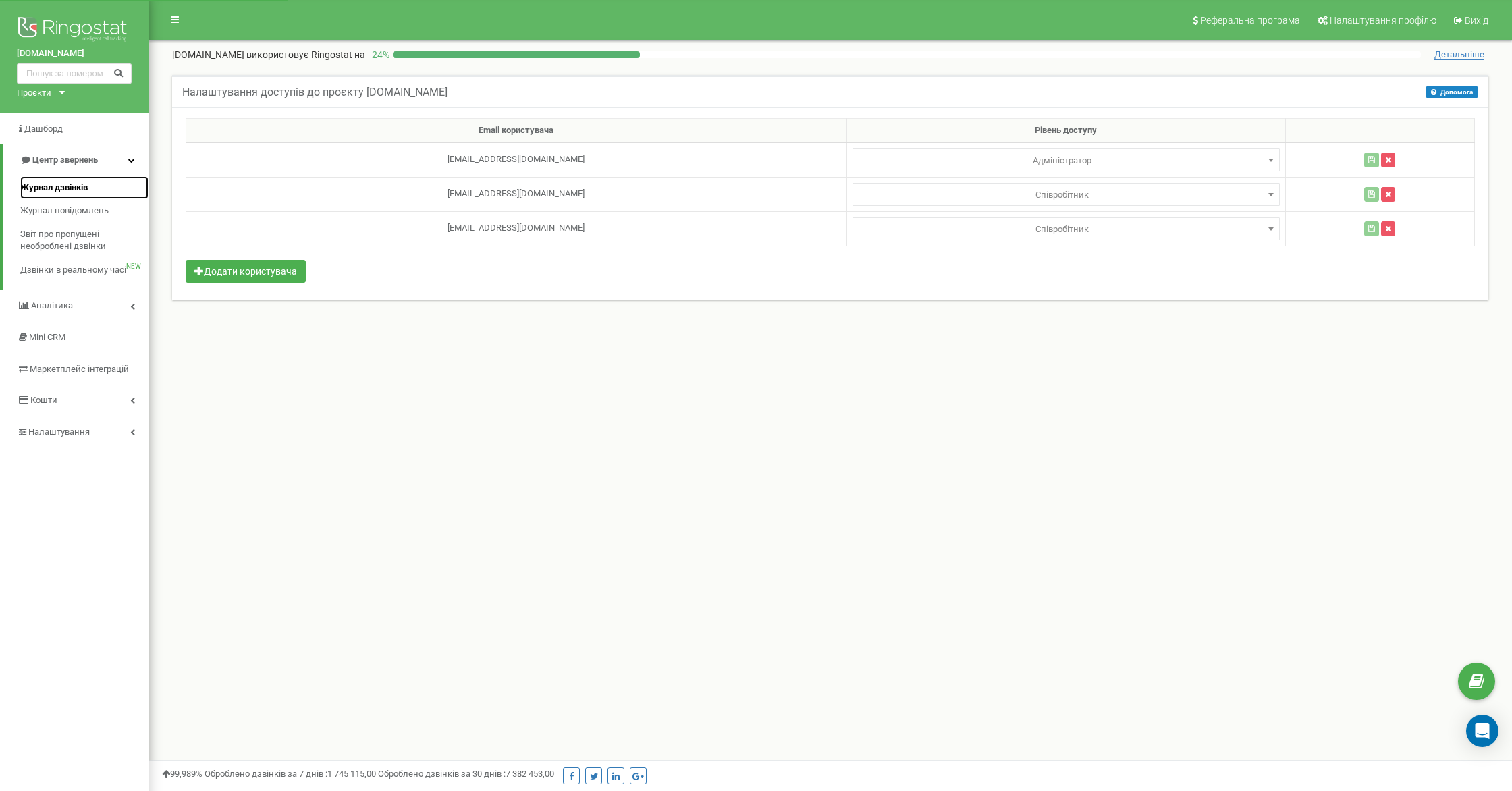
click at [98, 182] on link "Журнал дзвінків" at bounding box center [84, 188] width 128 height 24
click at [83, 189] on span "Журнал дзвінків" at bounding box center [54, 188] width 68 height 13
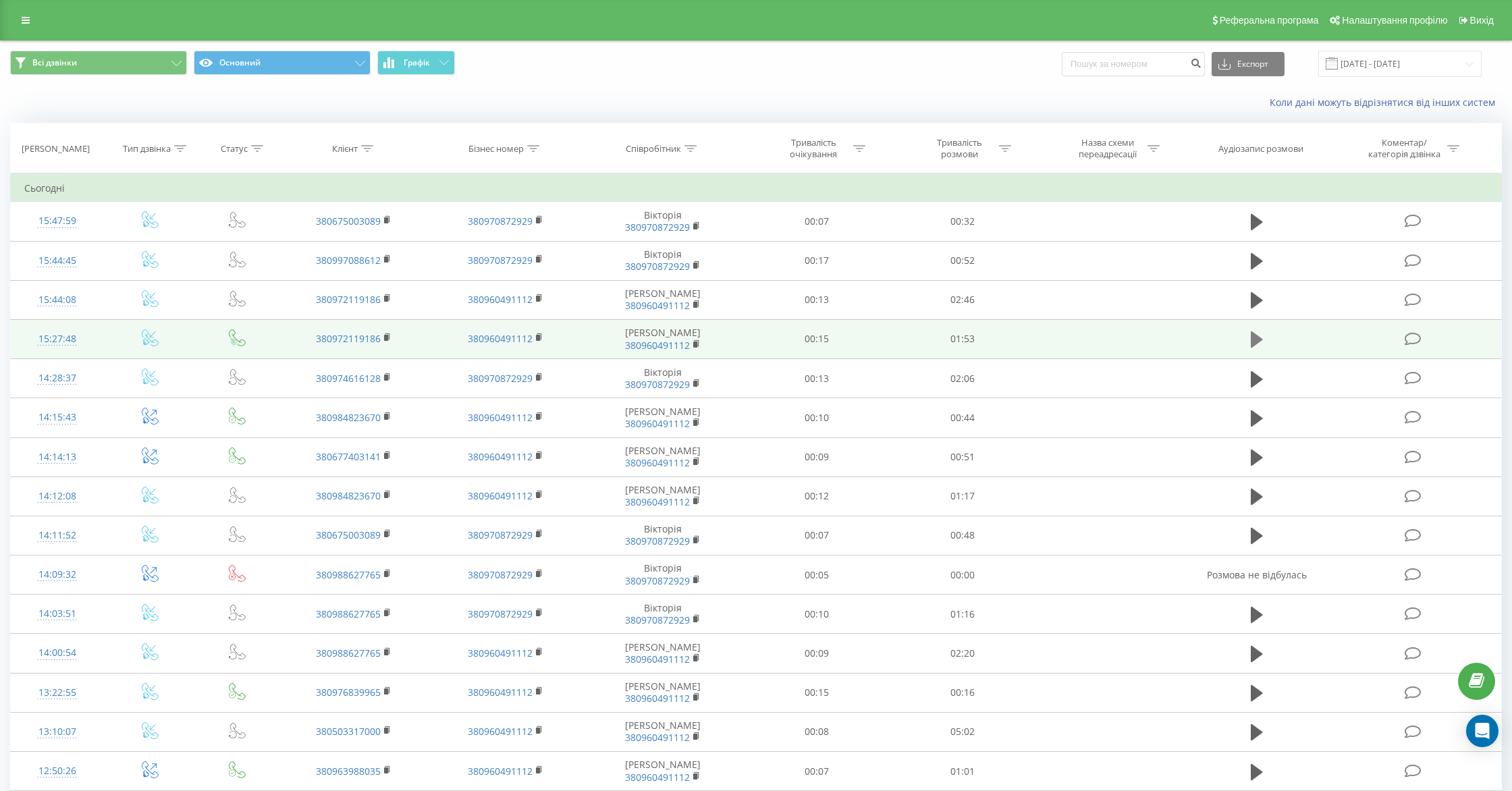
click at [1262, 335] on icon at bounding box center [1257, 339] width 12 height 19
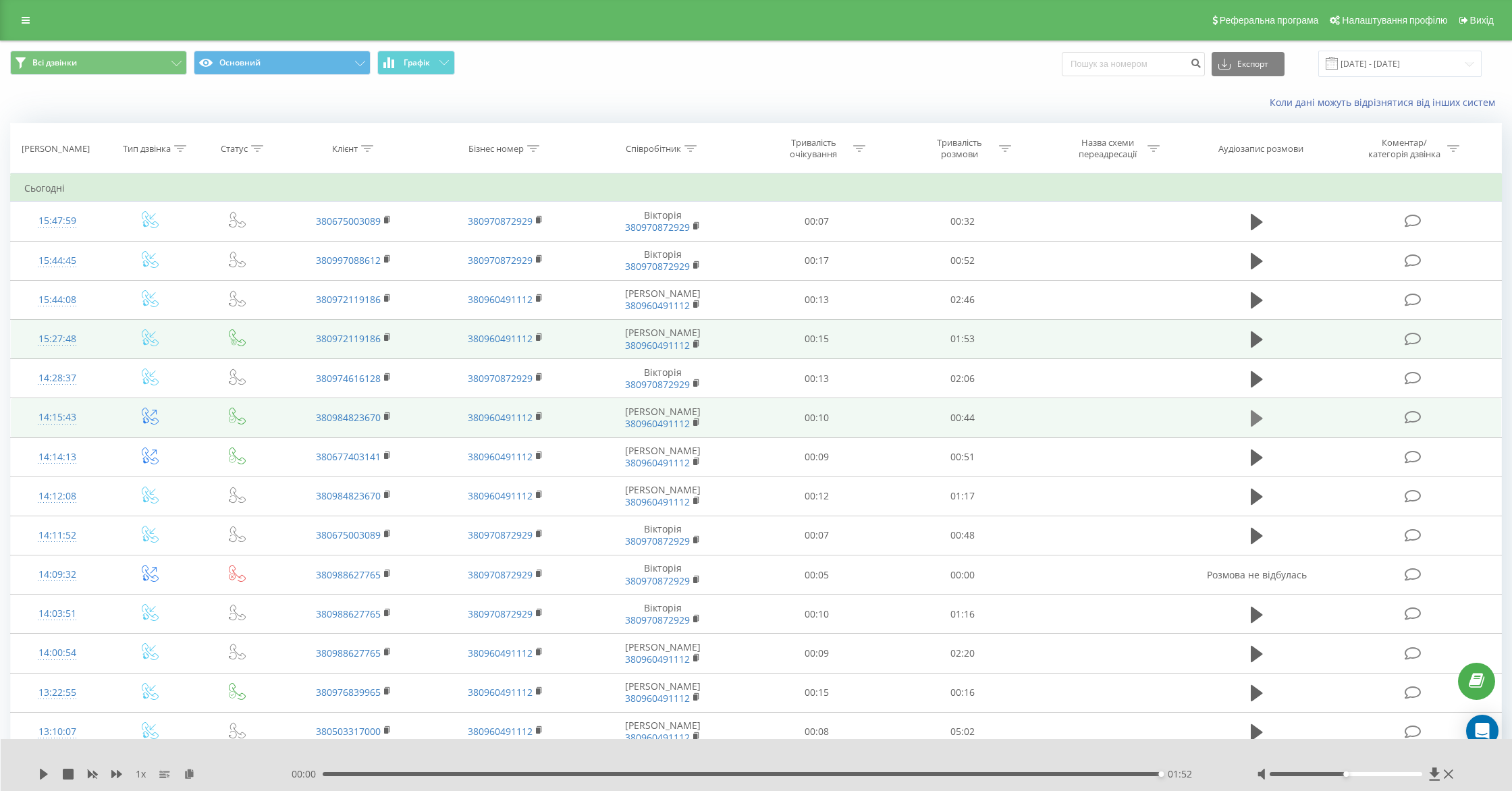
click at [1260, 422] on icon at bounding box center [1257, 418] width 12 height 19
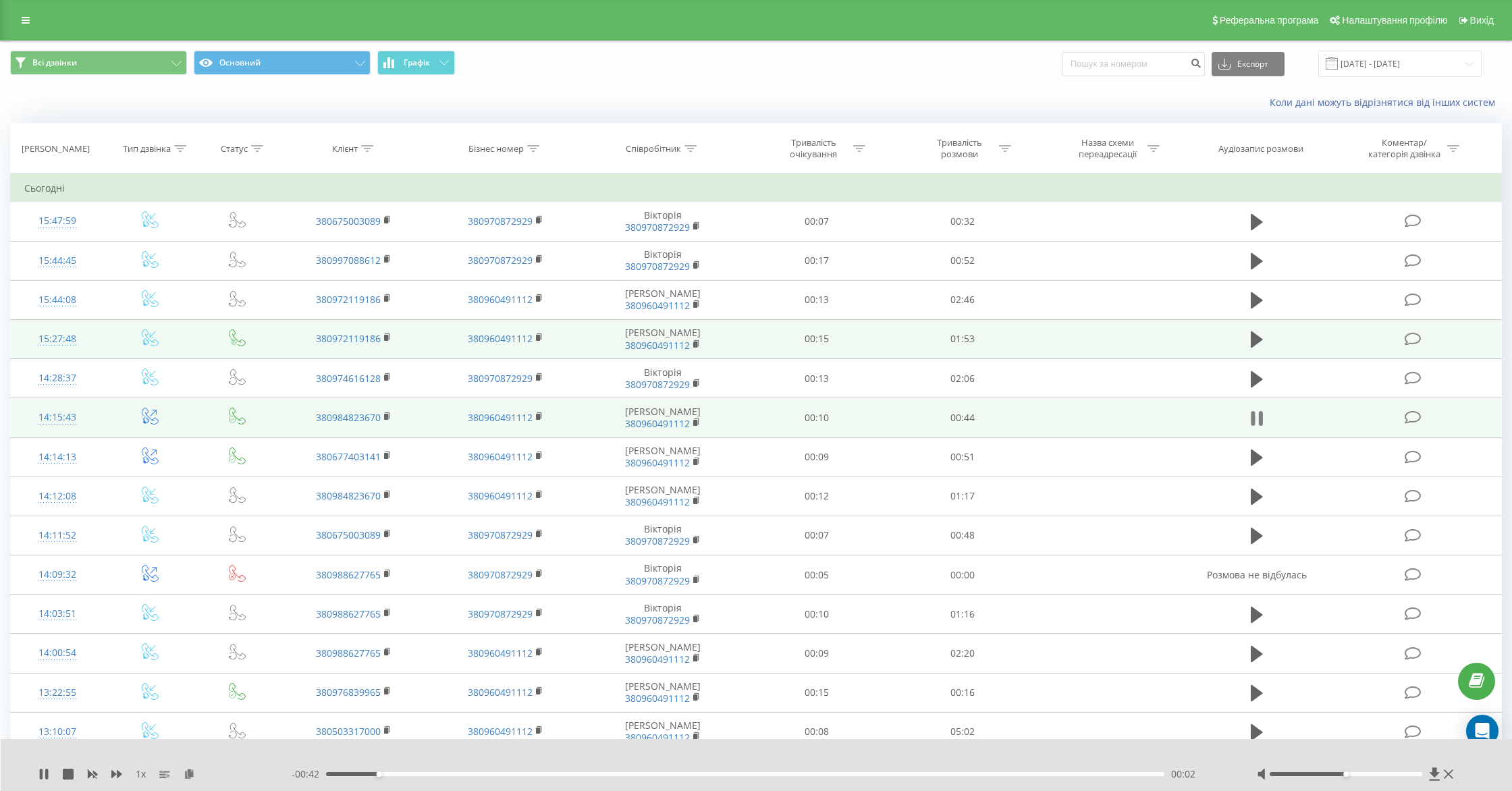
click at [1257, 420] on icon at bounding box center [1257, 418] width 12 height 19
click at [1257, 417] on icon at bounding box center [1257, 418] width 12 height 17
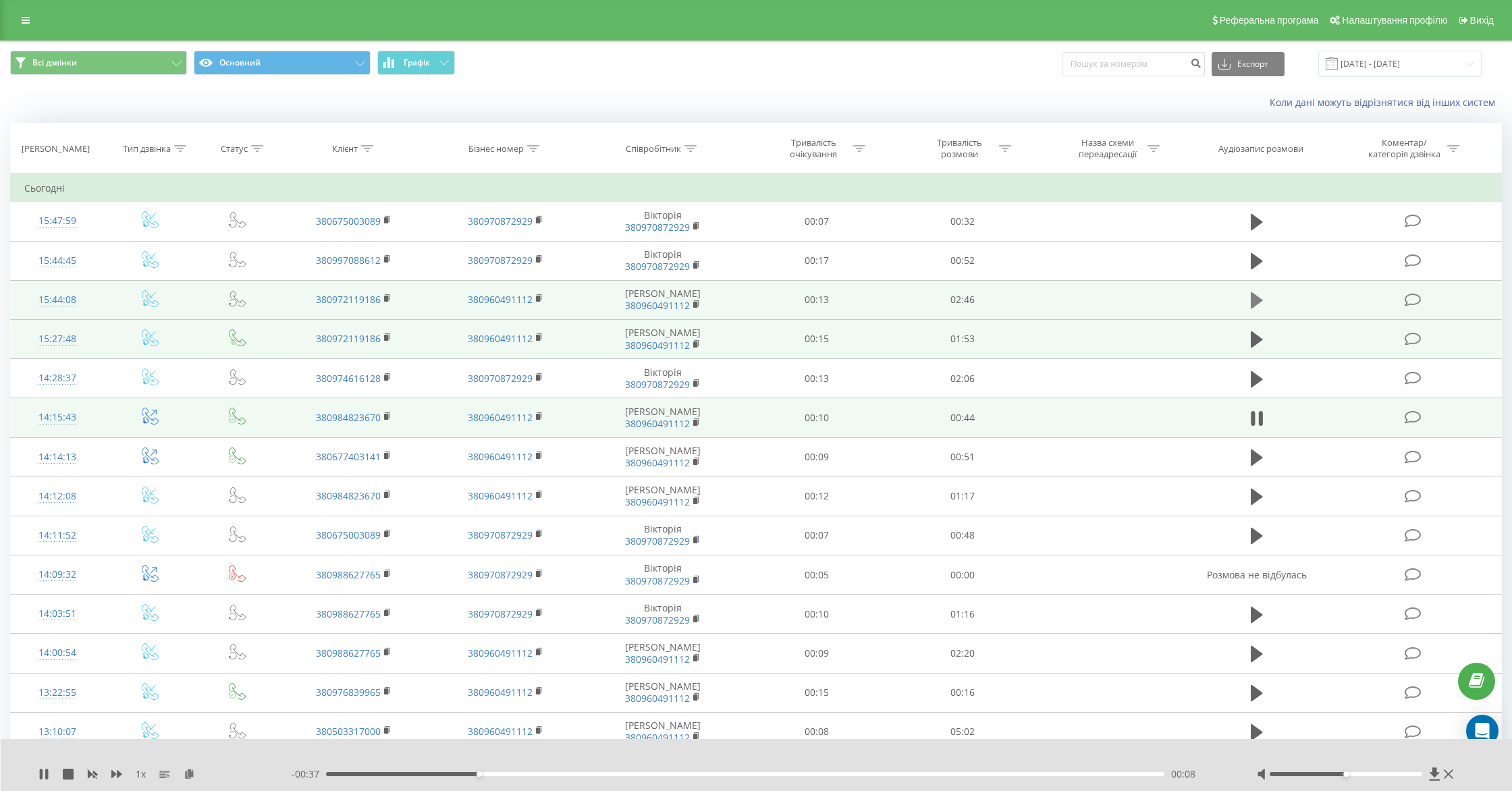
click at [1255, 299] on icon at bounding box center [1257, 300] width 12 height 17
click at [1256, 340] on icon at bounding box center [1257, 339] width 12 height 17
click at [1255, 307] on icon at bounding box center [1257, 300] width 12 height 19
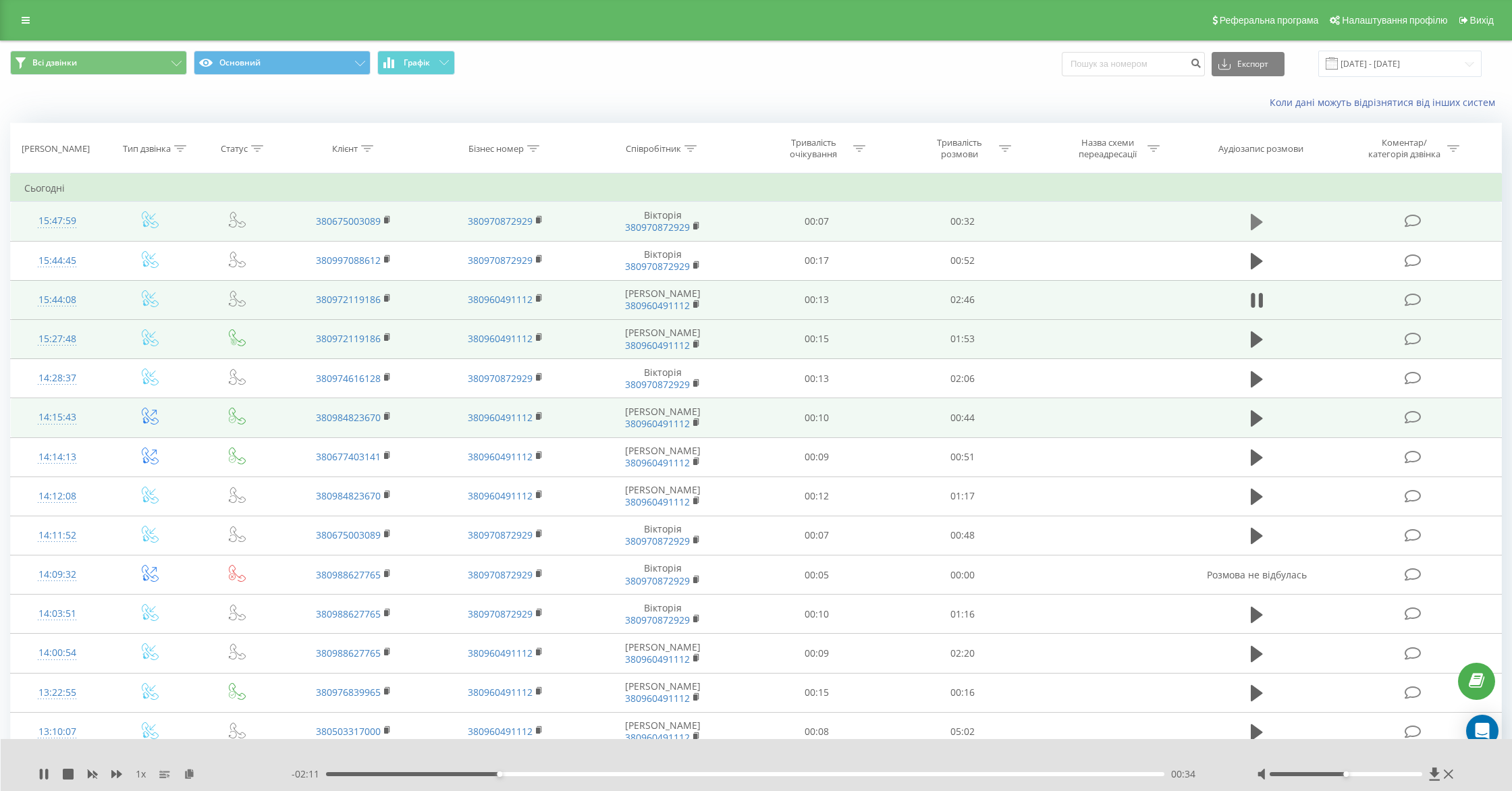
click at [1253, 221] on icon at bounding box center [1257, 222] width 12 height 17
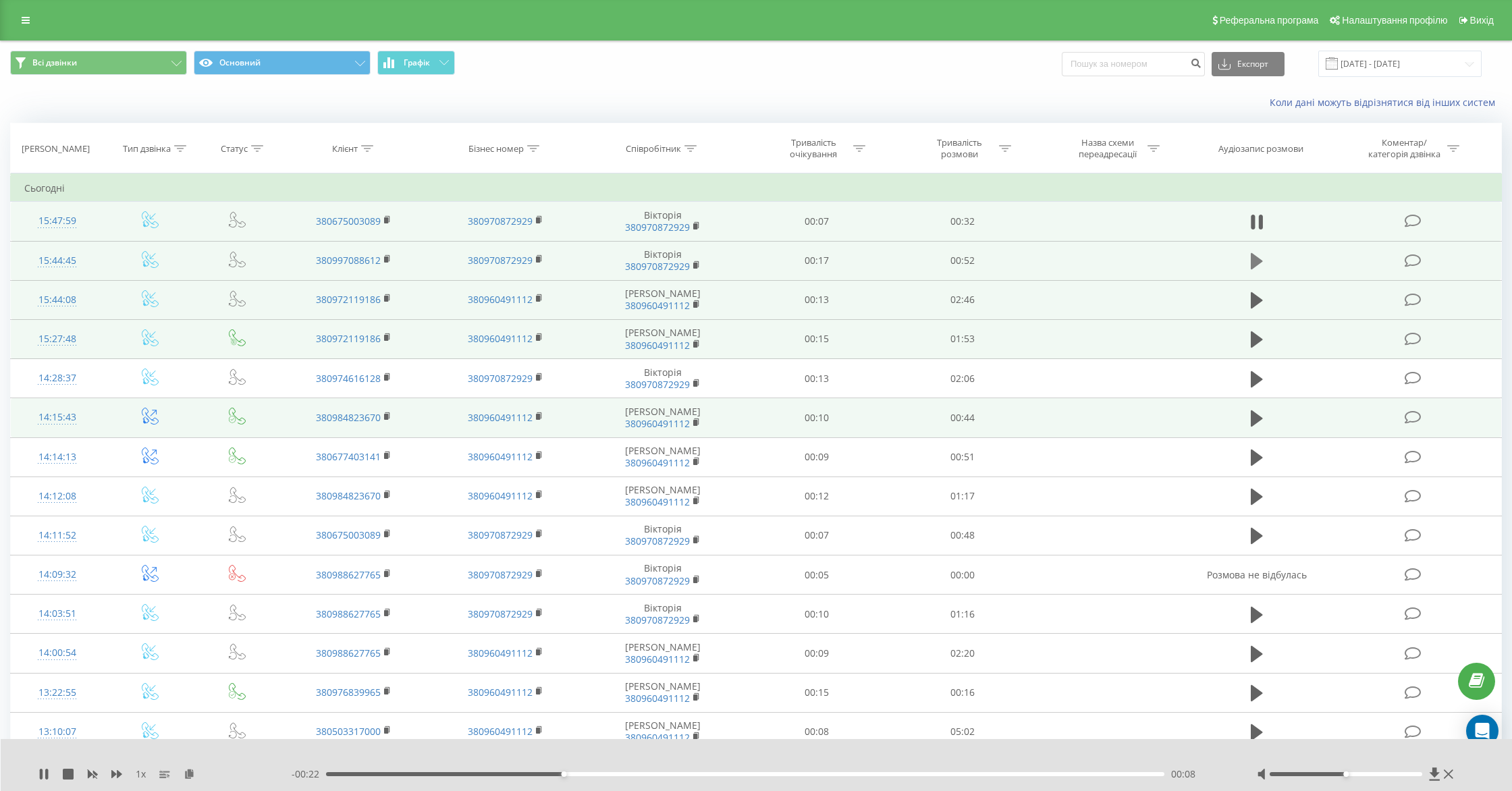
click at [1257, 262] on icon at bounding box center [1257, 261] width 12 height 17
click at [1256, 261] on icon at bounding box center [1257, 261] width 12 height 19
